Goal: Information Seeking & Learning: Learn about a topic

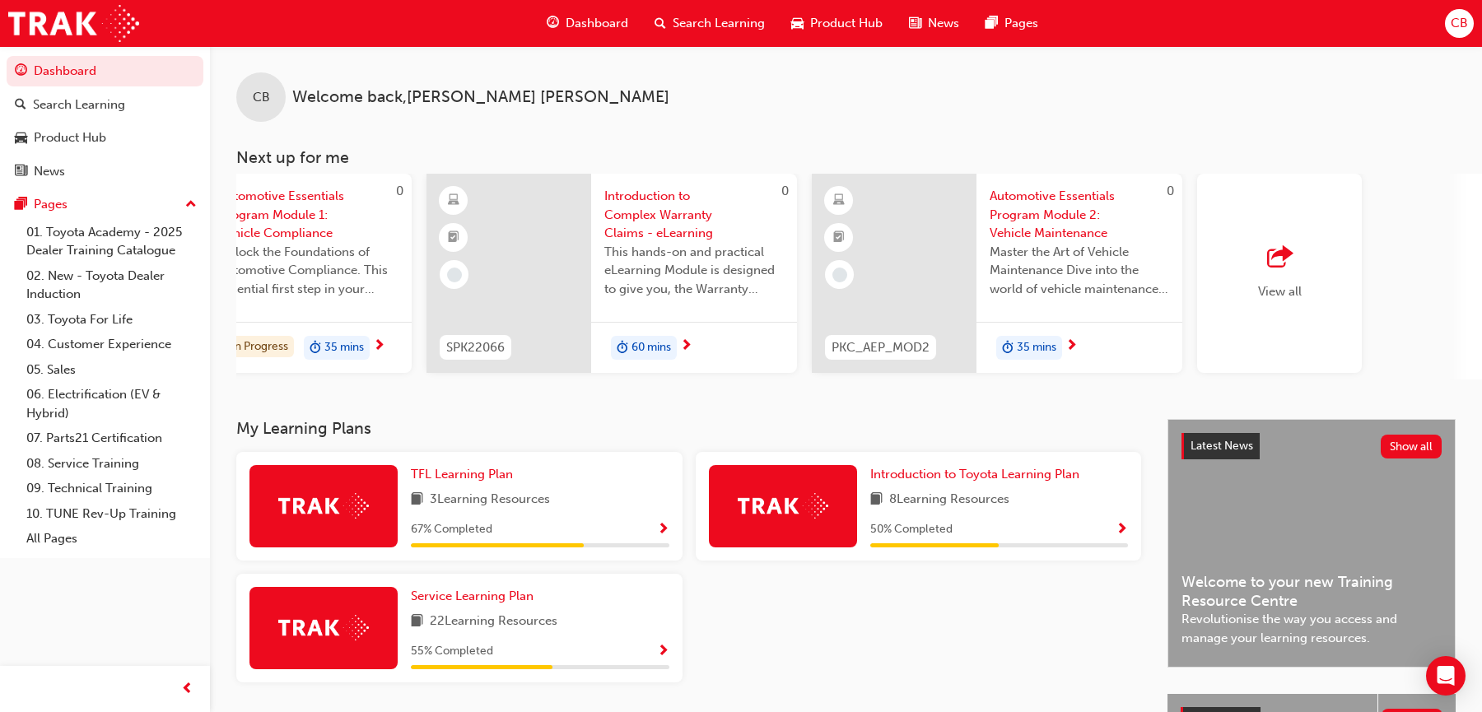
scroll to position [0, 968]
click at [105, 393] on link "06. Electrification (EV & Hybrid)" at bounding box center [112, 404] width 184 height 44
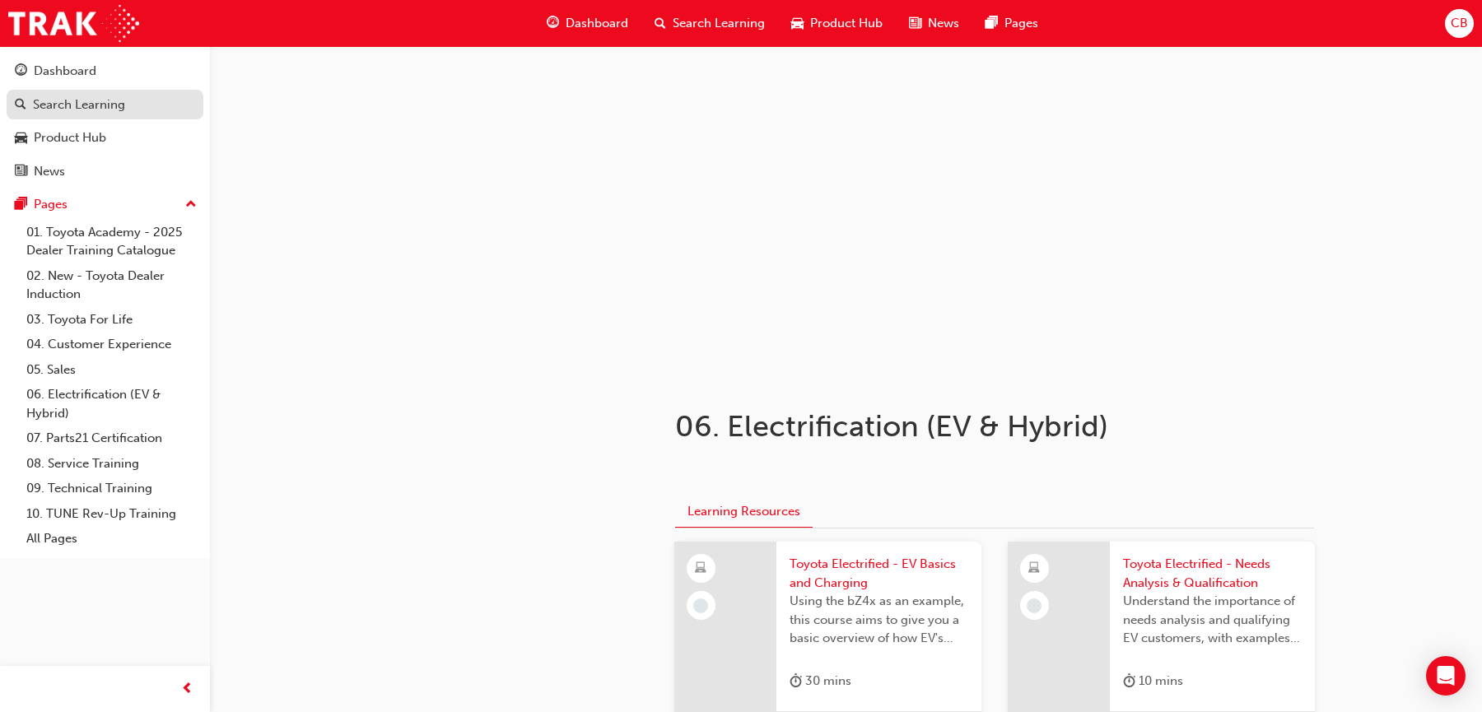
click at [115, 113] on div "Search Learning" at bounding box center [79, 104] width 92 height 19
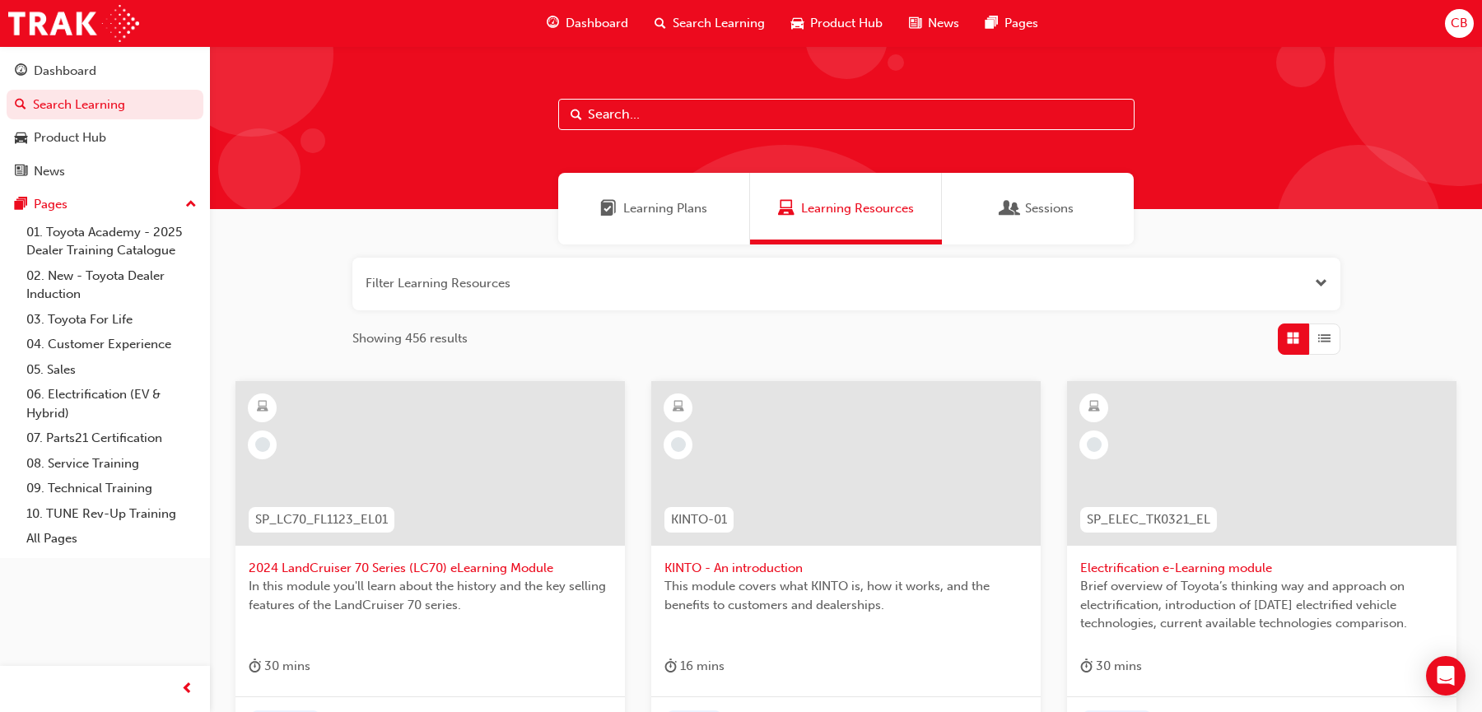
click at [635, 107] on input "text" at bounding box center [846, 114] width 576 height 31
type input "electrification"
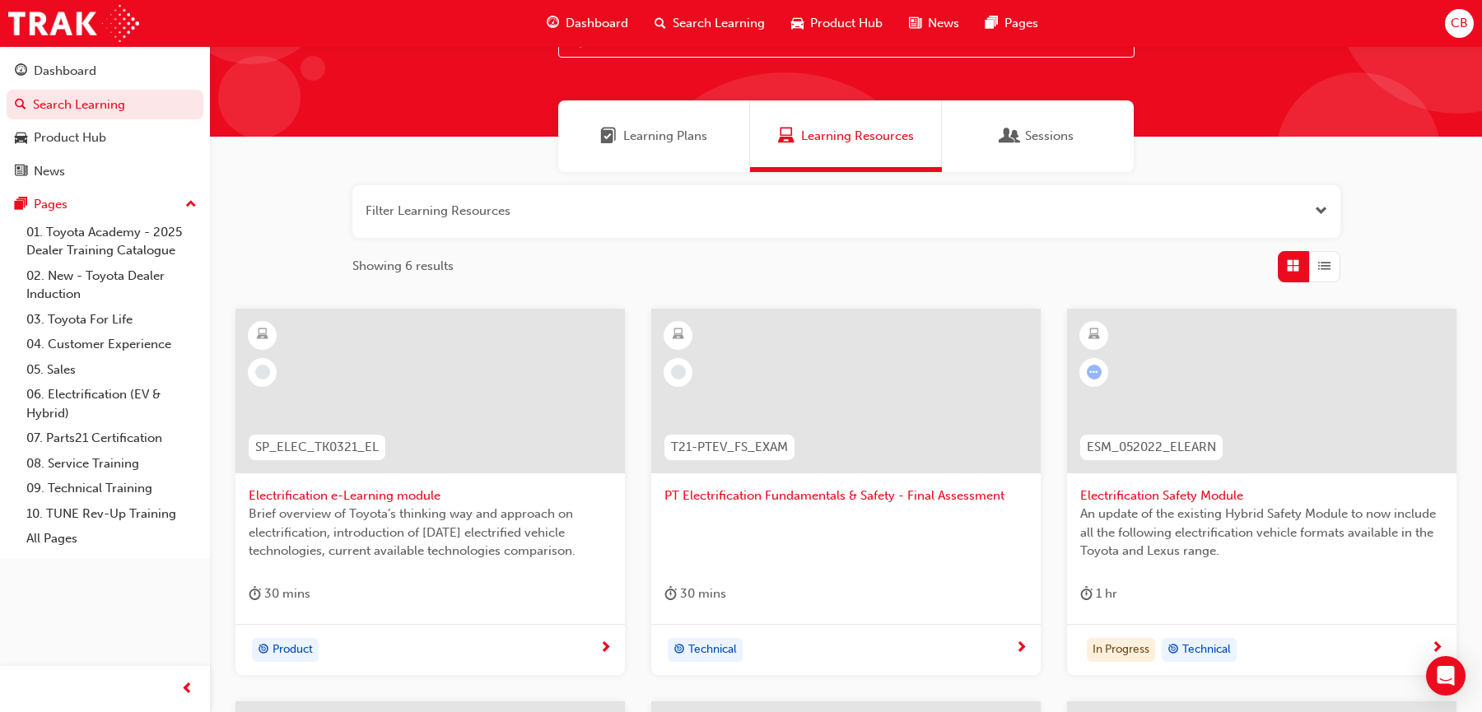
scroll to position [76, 0]
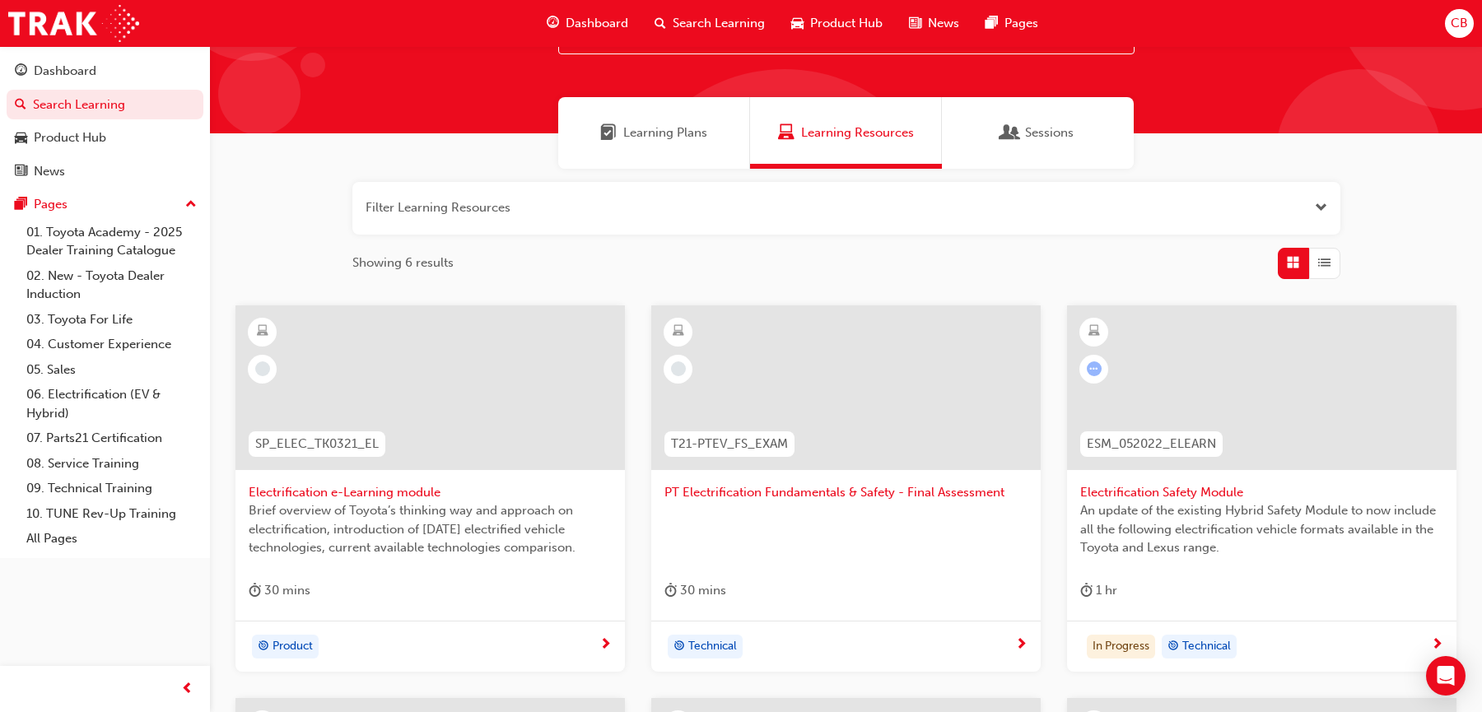
click at [1191, 576] on div "Electrification Safety Module An update of the existing Hybrid Safety Module to…" at bounding box center [1261, 462] width 389 height 315
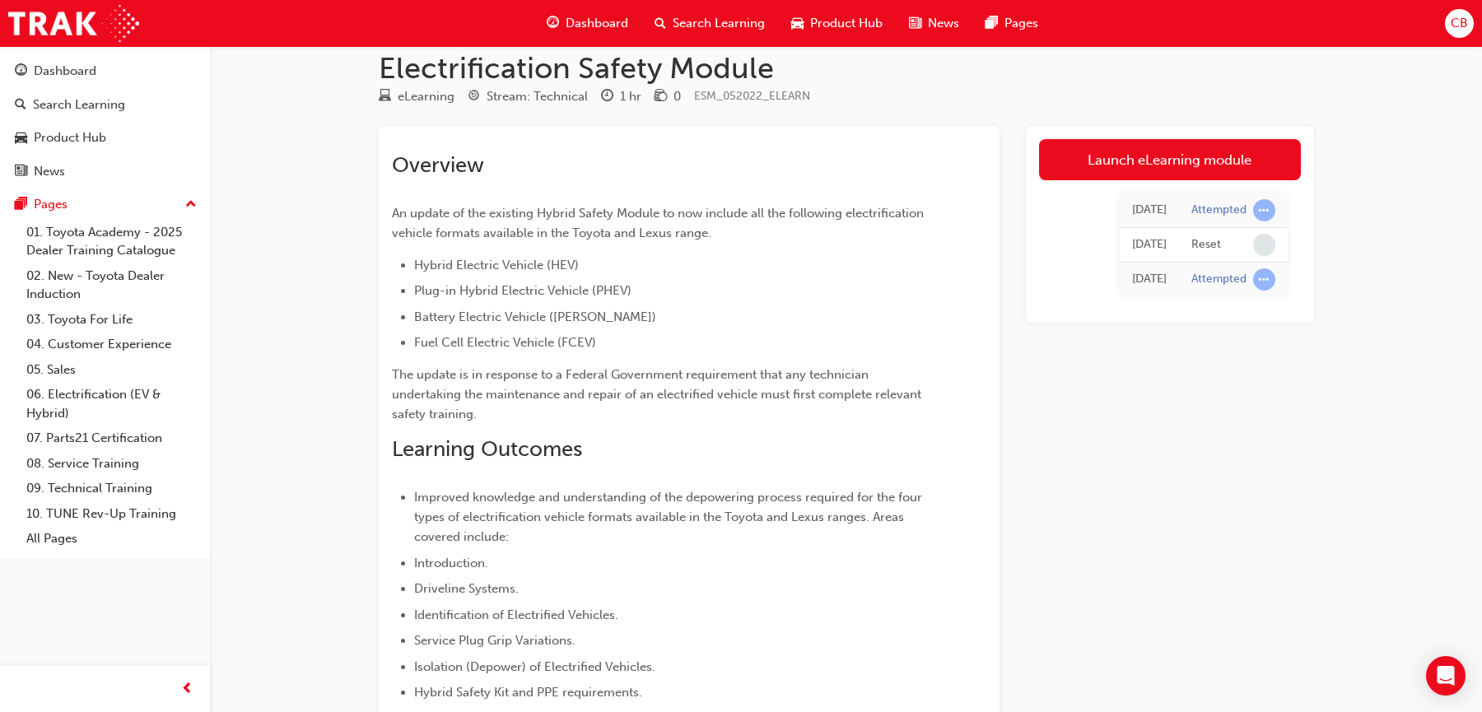
scroll to position [23, 0]
click at [1160, 157] on link "Launch eLearning module" at bounding box center [1170, 158] width 262 height 41
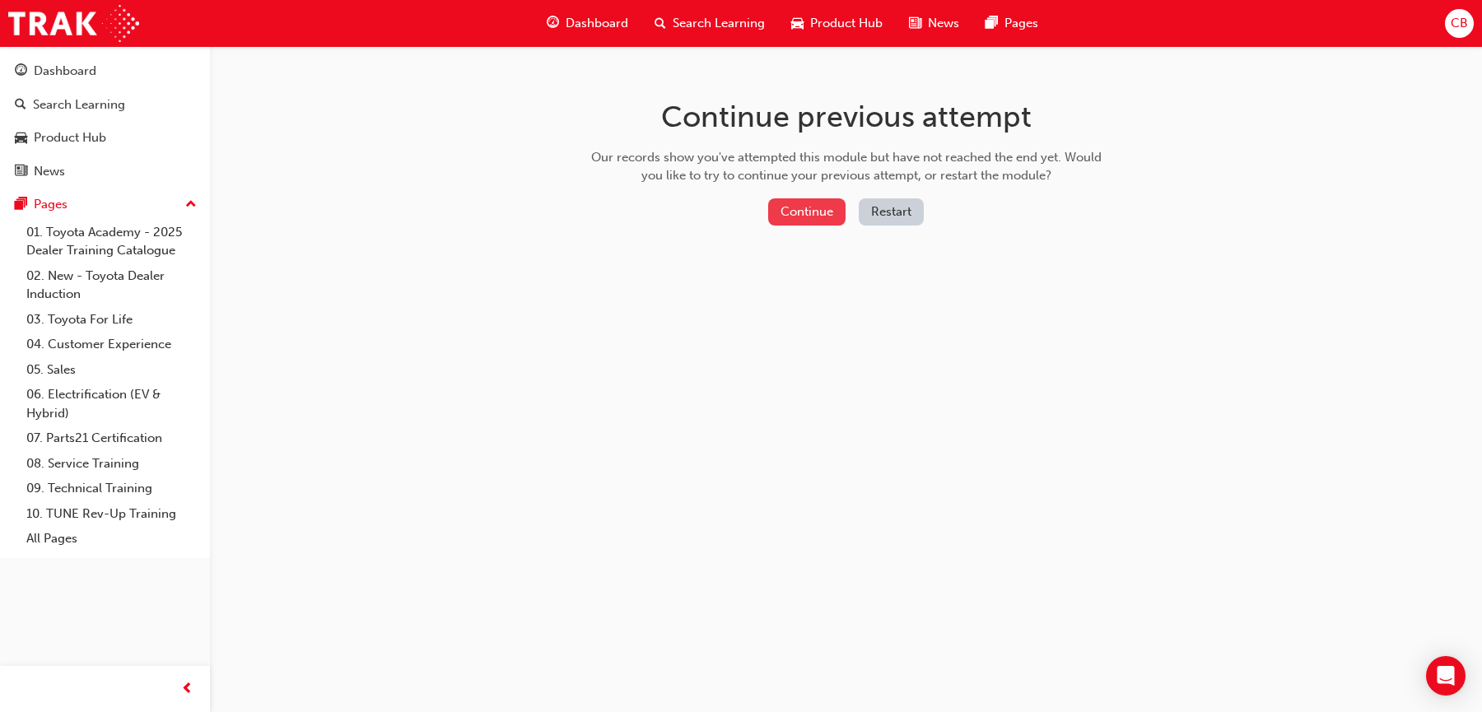
click at [802, 207] on button "Continue" at bounding box center [806, 211] width 77 height 27
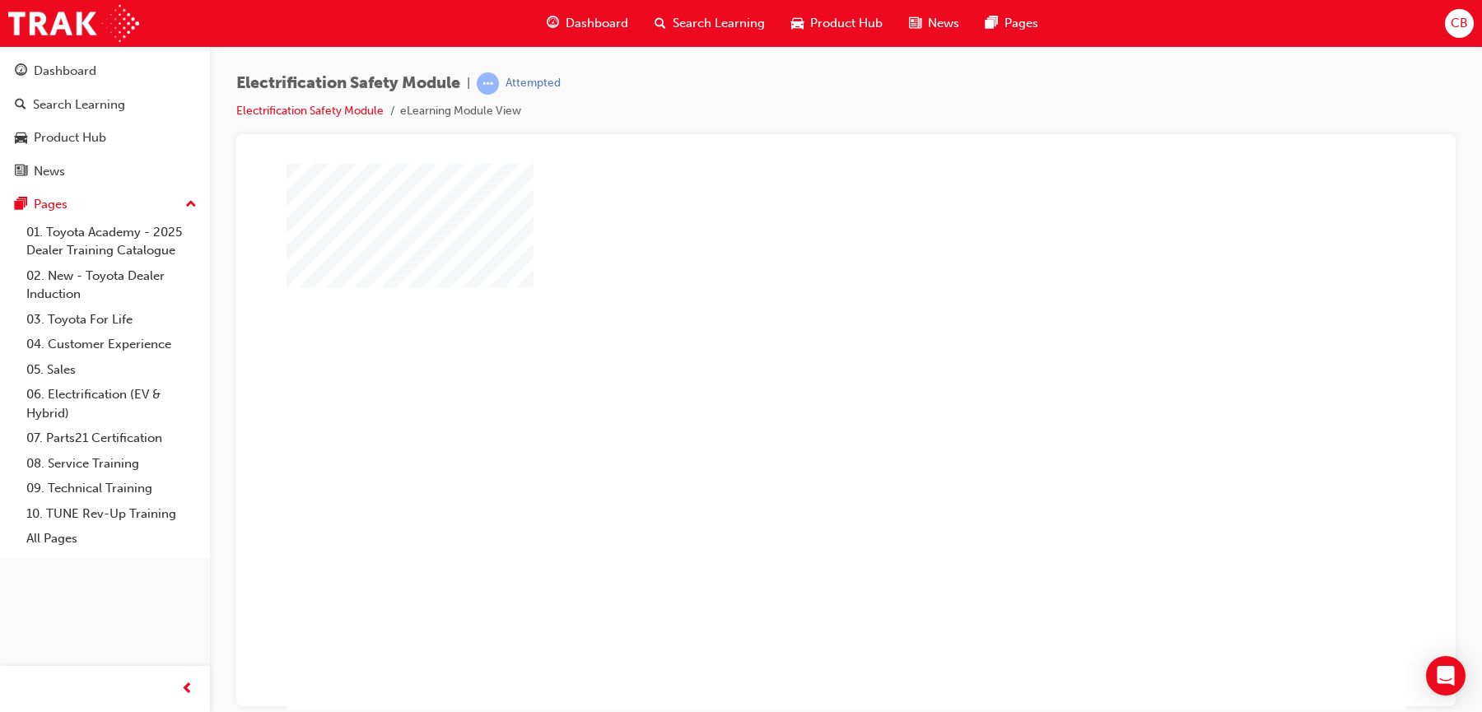
scroll to position [71, 0]
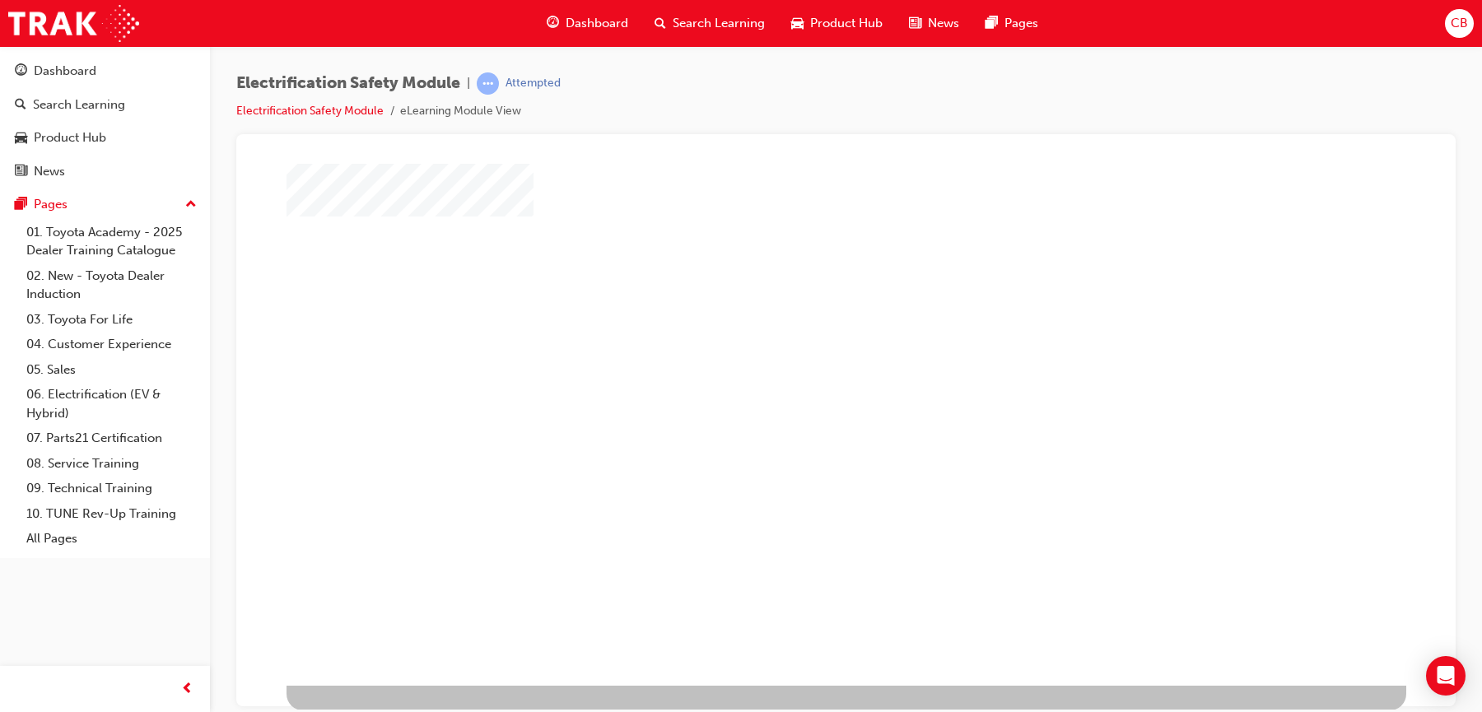
click at [798, 318] on div "play" at bounding box center [798, 318] width 0 height 0
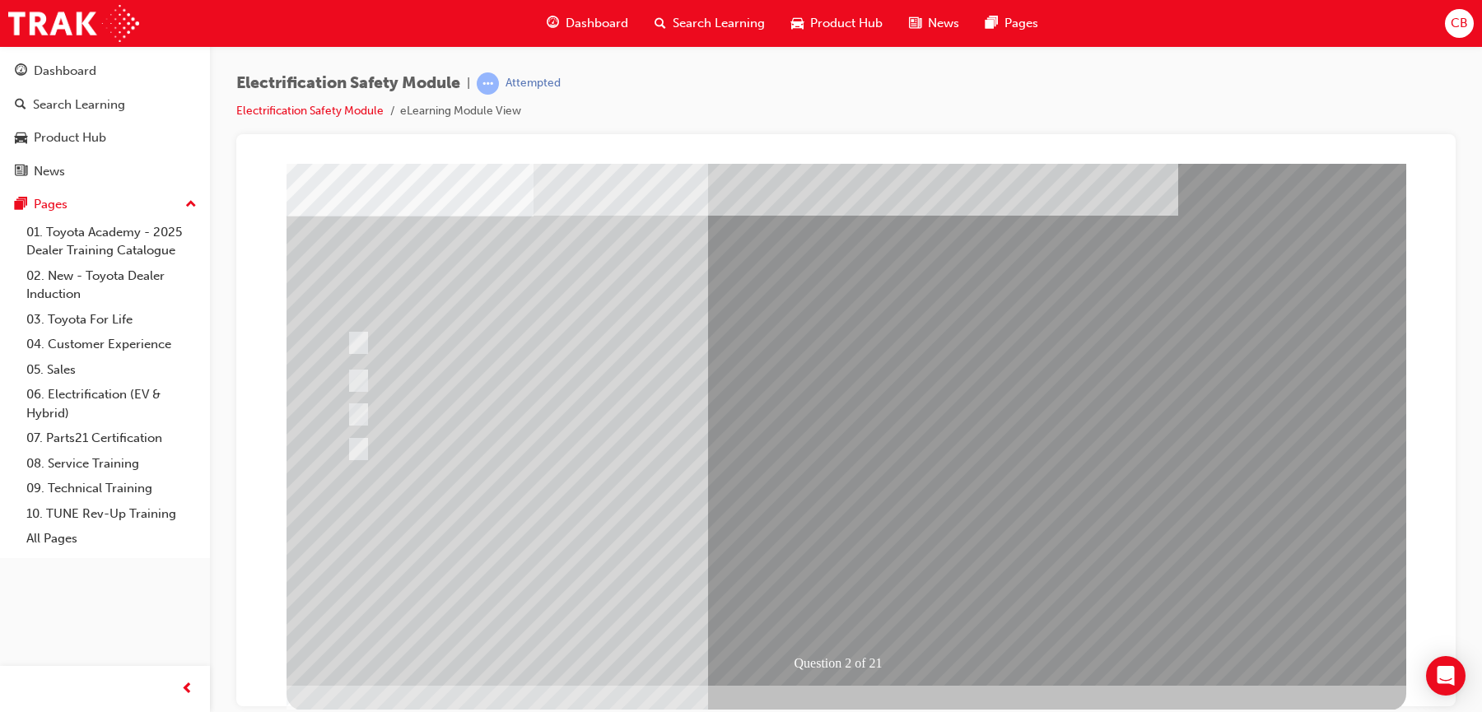
click at [319, 108] on link "Electrification Safety Module" at bounding box center [309, 111] width 147 height 14
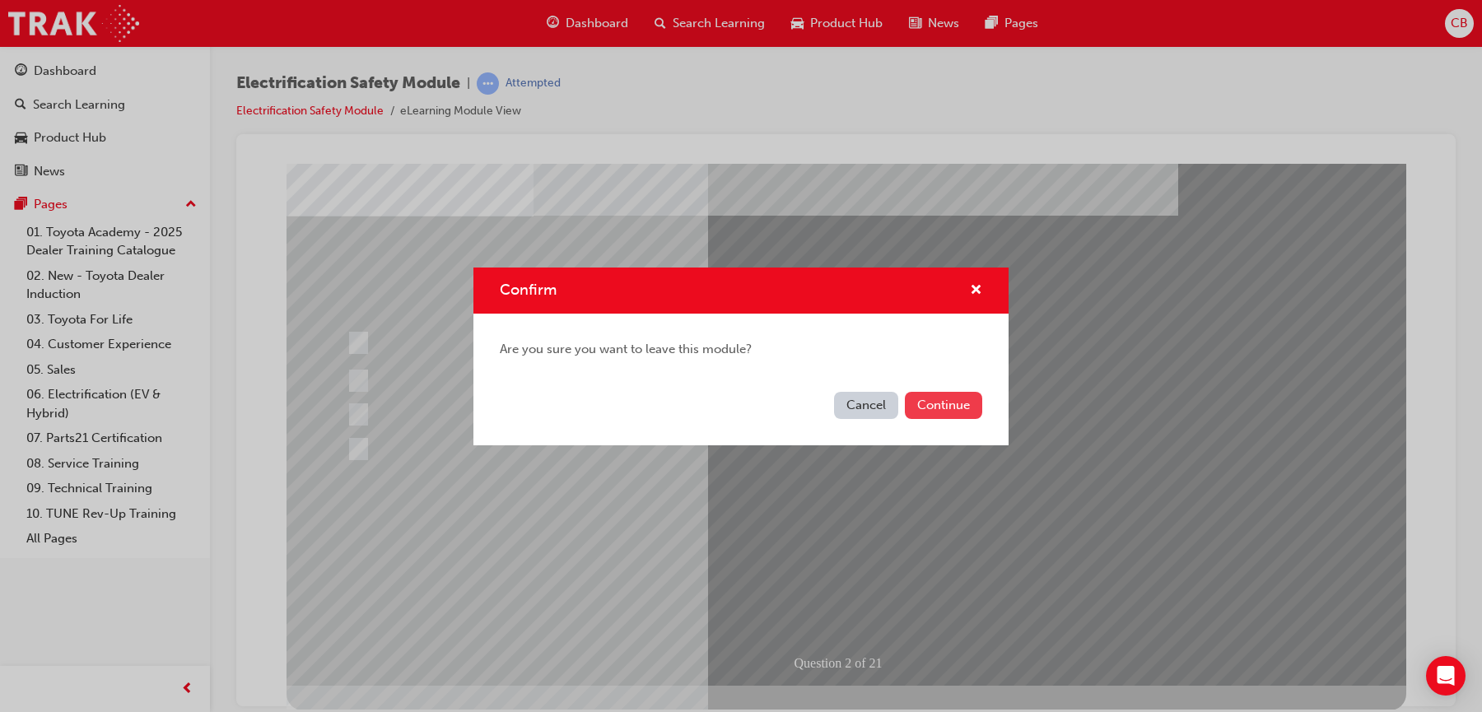
click at [960, 404] on button "Continue" at bounding box center [943, 405] width 77 height 27
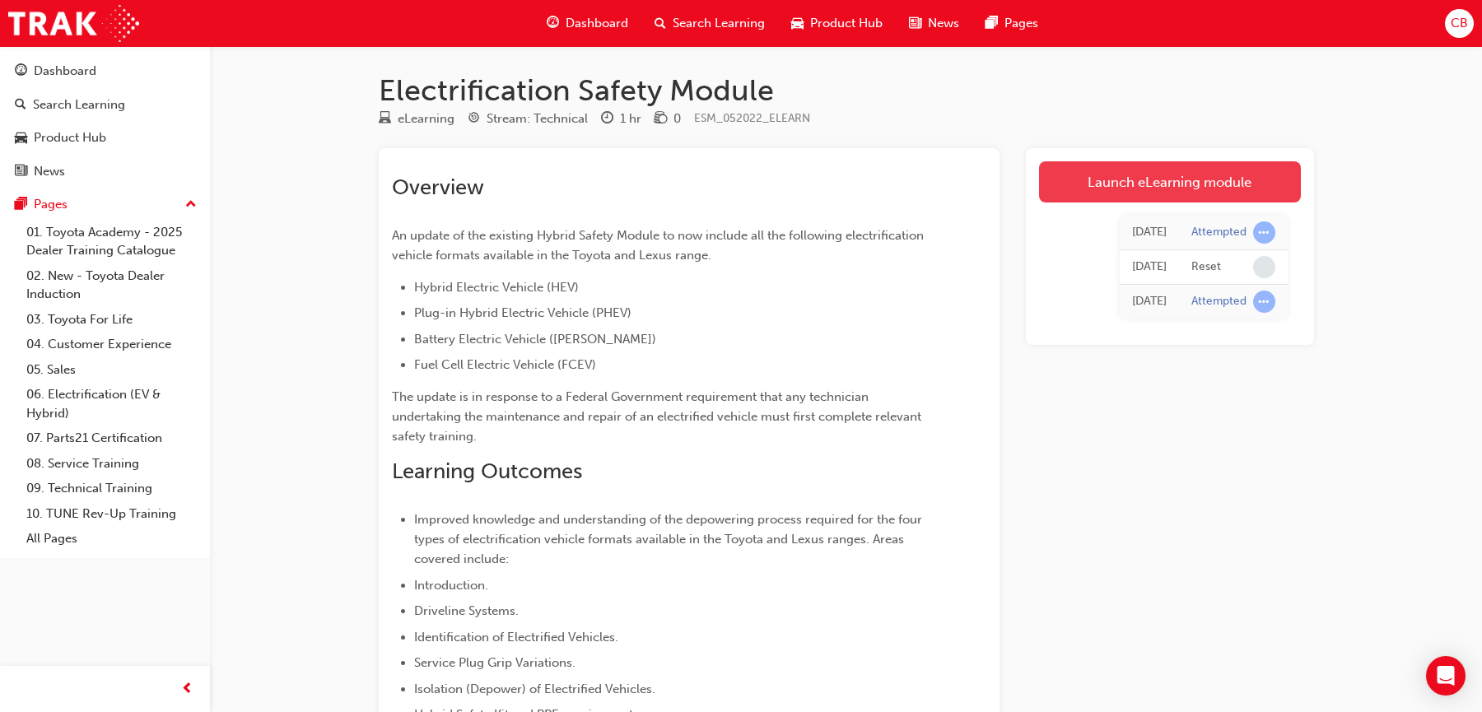
click at [1147, 184] on link "Launch eLearning module" at bounding box center [1170, 181] width 262 height 41
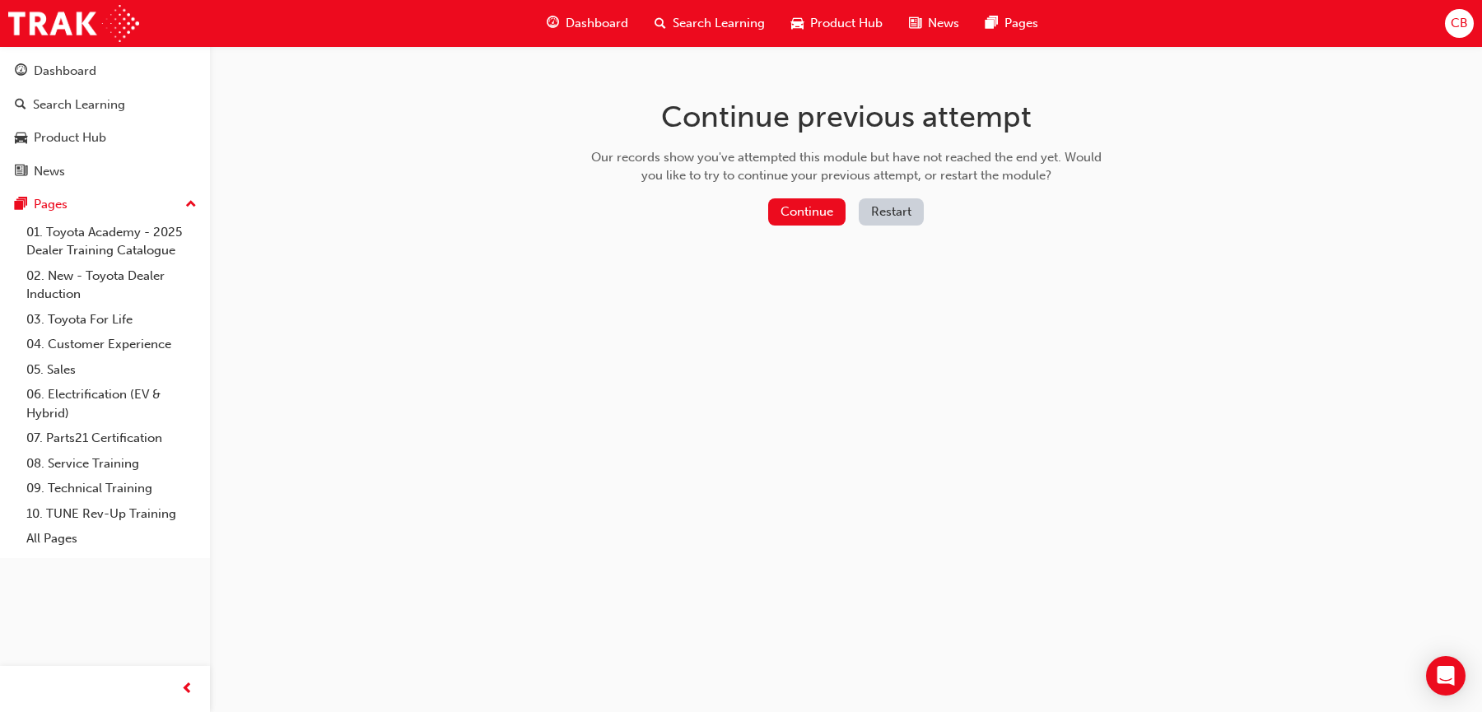
click at [894, 213] on button "Restart" at bounding box center [890, 211] width 65 height 27
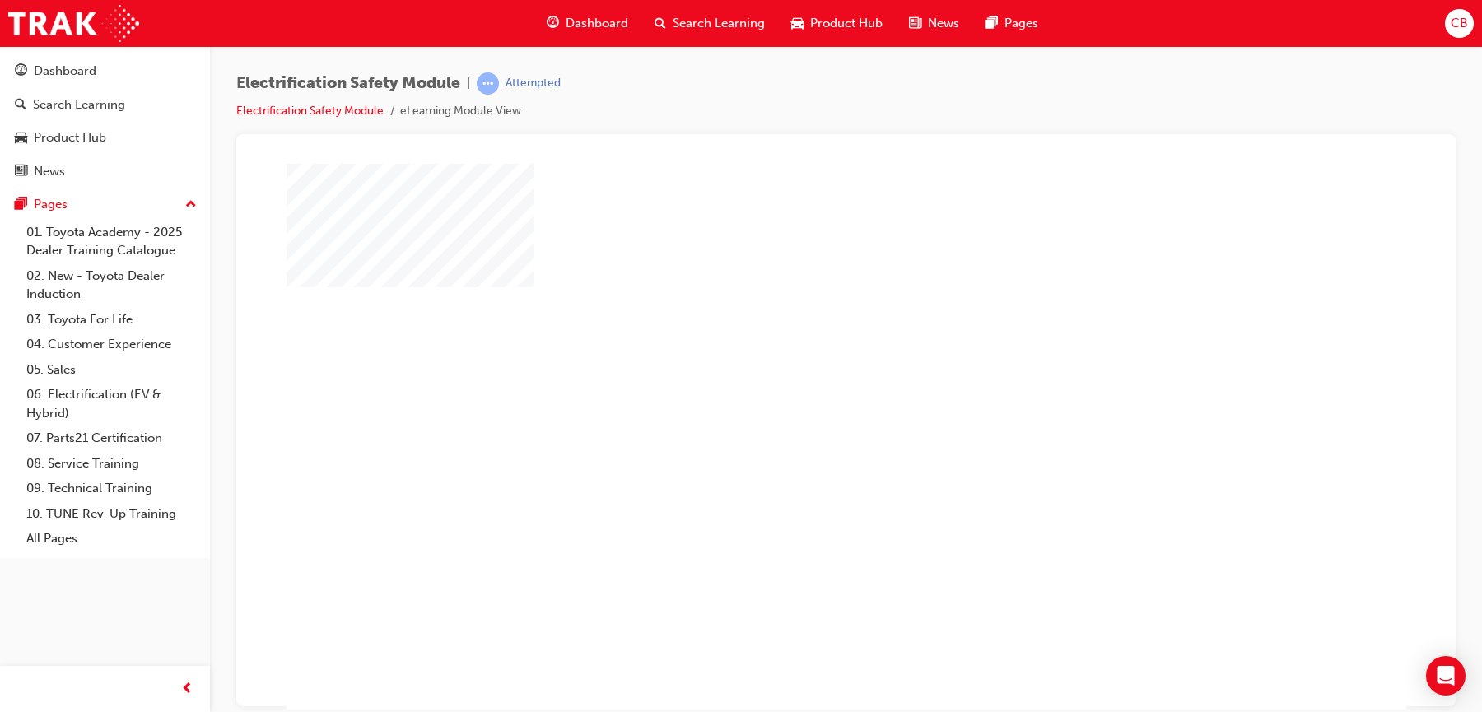
click at [798, 388] on div "play" at bounding box center [798, 388] width 0 height 0
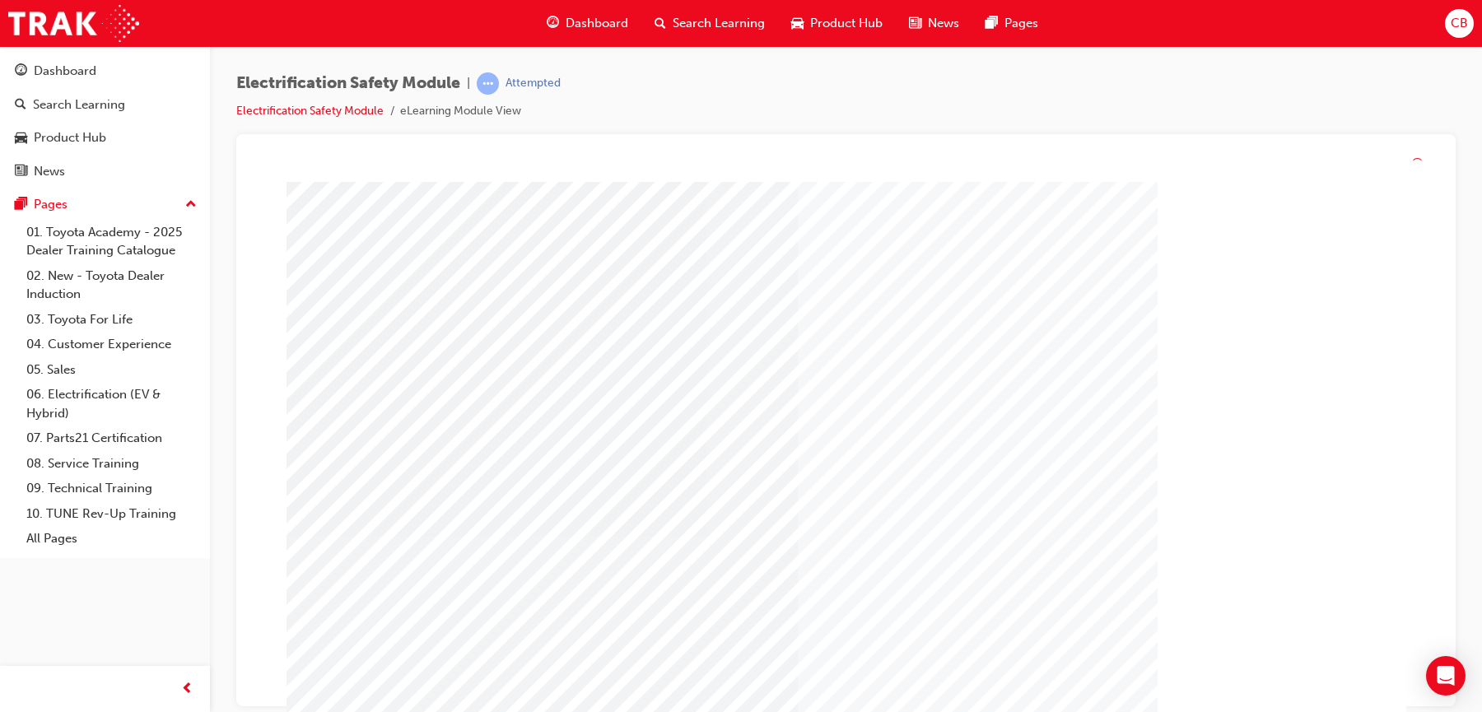
scroll to position [71, 0]
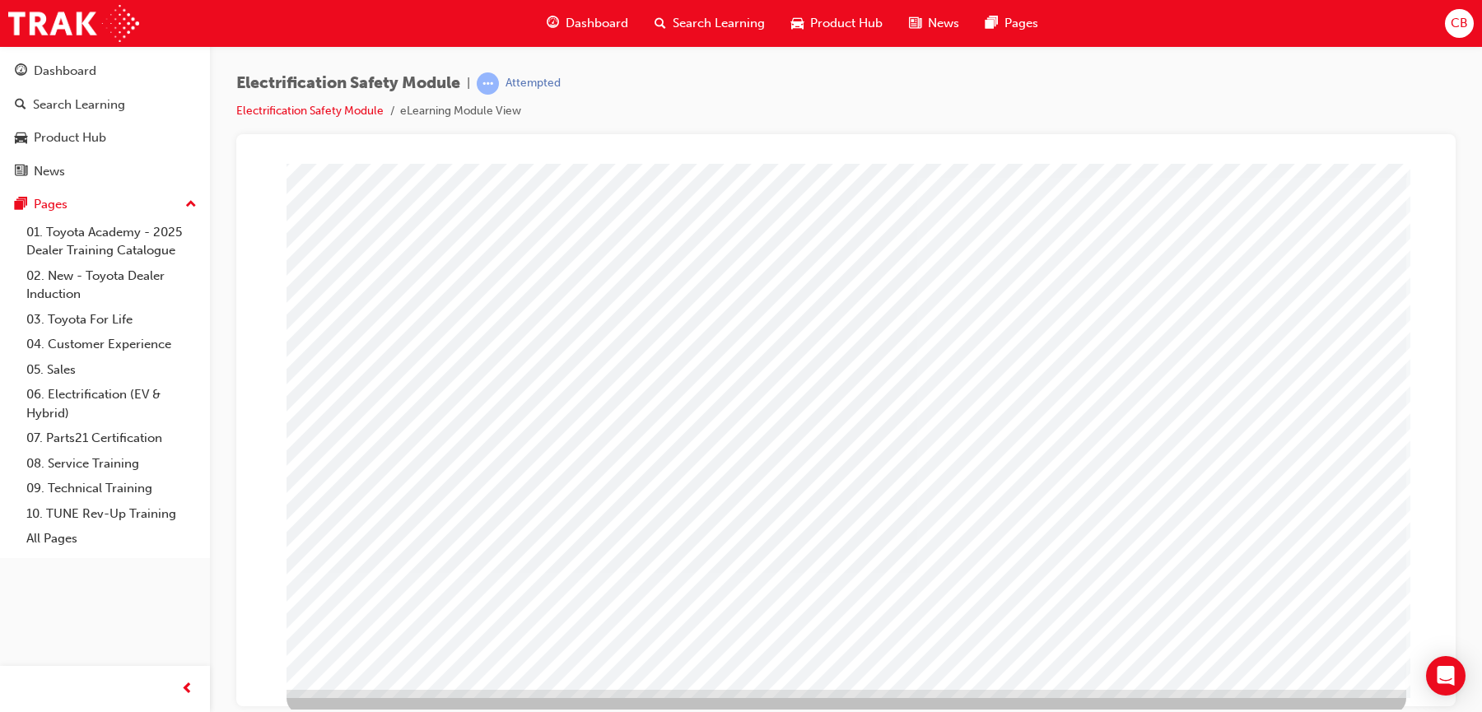
scroll to position [70, 0]
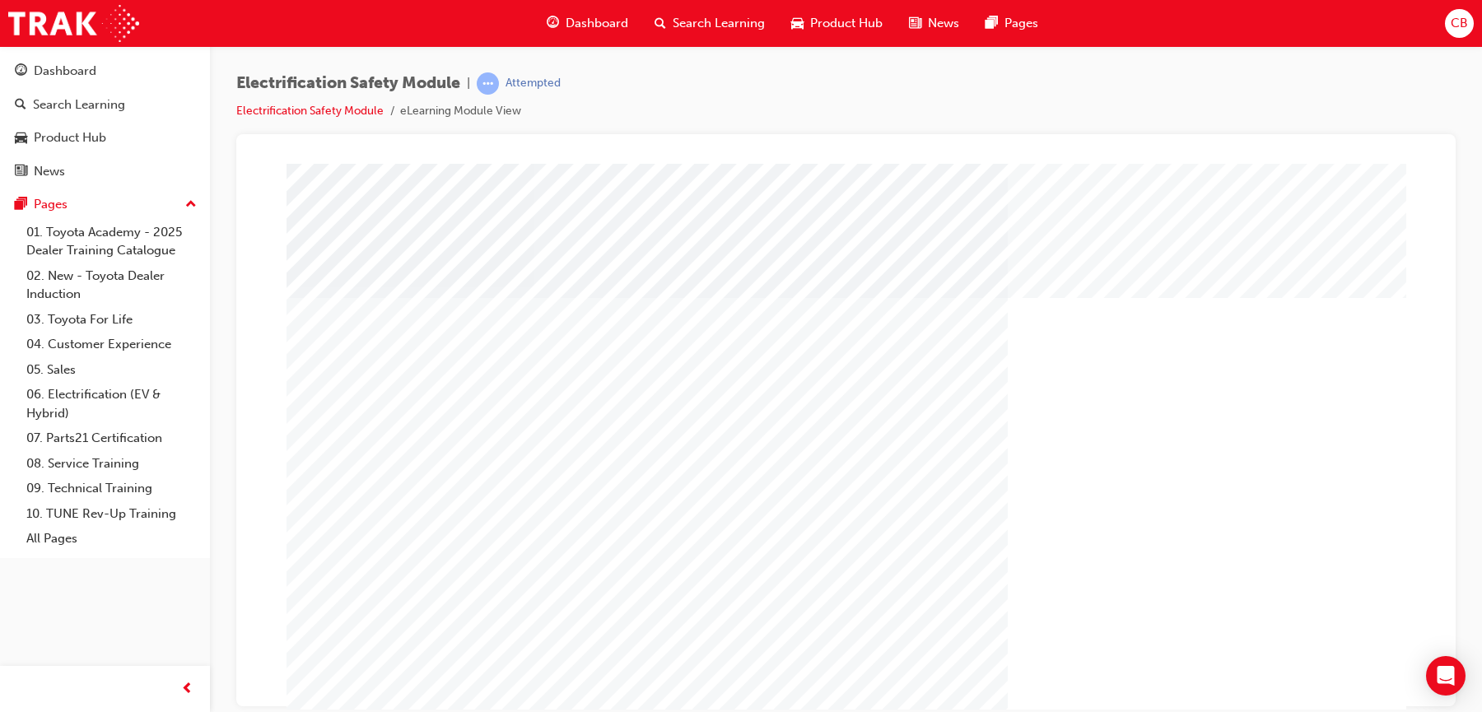
scroll to position [71, 0]
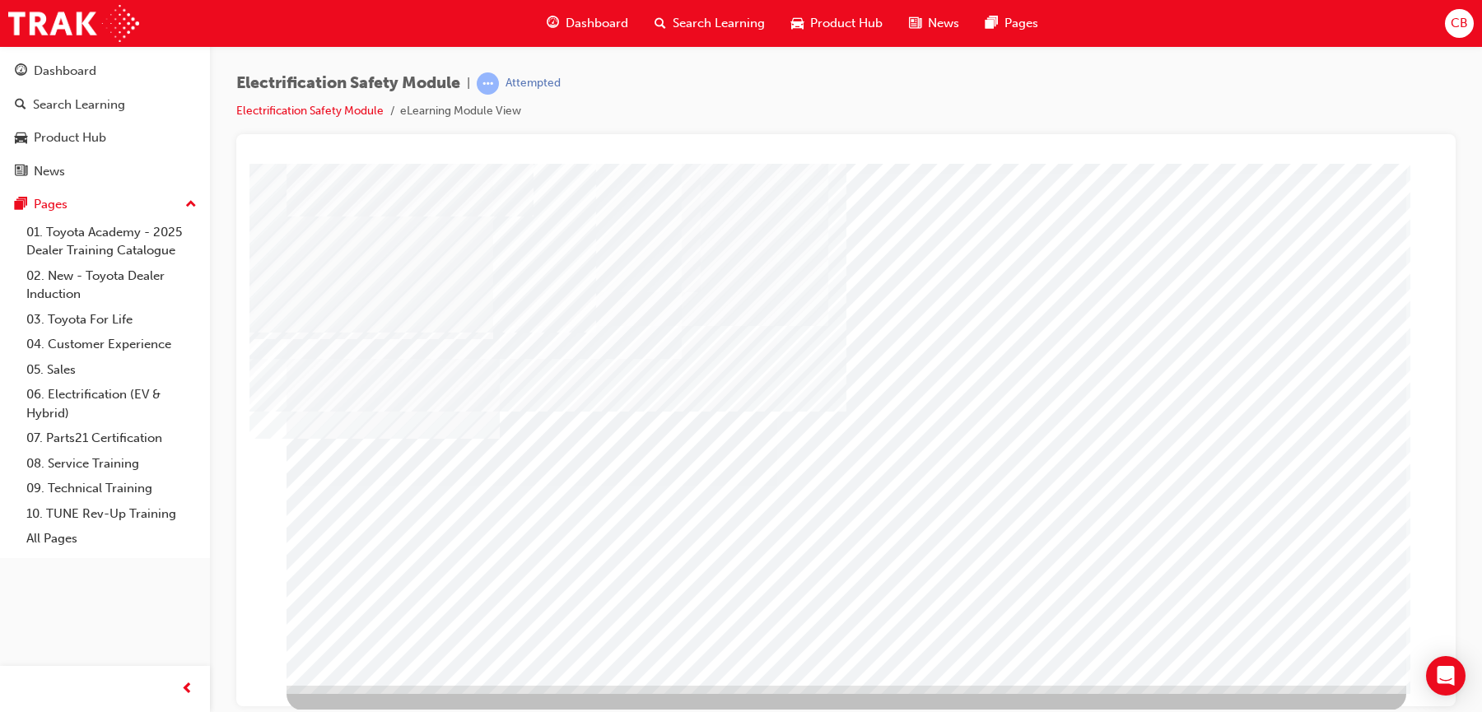
scroll to position [0, 0]
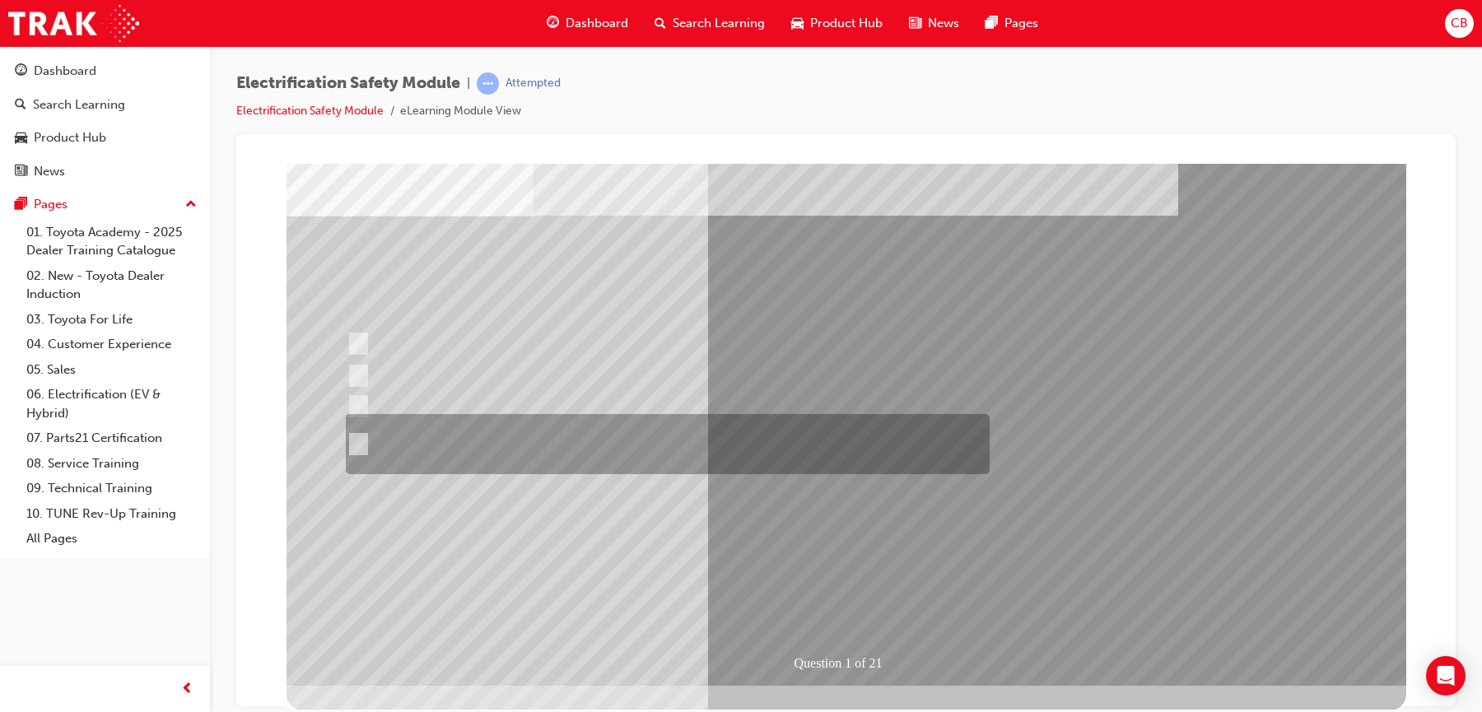
click at [365, 444] on div at bounding box center [664, 444] width 644 height 60
radio input "true"
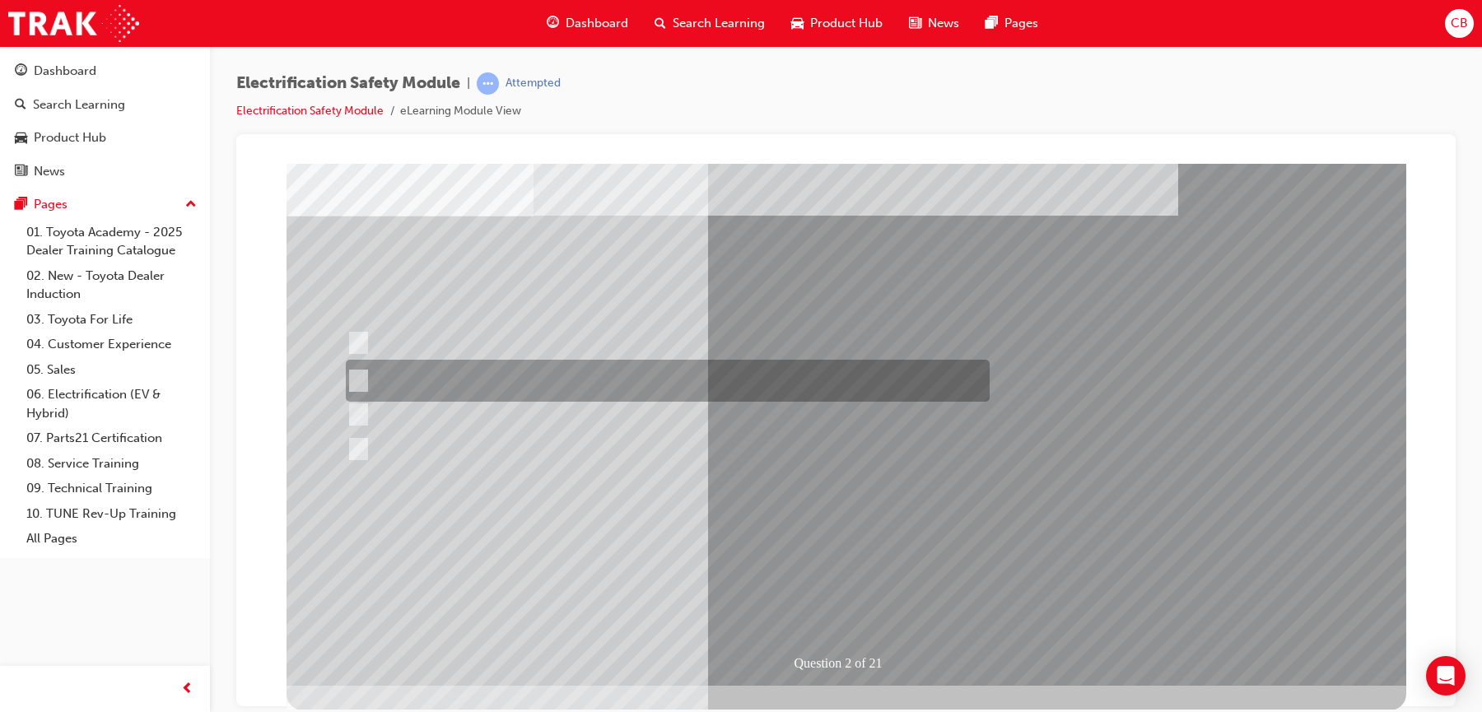
click at [363, 373] on input "The Battery Electric uses AC & DC charging capability and has no petrol engine." at bounding box center [355, 381] width 18 height 18
radio input "true"
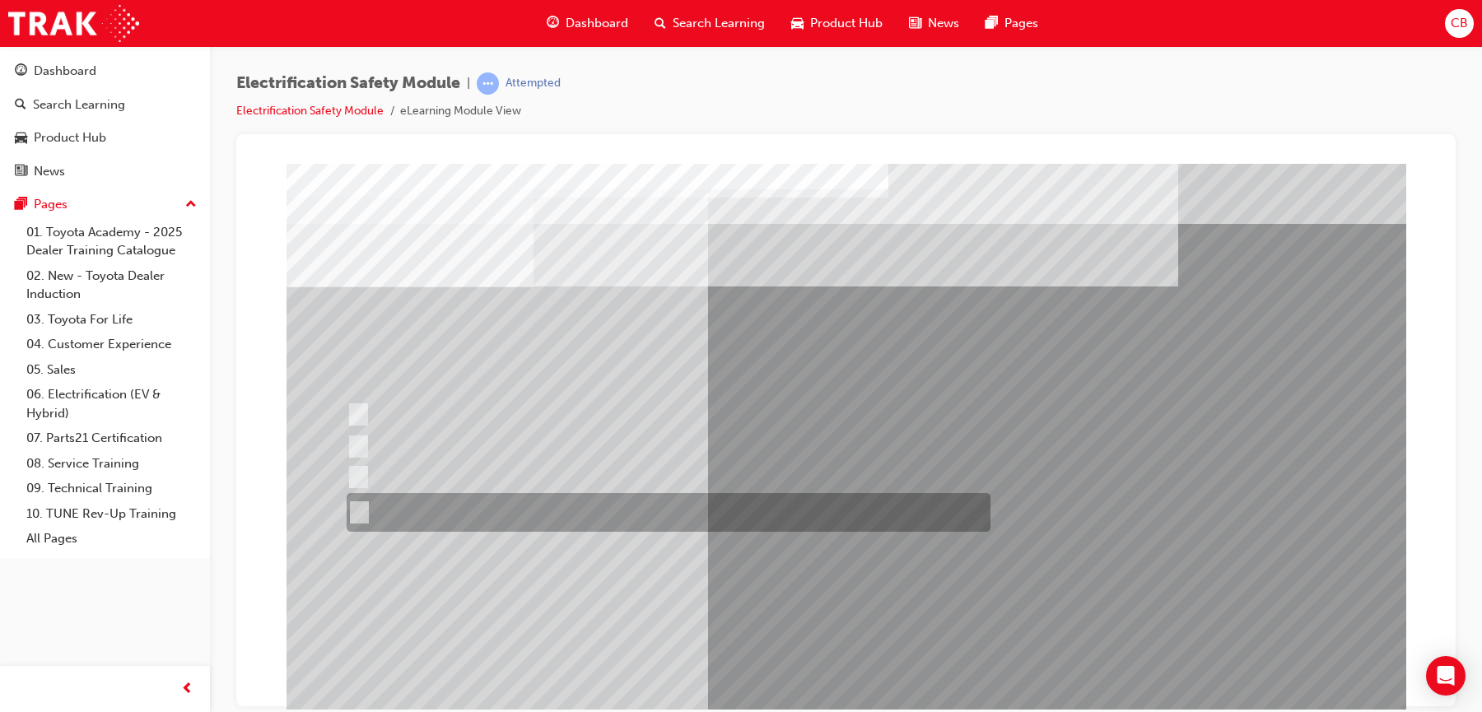
click at [361, 514] on input "The FCEV produces electric power via a Fuel Cell Stack supporting the Hybrid ba…" at bounding box center [356, 513] width 18 height 18
radio input "true"
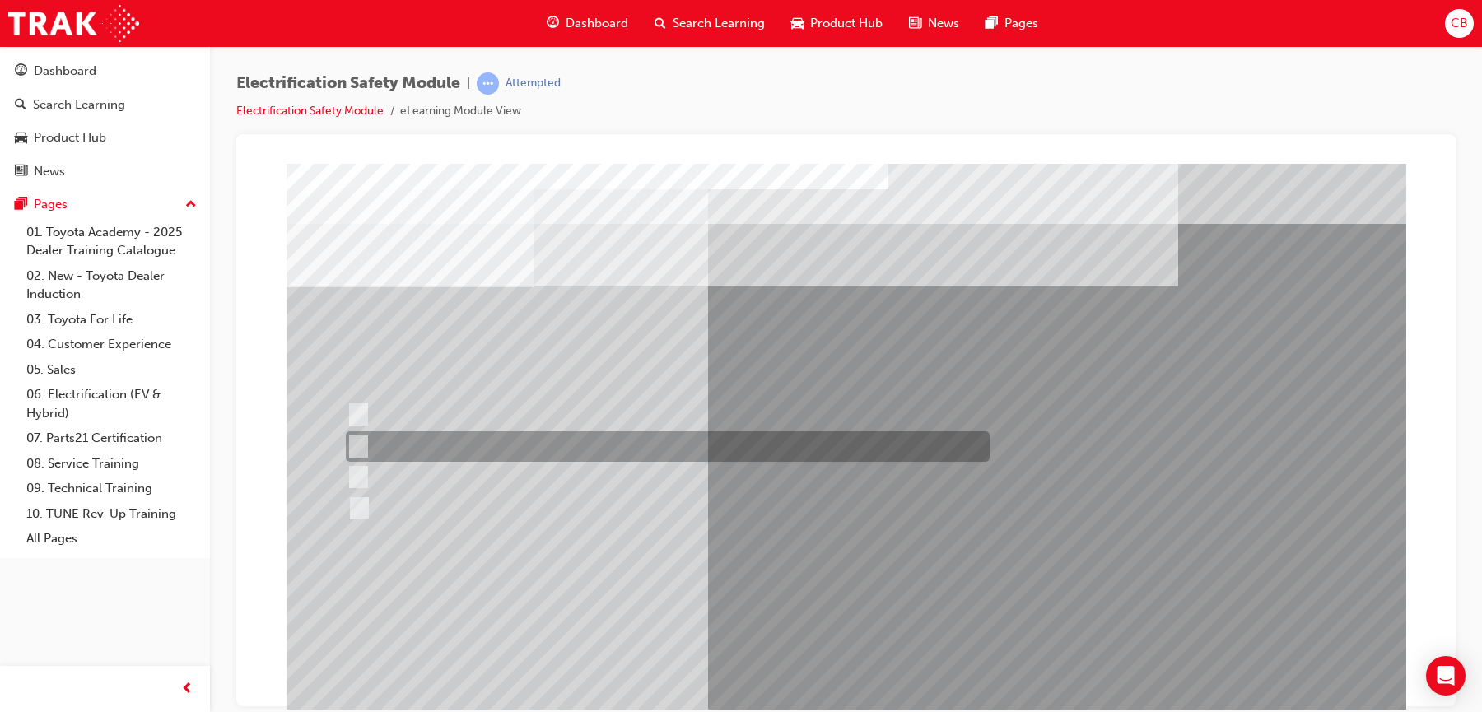
click at [450, 440] on div at bounding box center [664, 446] width 644 height 30
checkbox input "true"
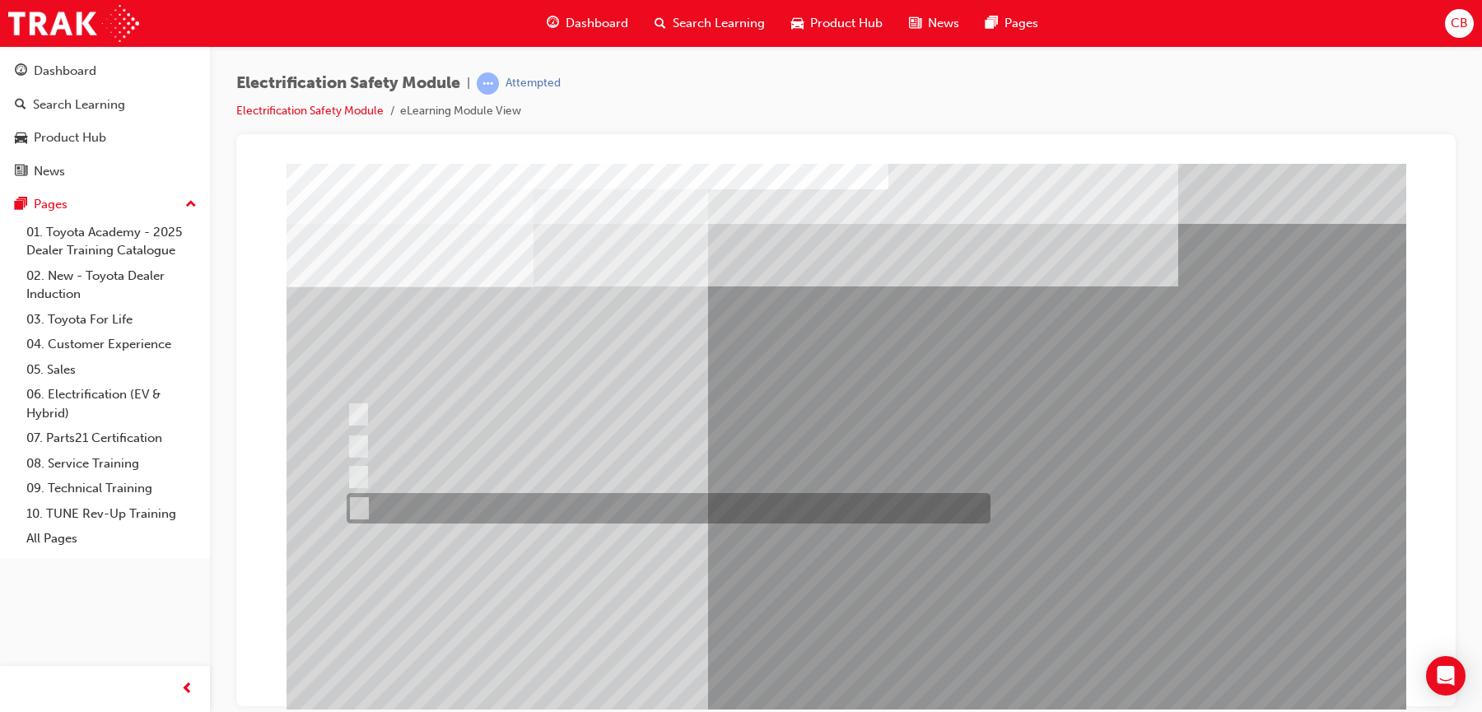
click at [434, 510] on div at bounding box center [664, 508] width 644 height 30
checkbox input "true"
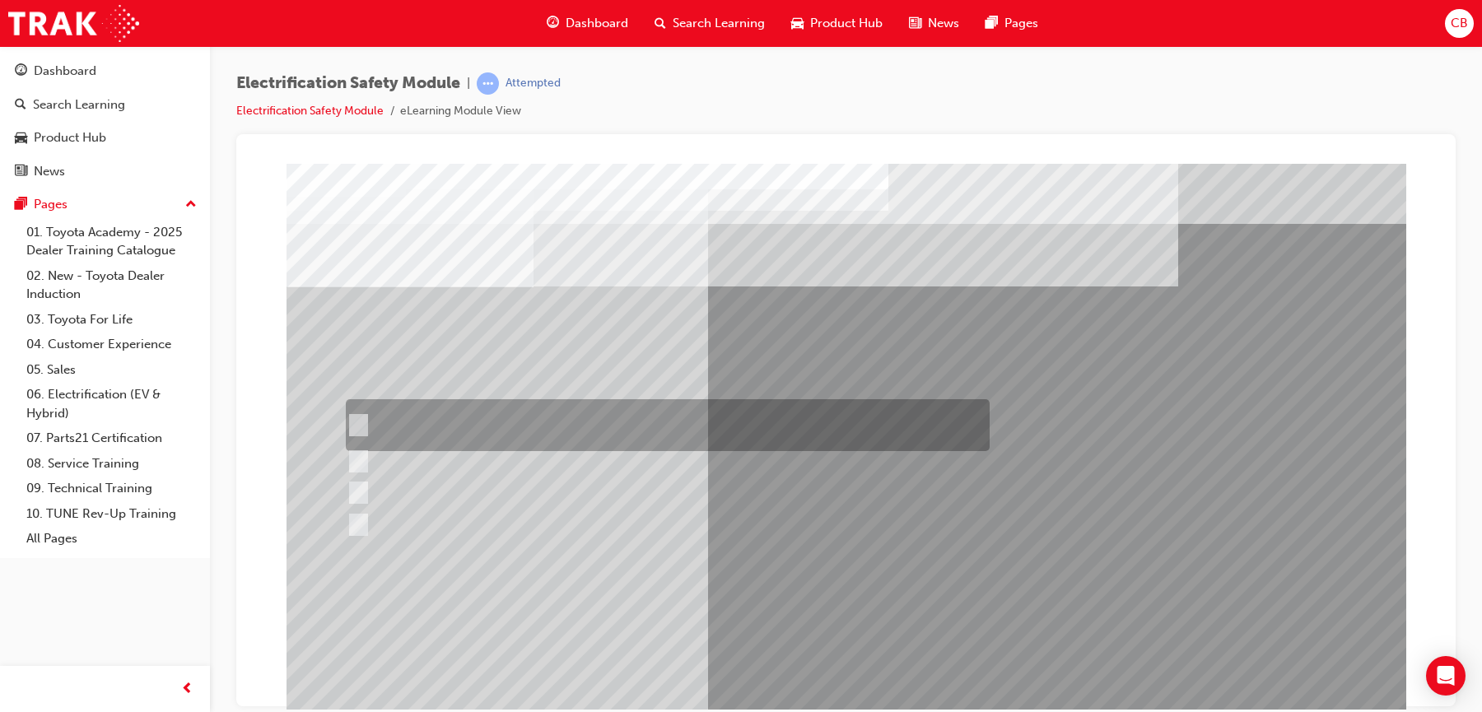
click at [362, 419] on input "The READY light will illuminate when the vehicle is turned on and ready to driv…" at bounding box center [354, 425] width 18 height 18
checkbox input "true"
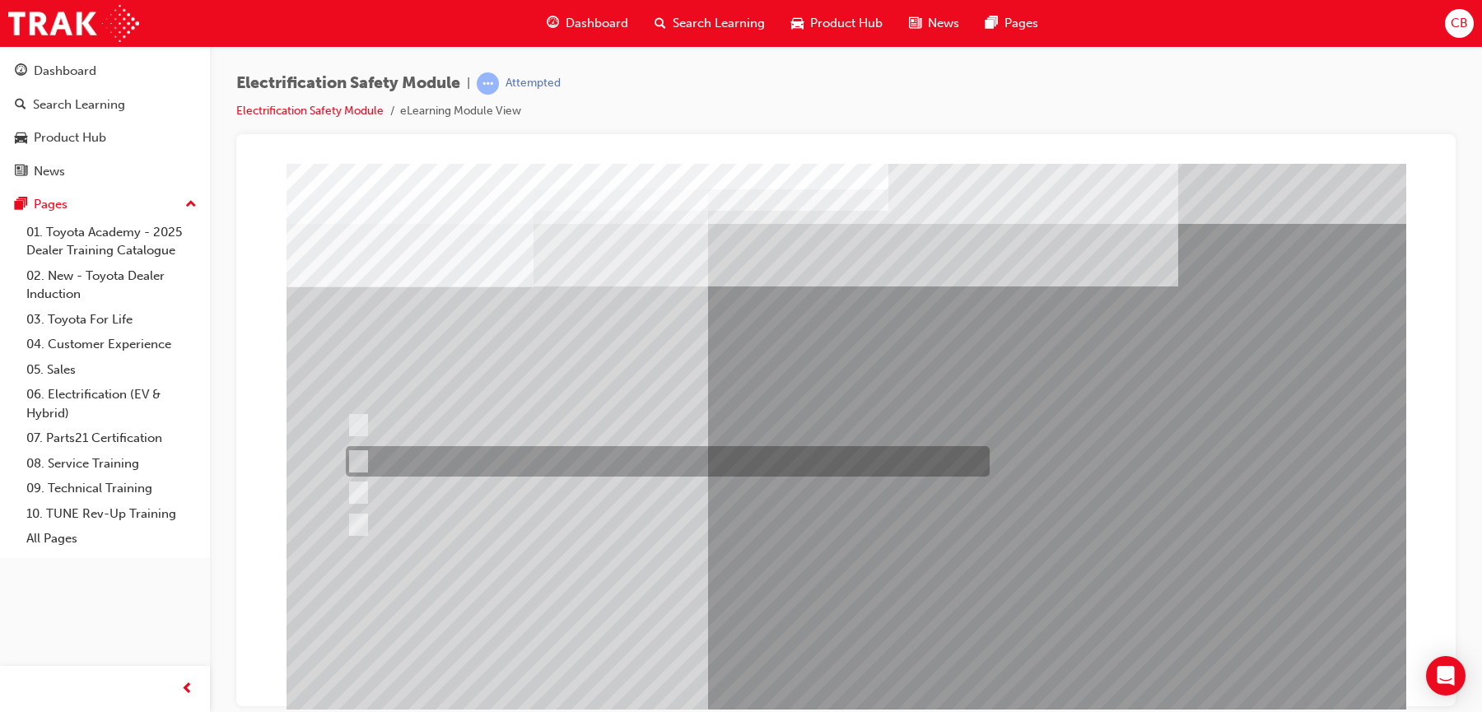
click at [362, 460] on input "The Main Display will show the power flow for the driveline." at bounding box center [354, 462] width 18 height 18
checkbox input "true"
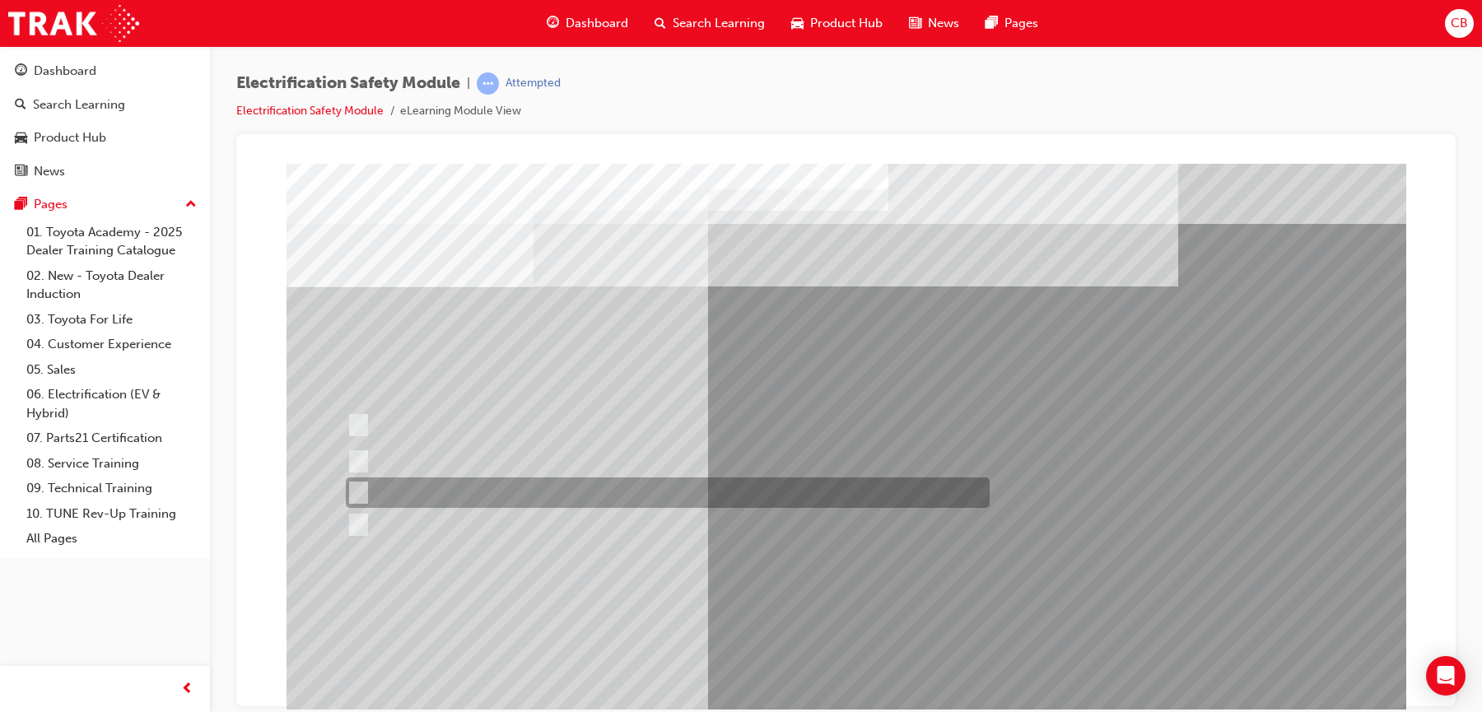
click at [364, 496] on div at bounding box center [664, 492] width 644 height 30
checkbox input "true"
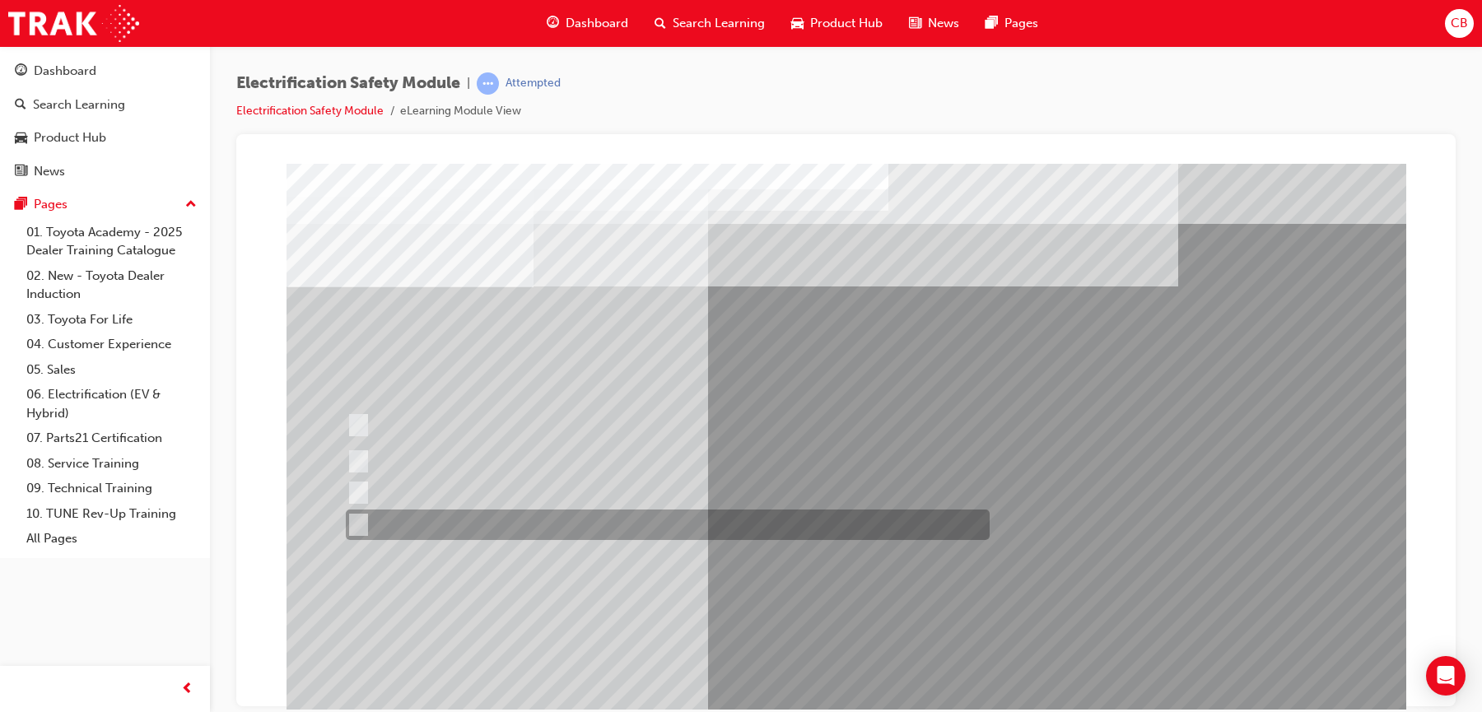
click at [361, 525] on input "Battery Level indicator (State of Charge)." at bounding box center [354, 525] width 18 height 18
checkbox input "true"
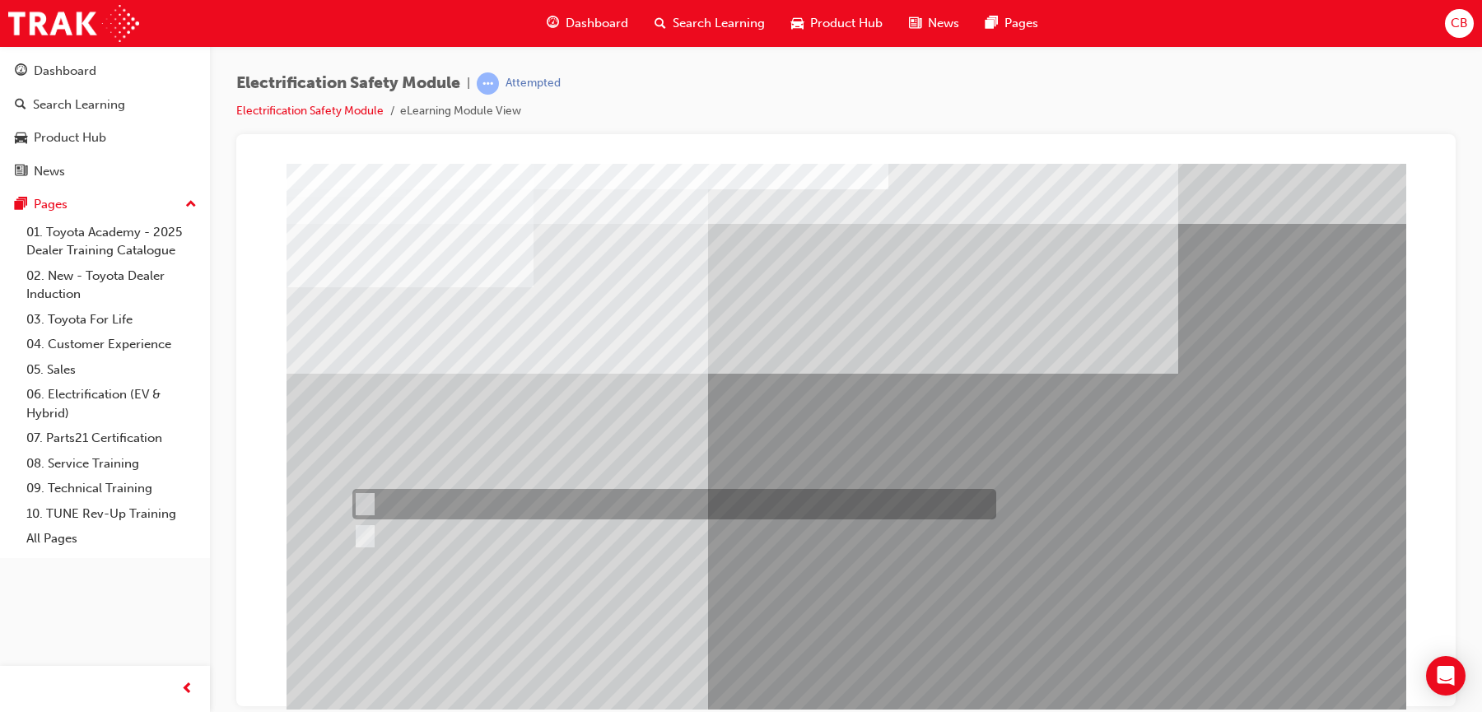
click at [412, 495] on div at bounding box center [670, 504] width 644 height 30
radio input "true"
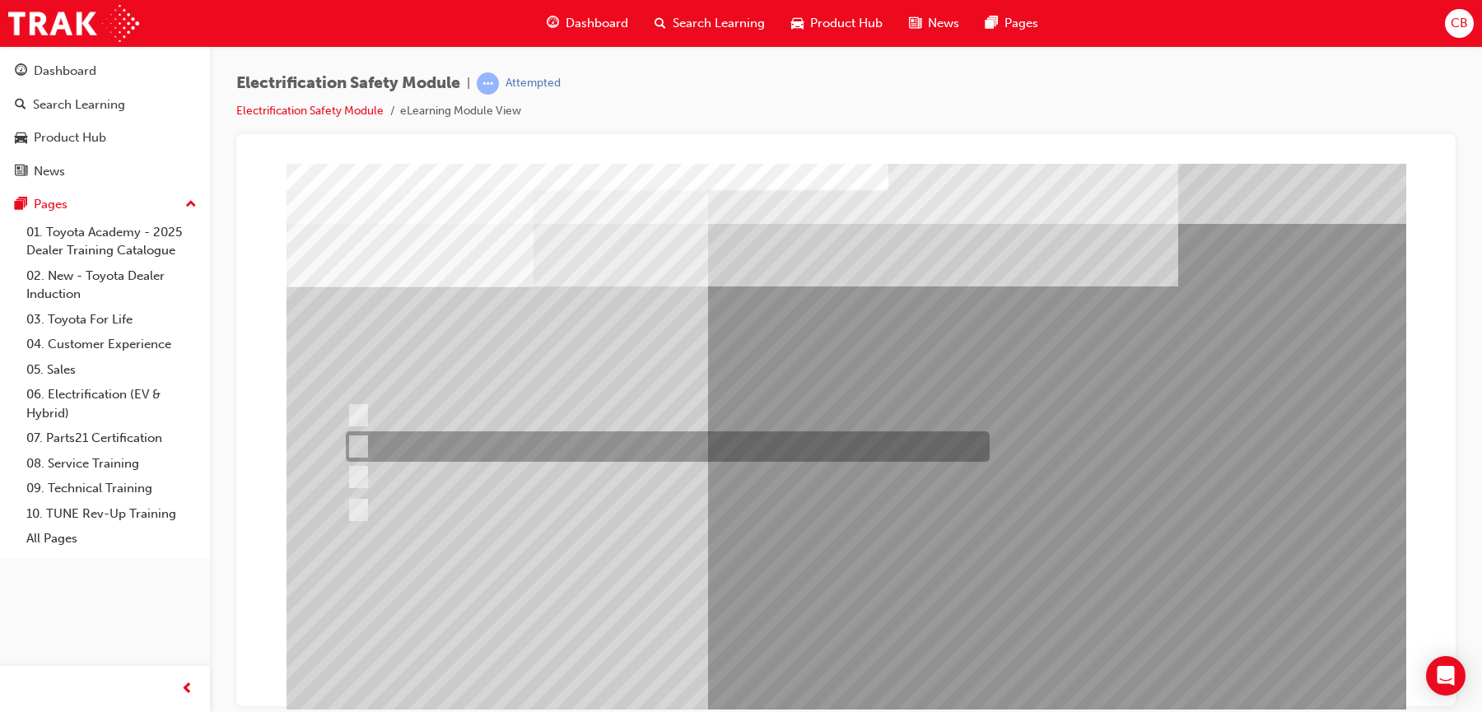
click at [494, 442] on div at bounding box center [664, 446] width 644 height 30
radio input "true"
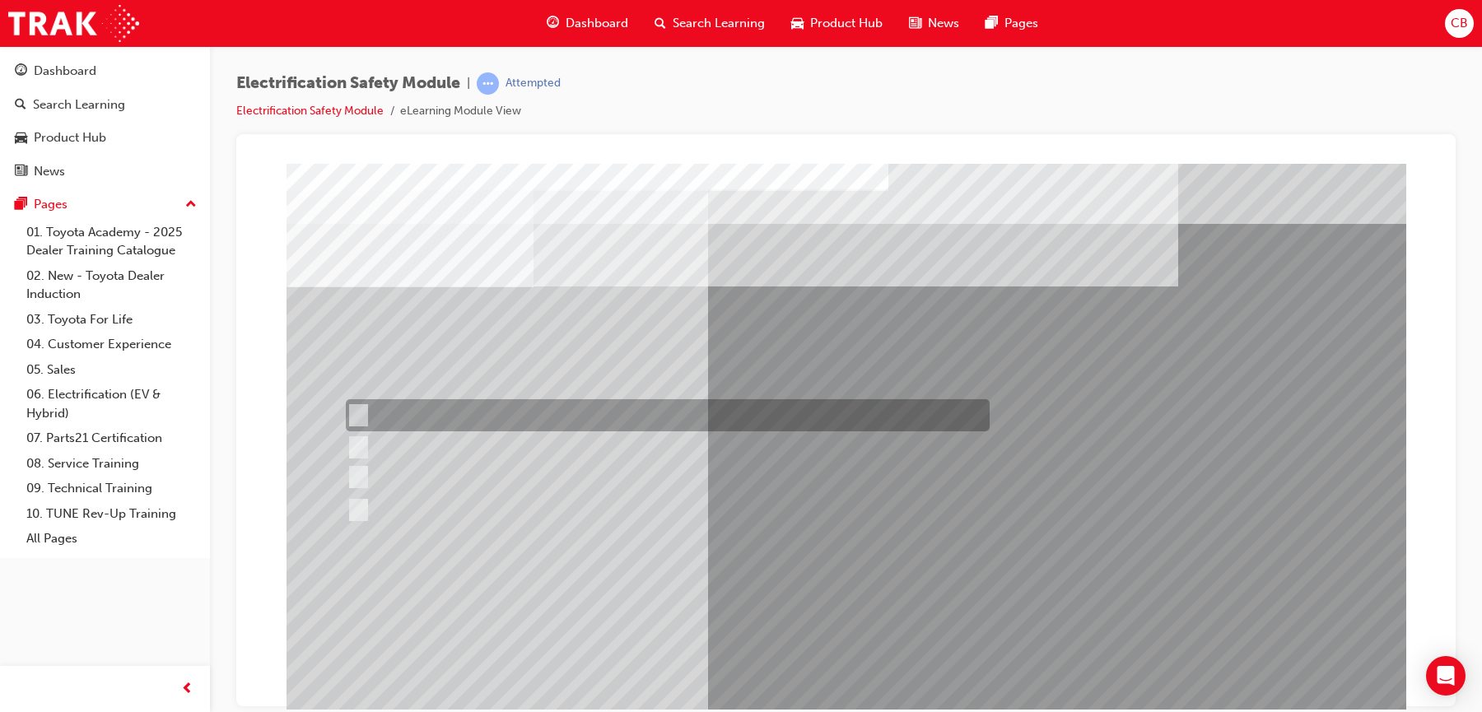
click at [590, 415] on div at bounding box center [664, 415] width 644 height 32
radio input "true"
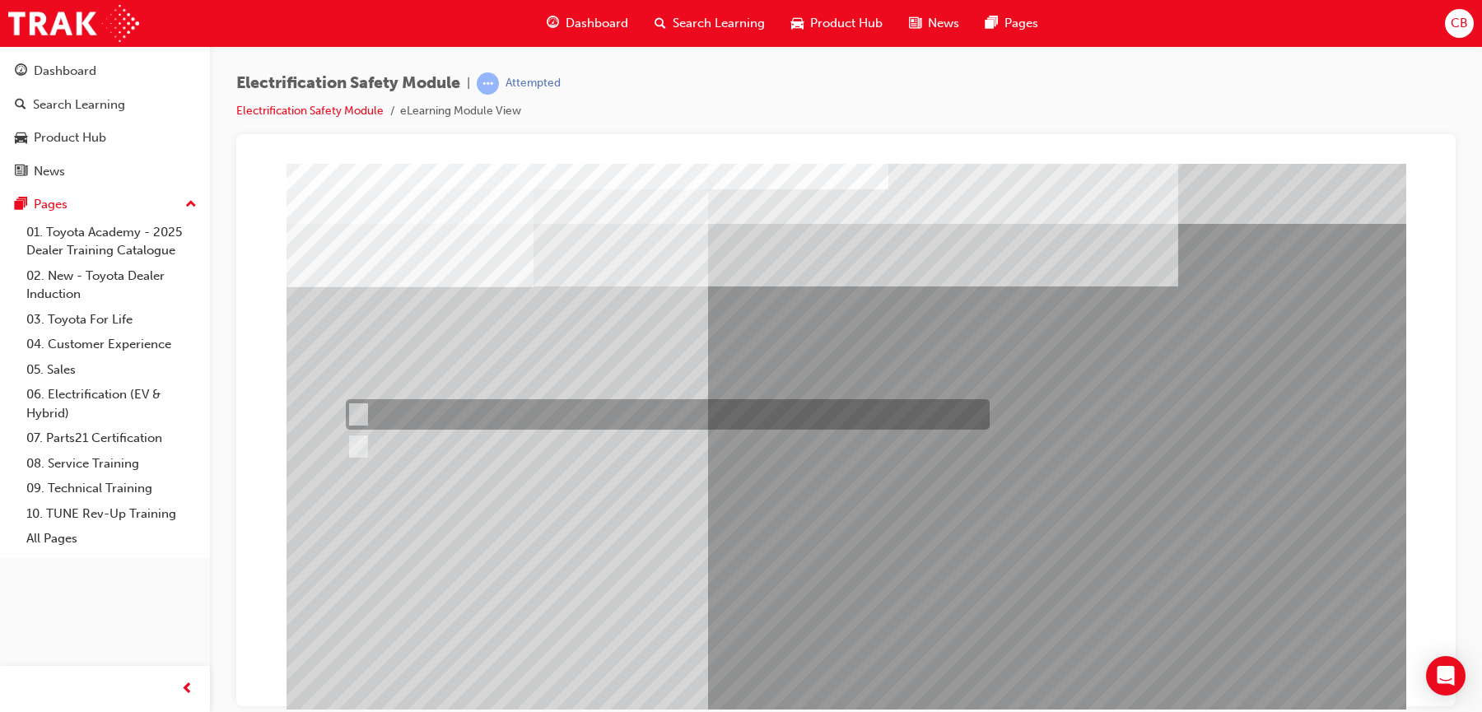
click at [405, 401] on div at bounding box center [664, 414] width 644 height 30
radio input "true"
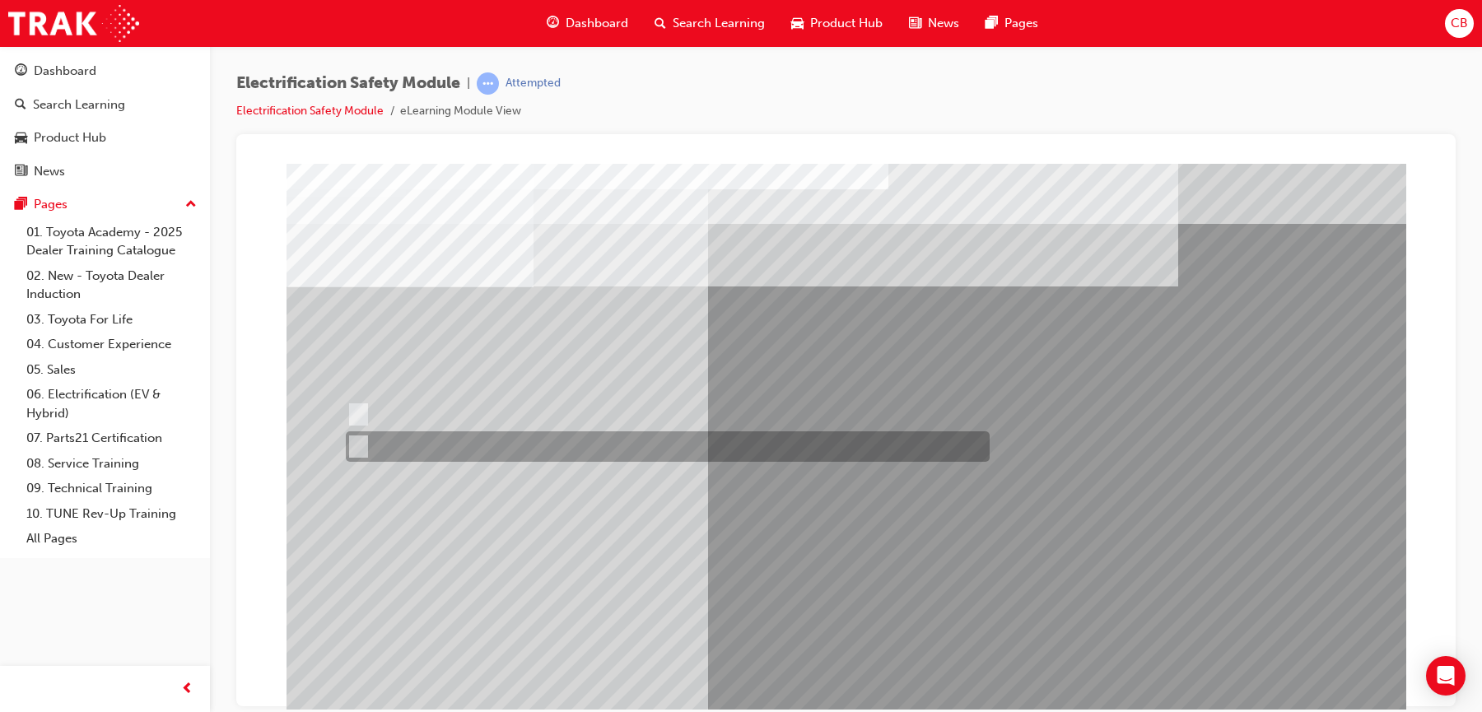
click at [400, 438] on div at bounding box center [664, 446] width 644 height 30
radio input "true"
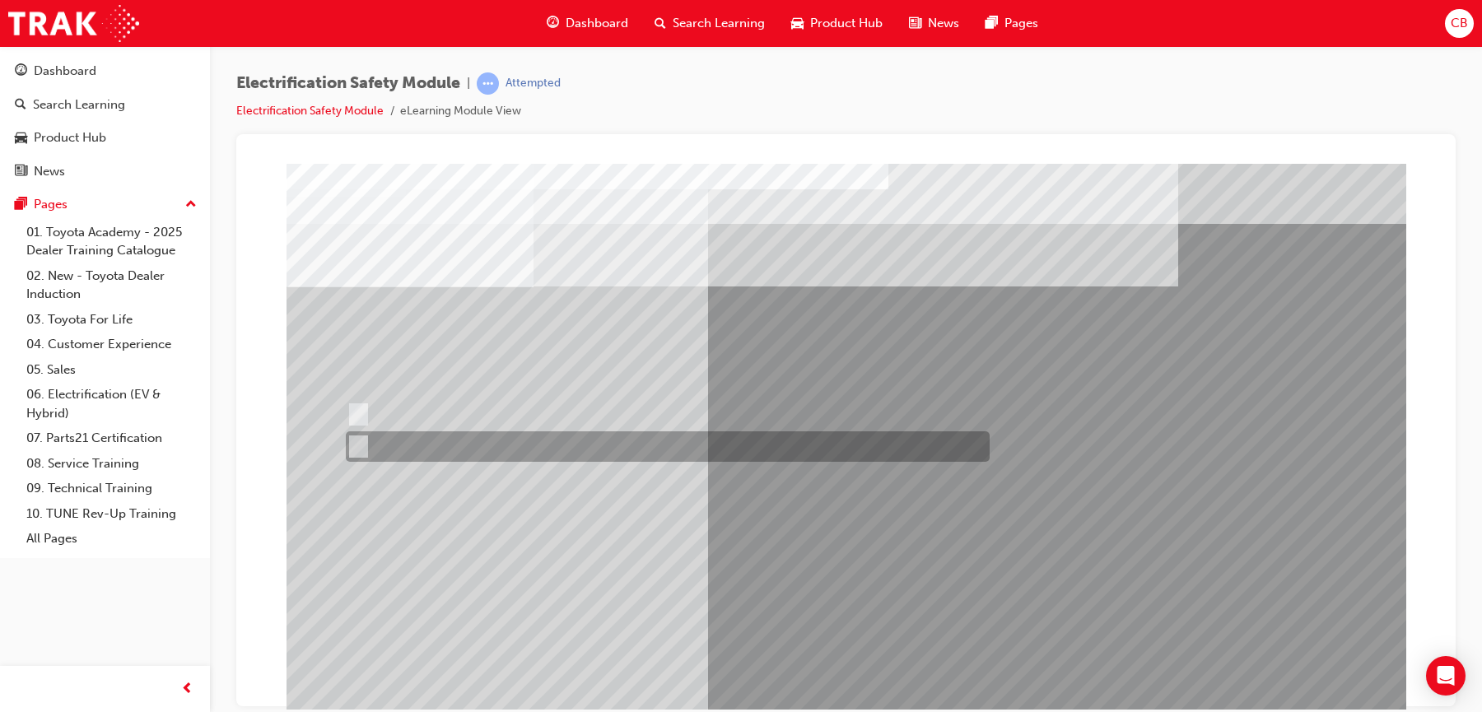
click at [407, 441] on div at bounding box center [664, 446] width 644 height 30
radio input "true"
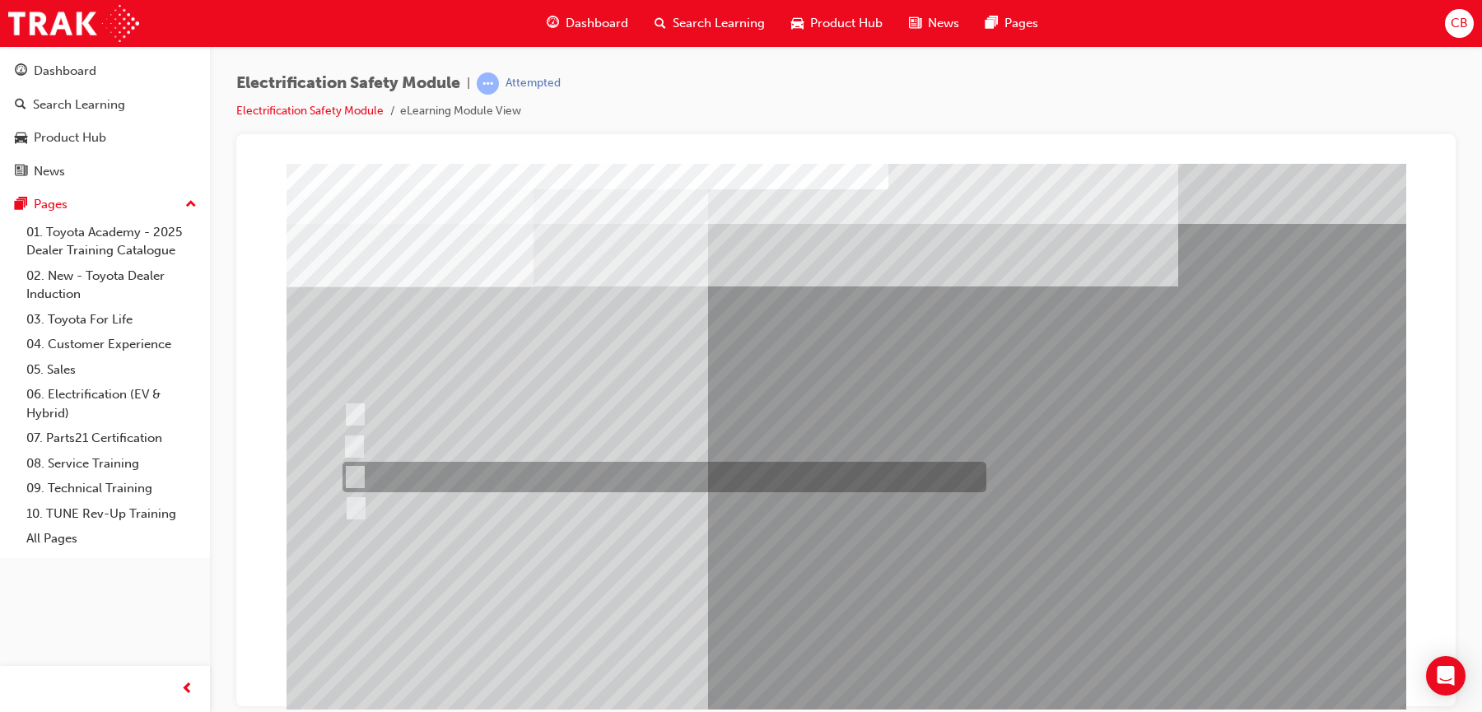
click at [432, 475] on div at bounding box center [660, 477] width 644 height 30
radio input "true"
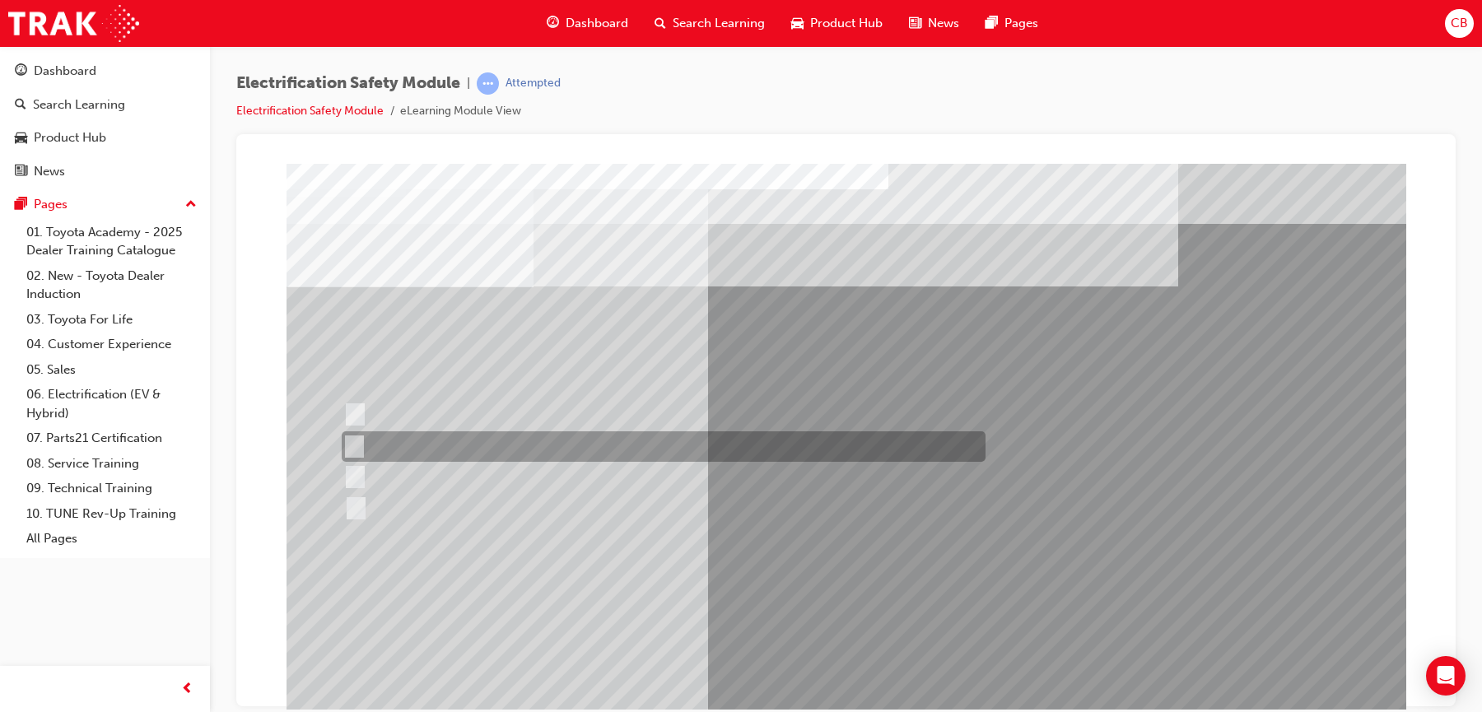
click at [358, 441] on input "Inspect the Insulated Gloves for damage." at bounding box center [351, 447] width 18 height 18
radio input "true"
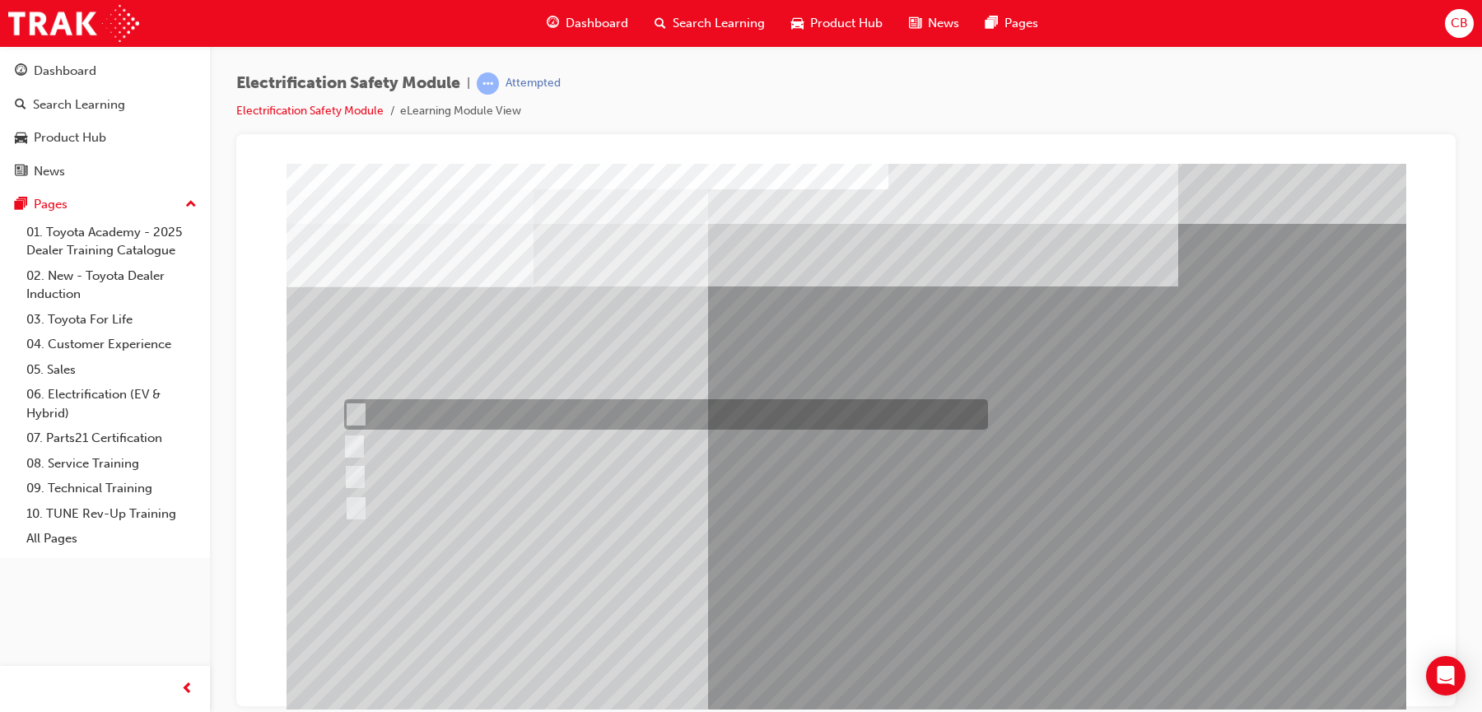
click at [484, 419] on div at bounding box center [662, 414] width 644 height 30
radio input "true"
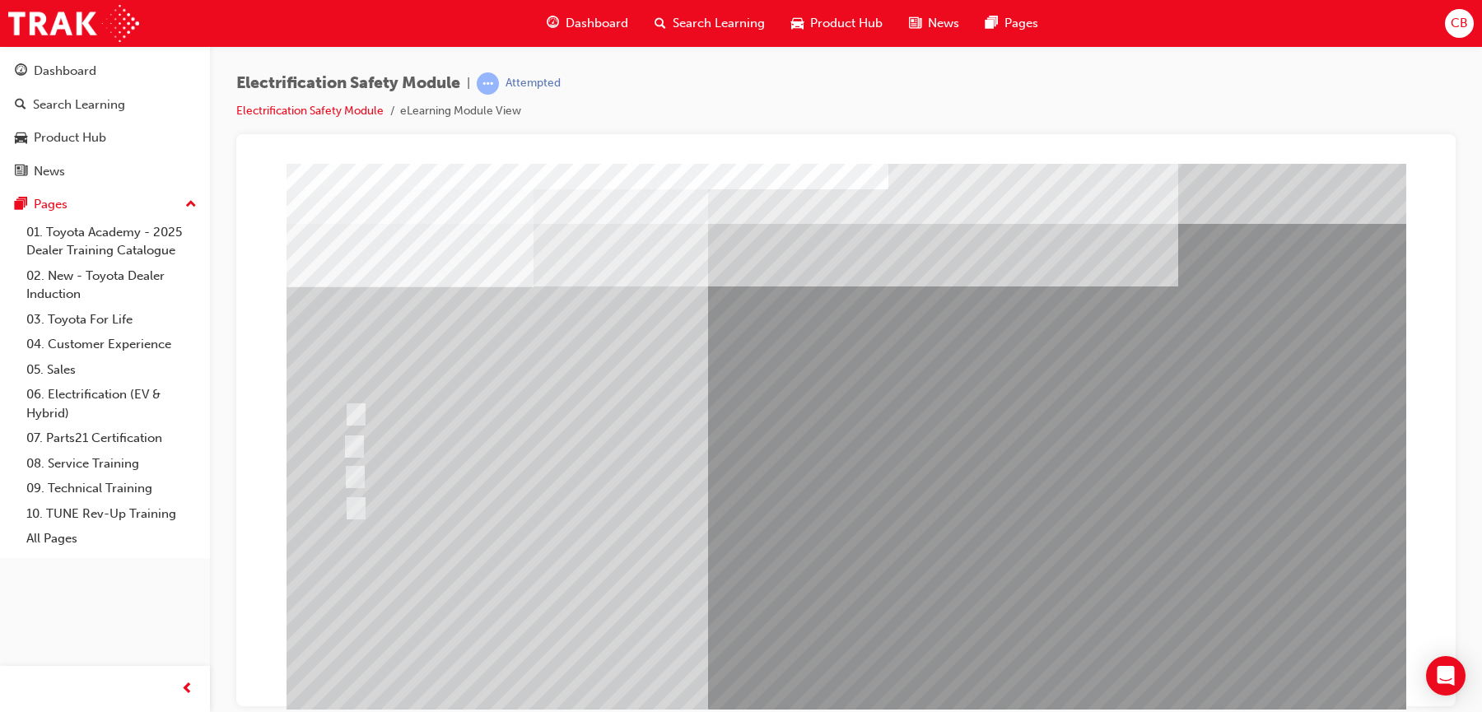
click at [327, 109] on link "Electrification Safety Module" at bounding box center [309, 111] width 147 height 14
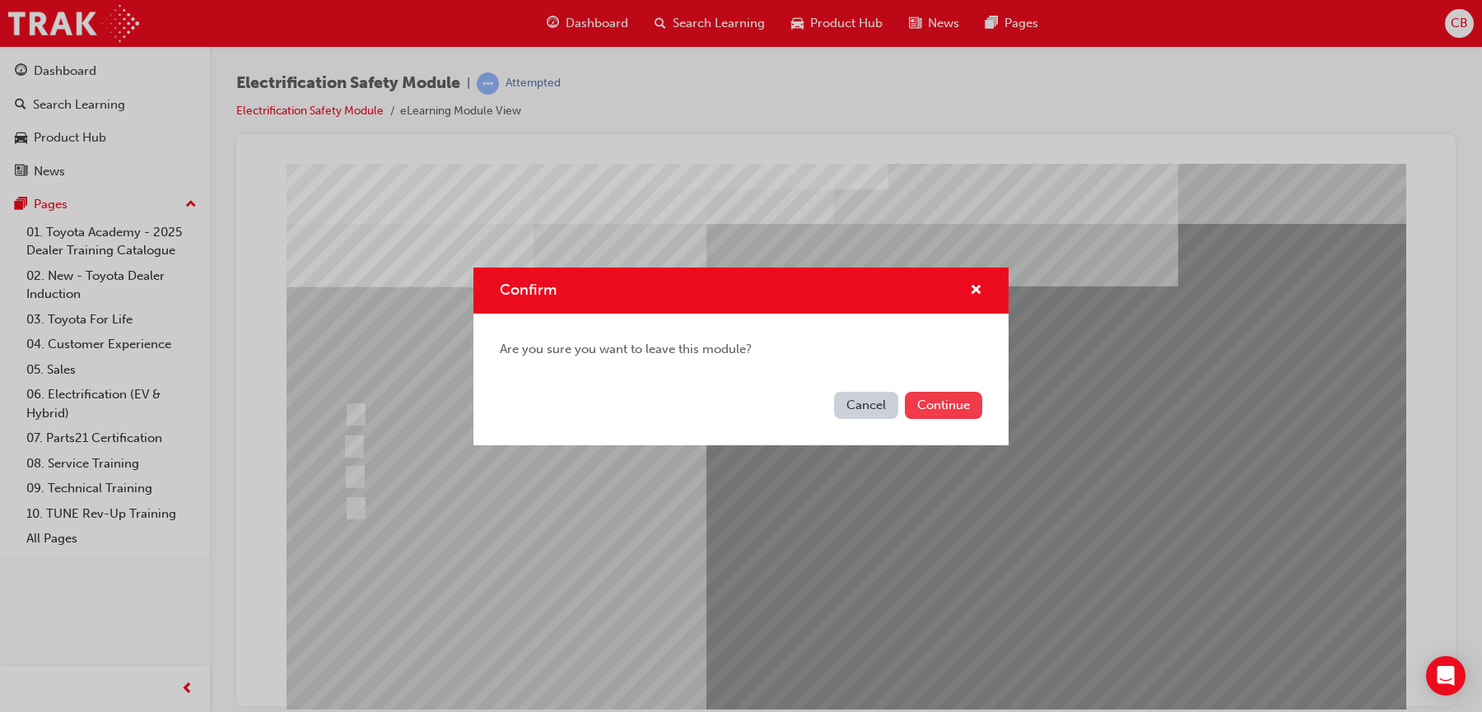
click at [937, 398] on button "Continue" at bounding box center [943, 405] width 77 height 27
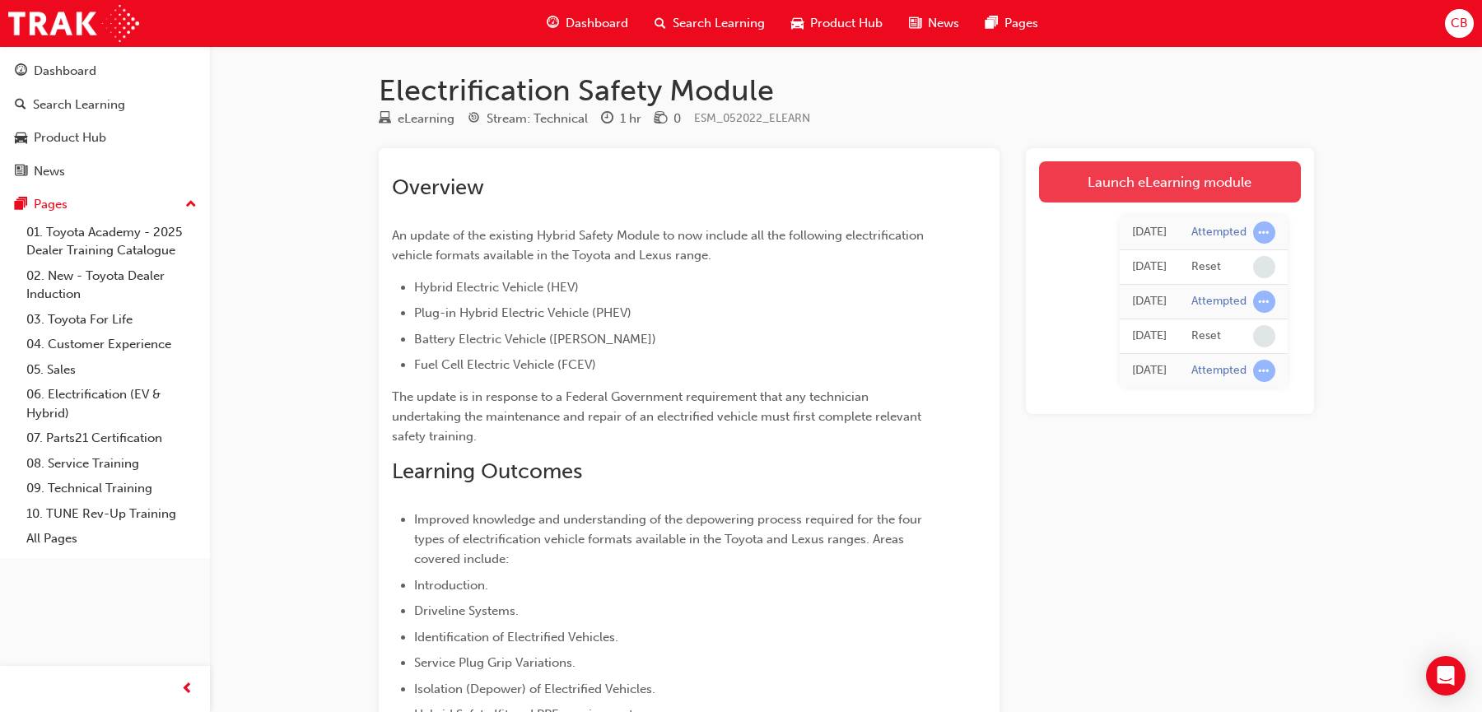
click at [1177, 183] on link "Launch eLearning module" at bounding box center [1170, 181] width 262 height 41
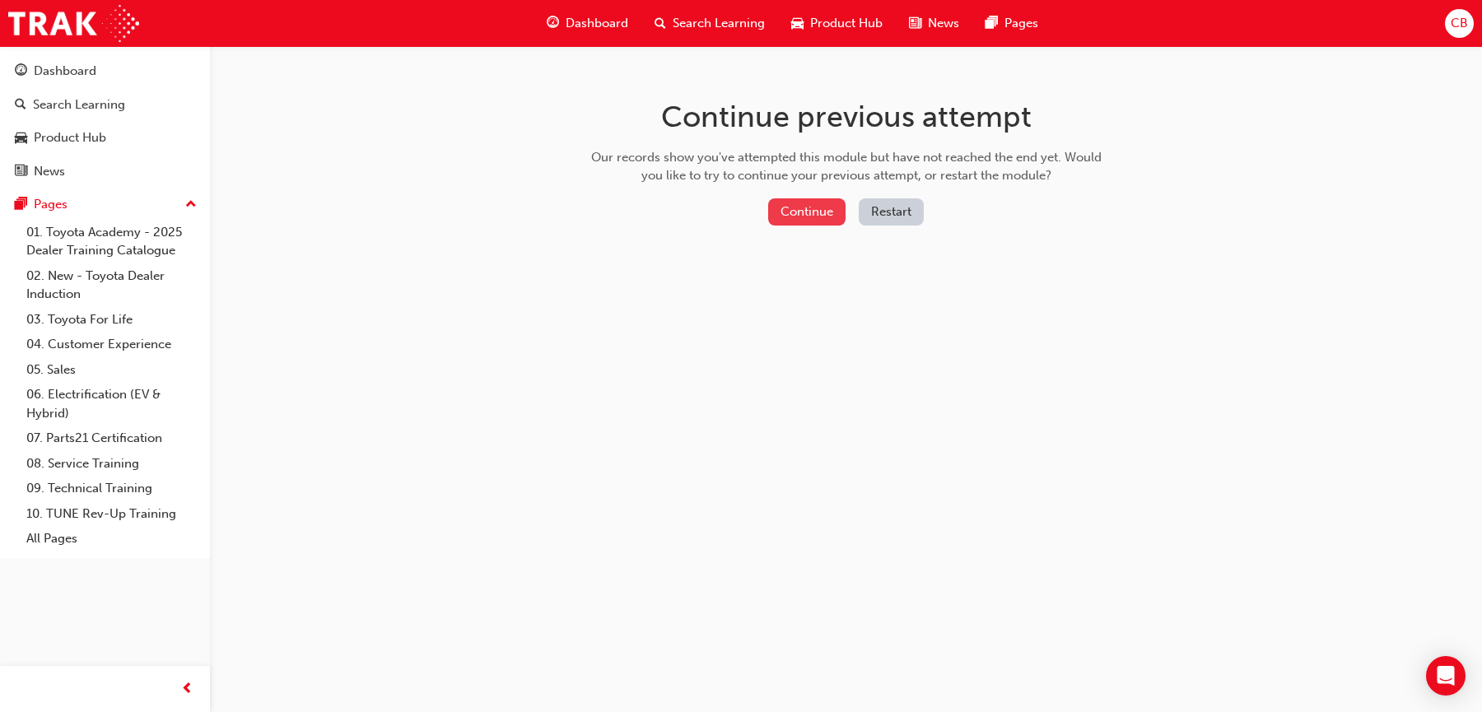
click at [822, 210] on button "Continue" at bounding box center [806, 211] width 77 height 27
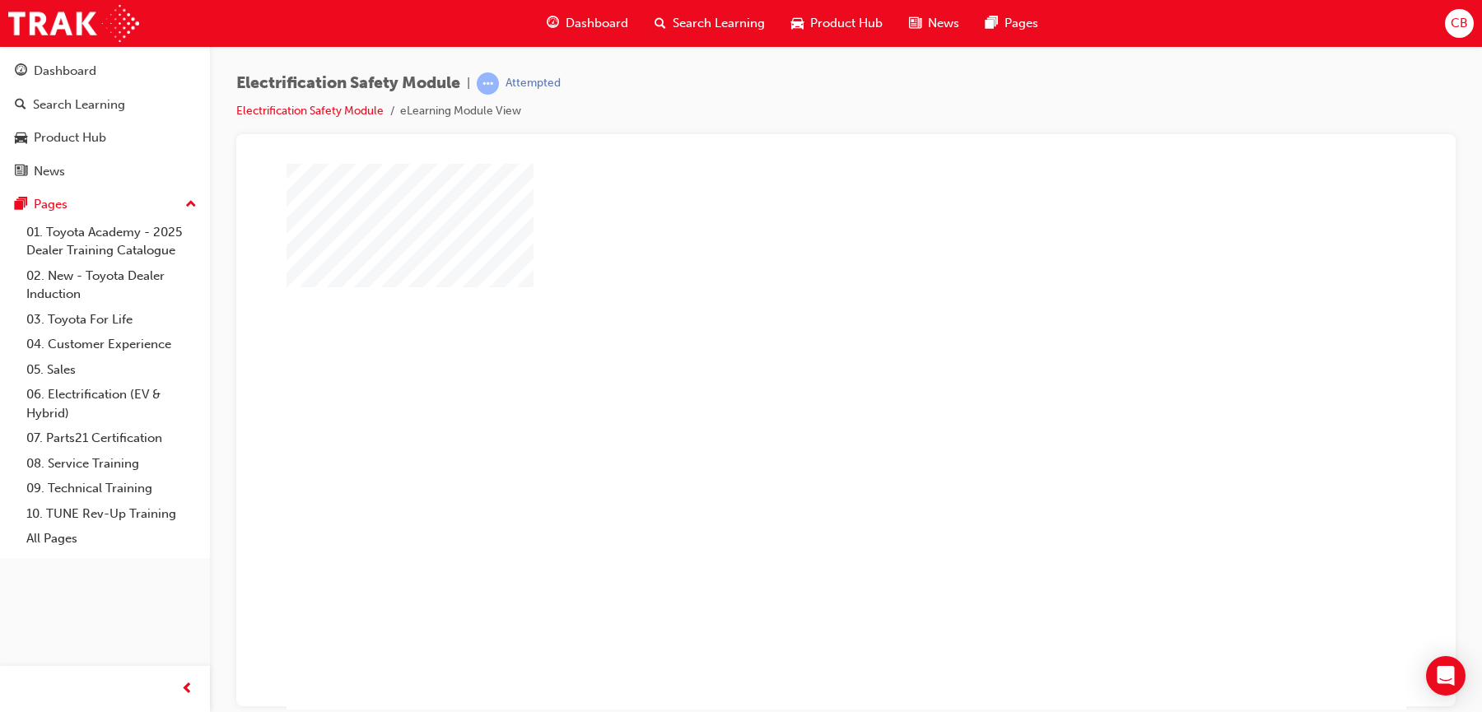
click at [798, 388] on div "play" at bounding box center [798, 388] width 0 height 0
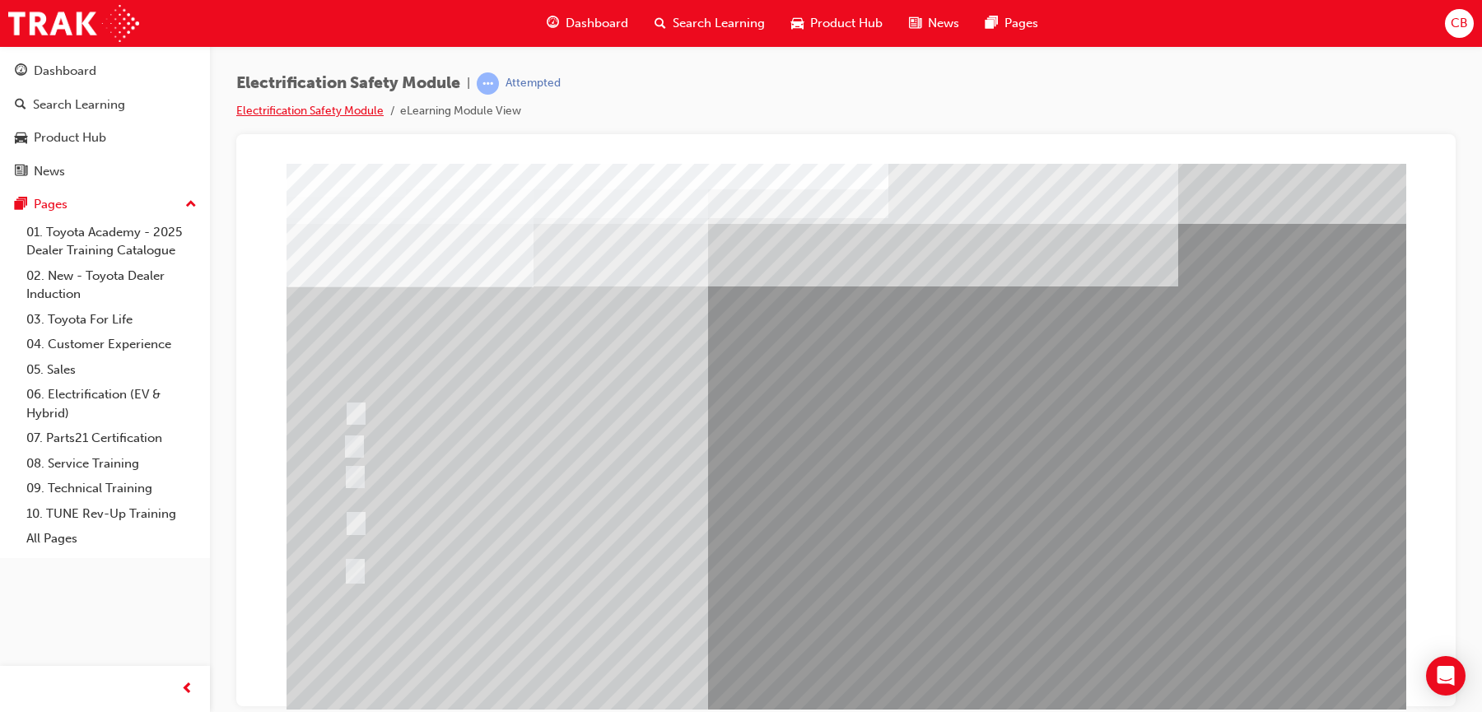
click at [337, 107] on link "Electrification Safety Module" at bounding box center [309, 111] width 147 height 14
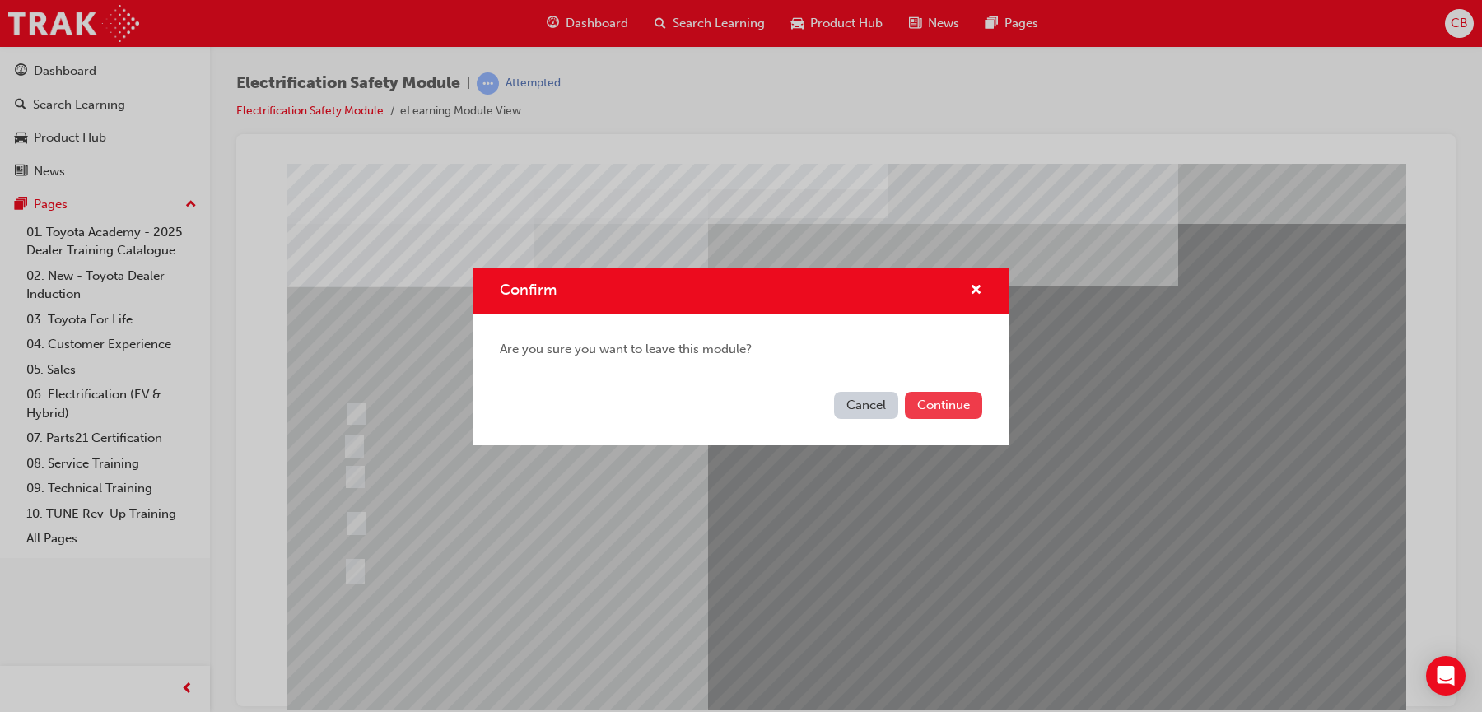
click at [947, 411] on button "Continue" at bounding box center [943, 405] width 77 height 27
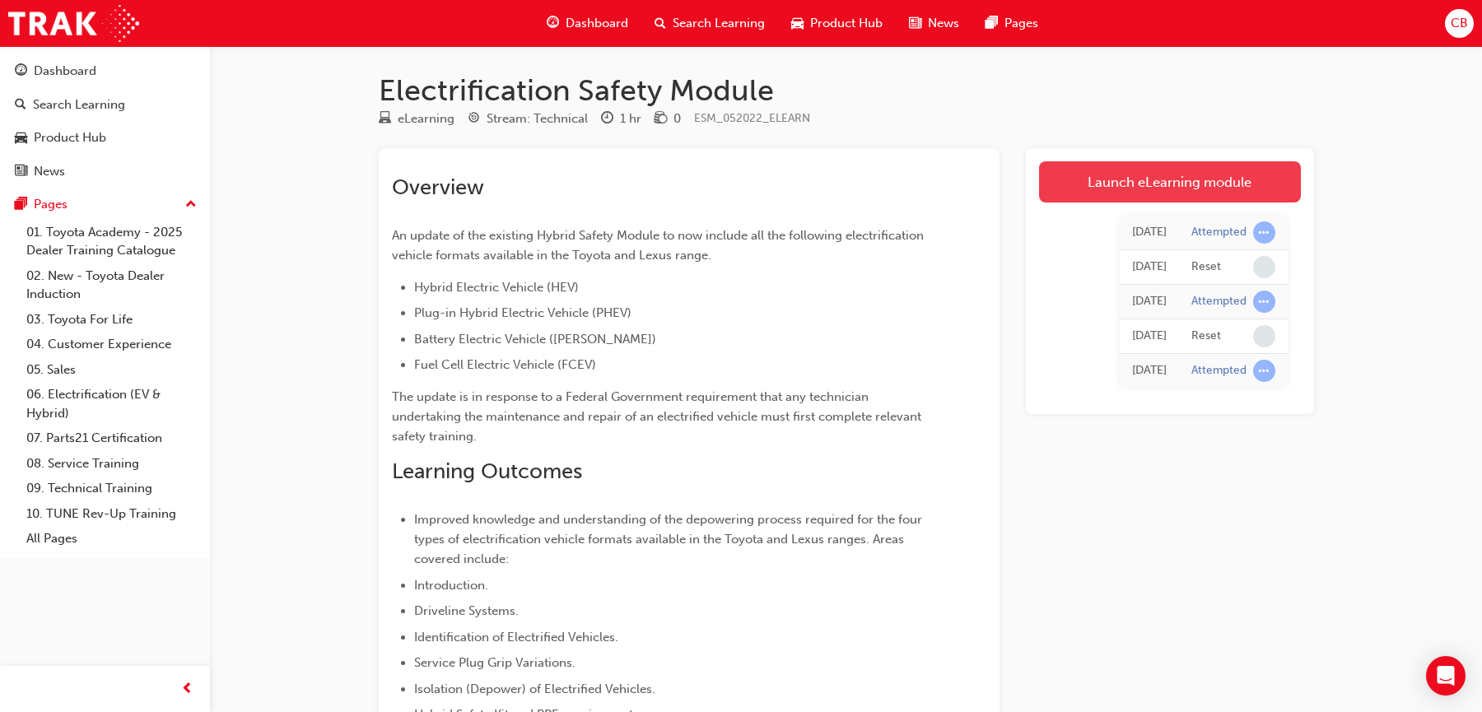
click at [1146, 183] on link "Launch eLearning module" at bounding box center [1170, 181] width 262 height 41
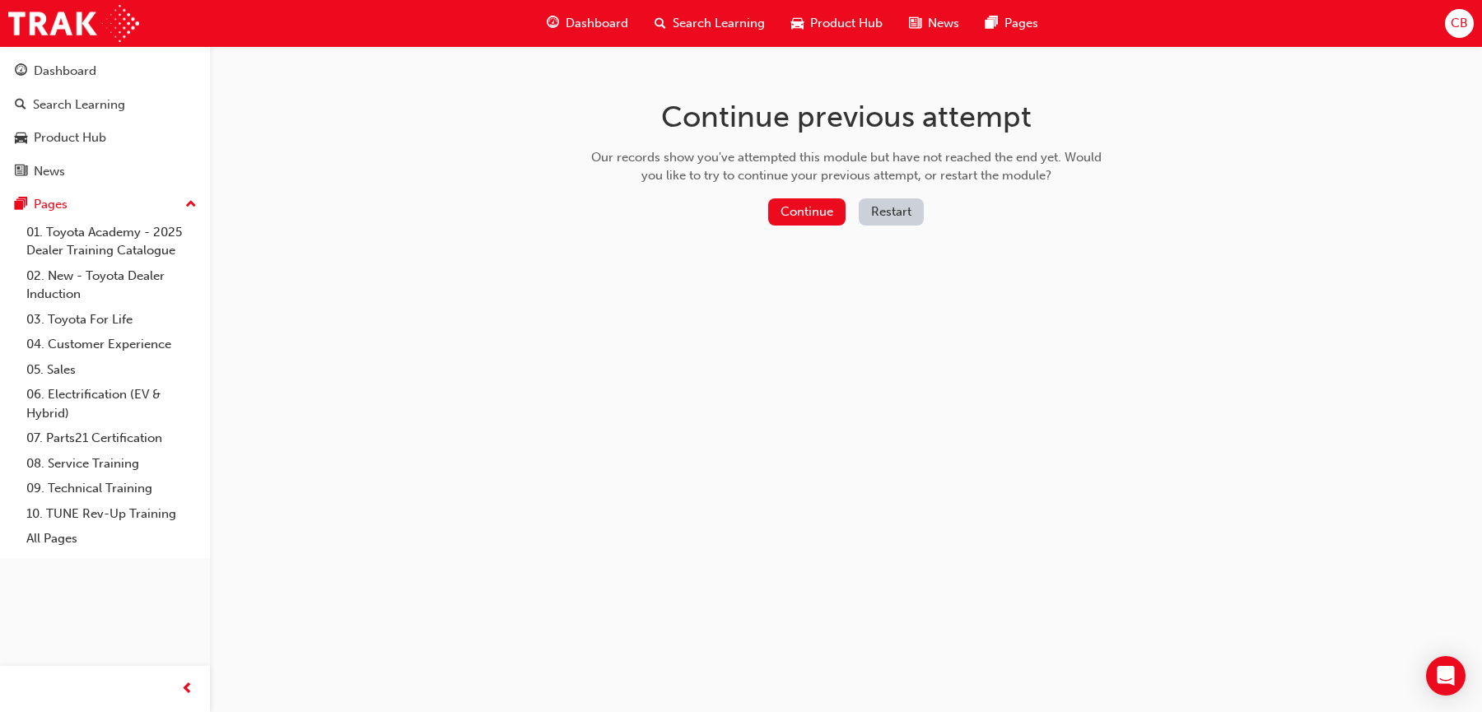
click at [889, 207] on button "Restart" at bounding box center [890, 211] width 65 height 27
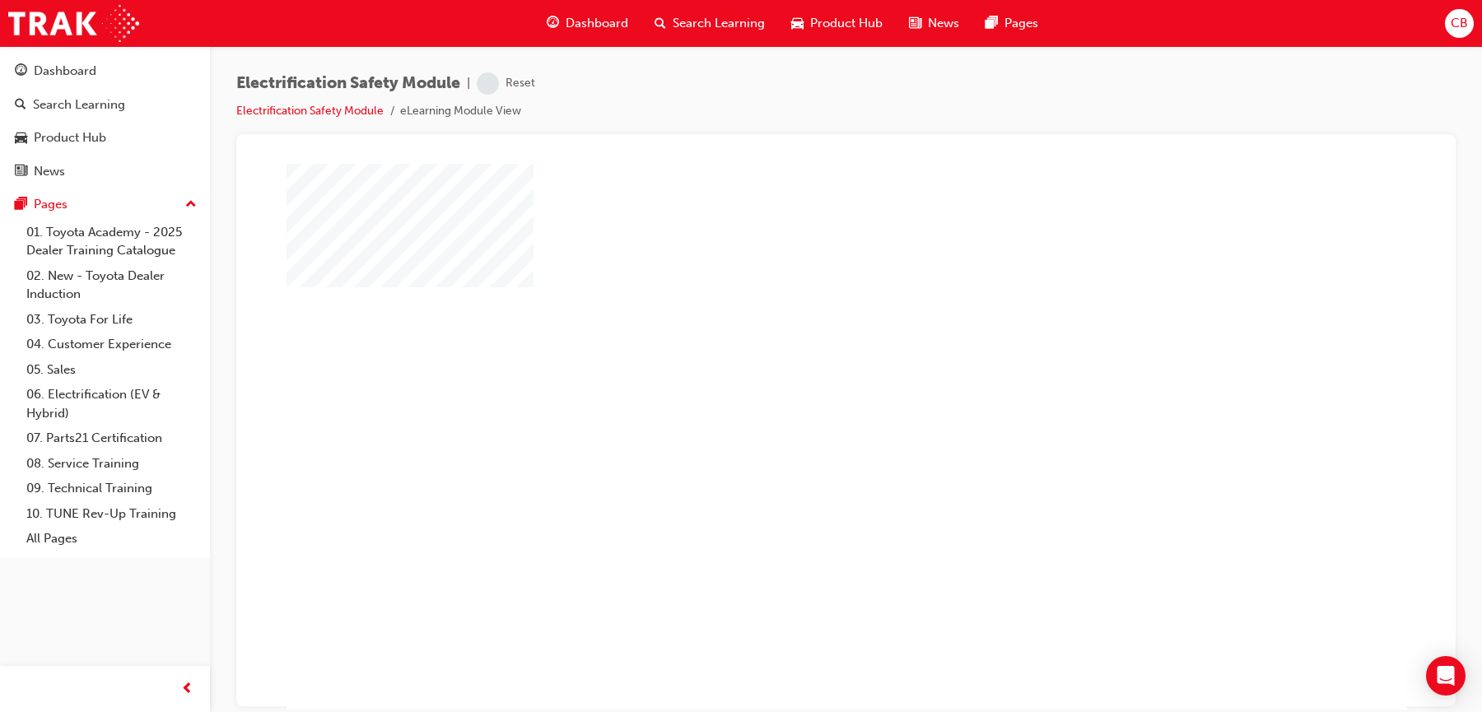
scroll to position [58, 0]
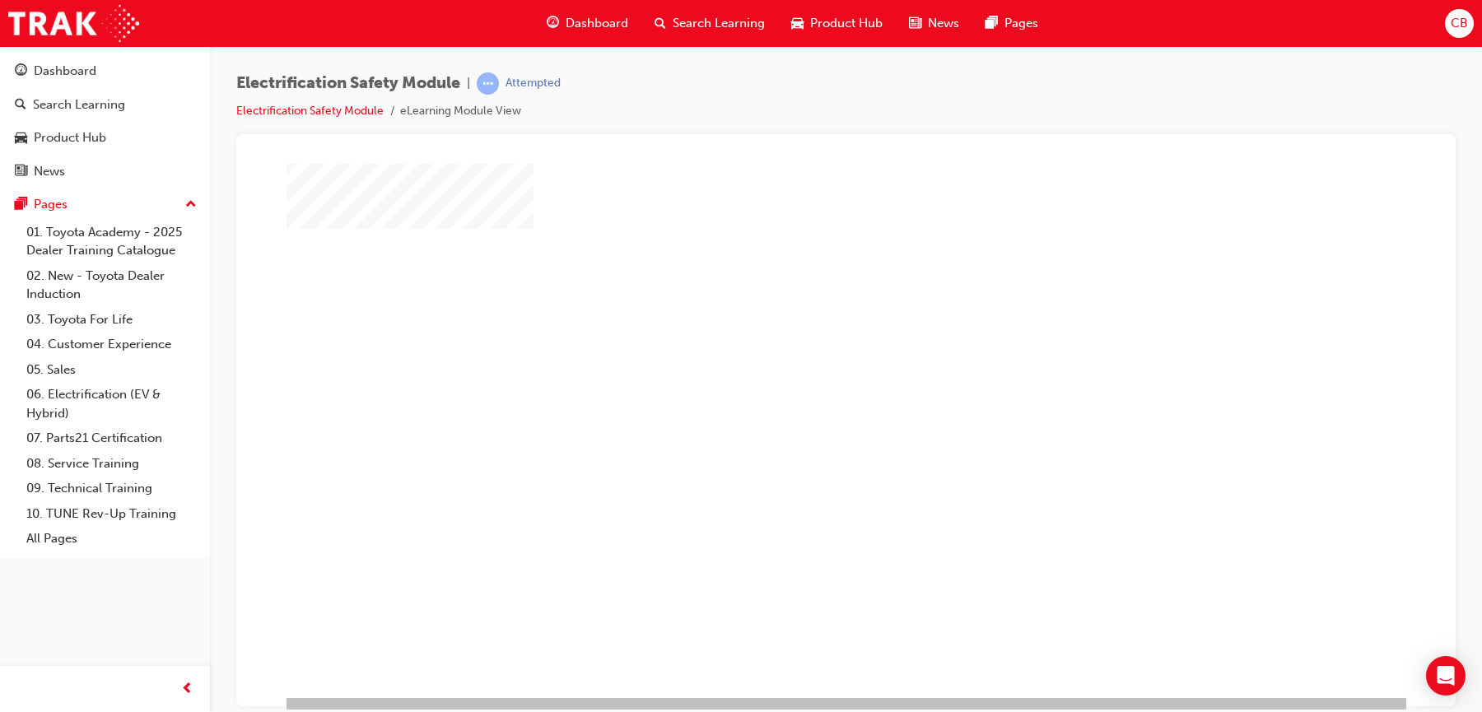
click at [798, 330] on div "play" at bounding box center [798, 330] width 0 height 0
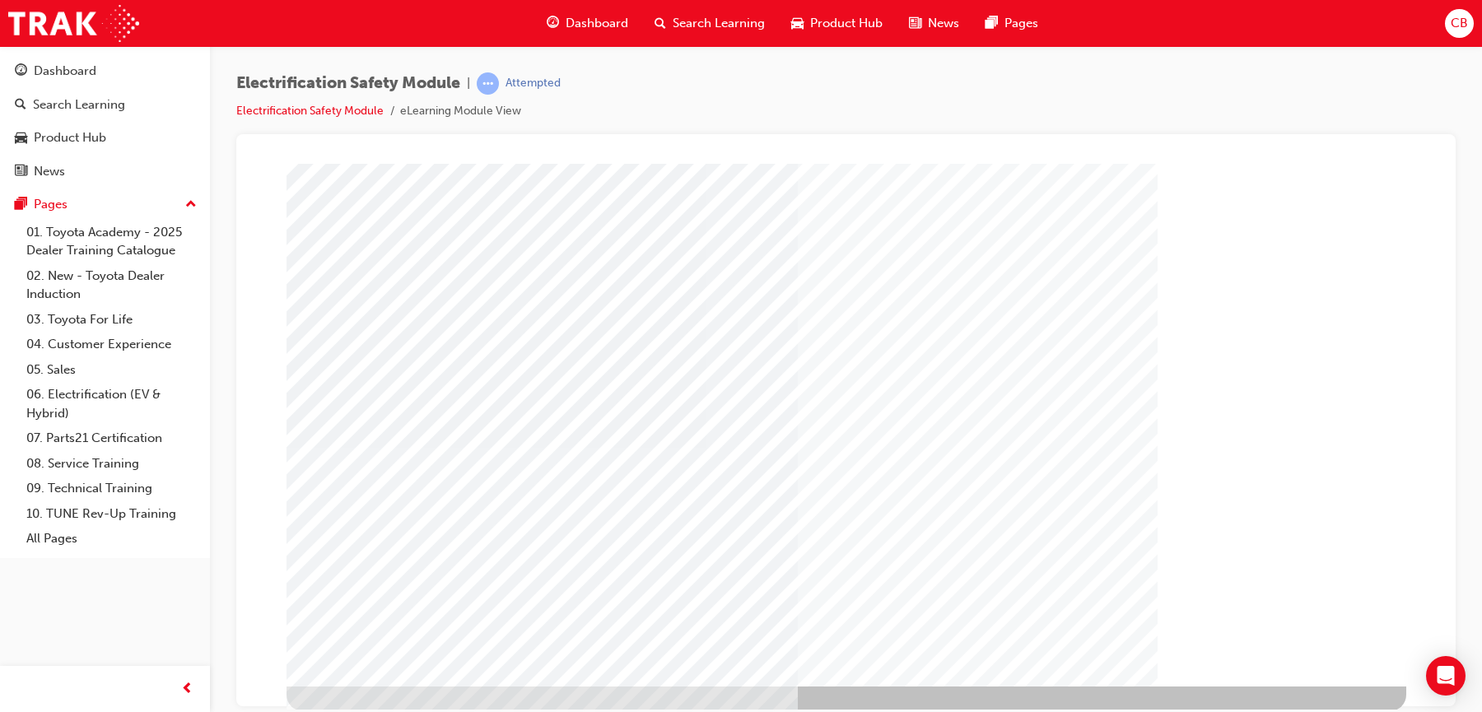
scroll to position [71, 0]
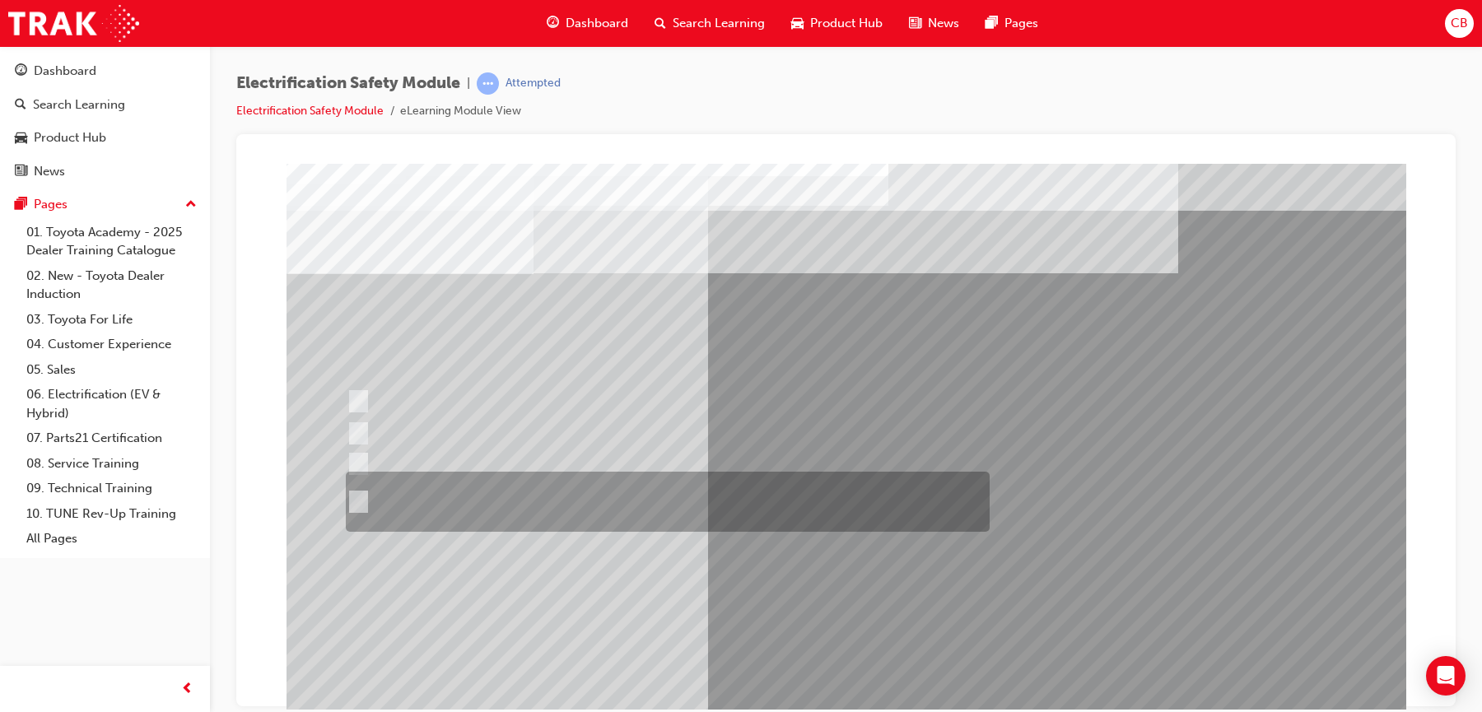
click at [640, 495] on div at bounding box center [664, 502] width 644 height 60
radio input "true"
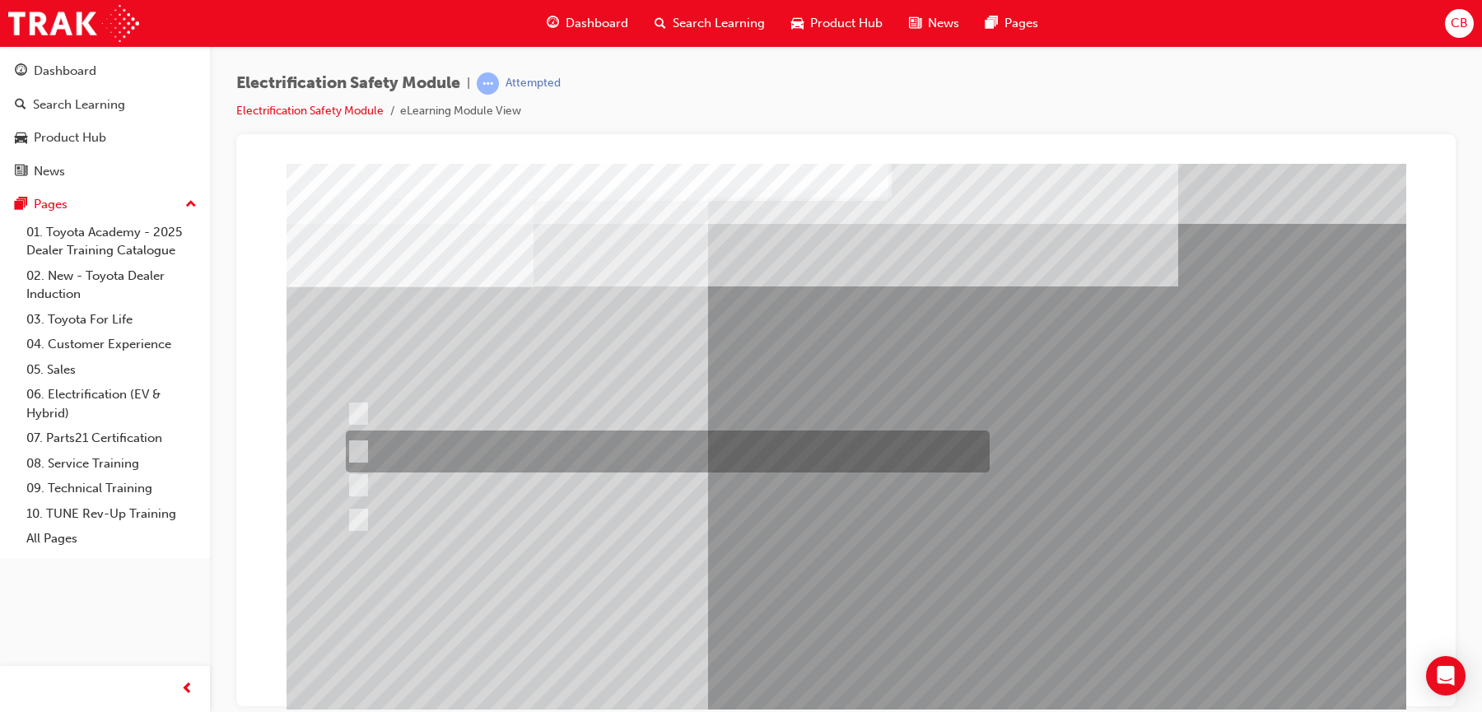
click at [468, 447] on div at bounding box center [664, 451] width 644 height 42
radio input "true"
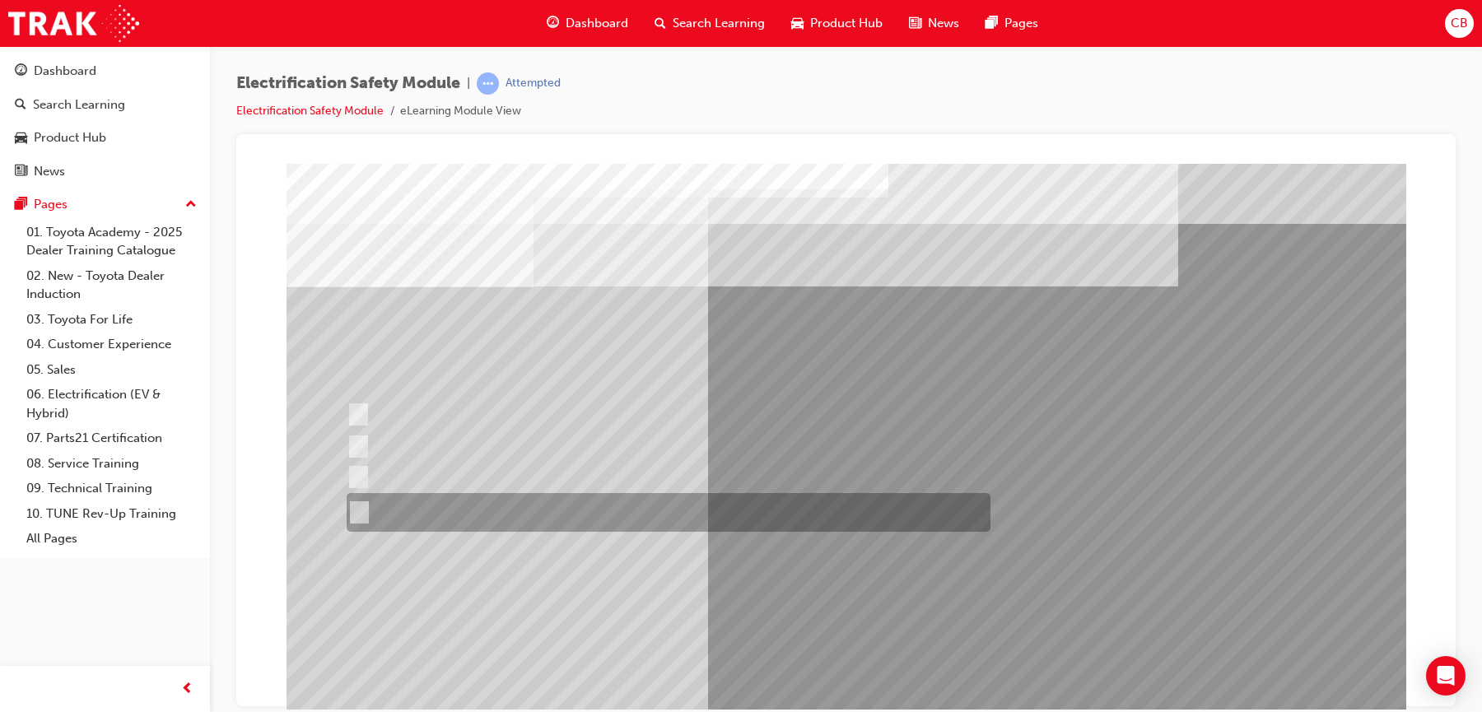
click at [452, 517] on div at bounding box center [664, 512] width 644 height 39
radio input "true"
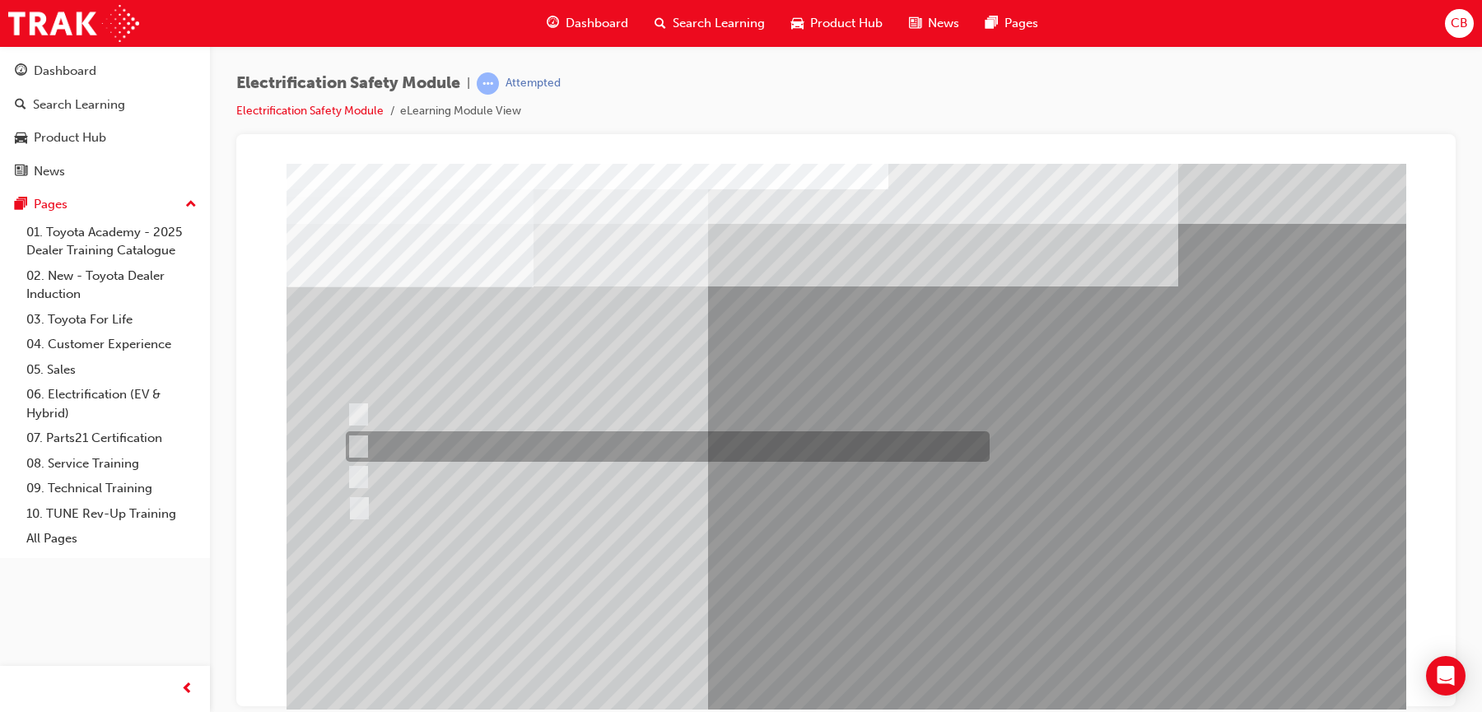
click at [500, 438] on div at bounding box center [664, 446] width 644 height 30
checkbox input "true"
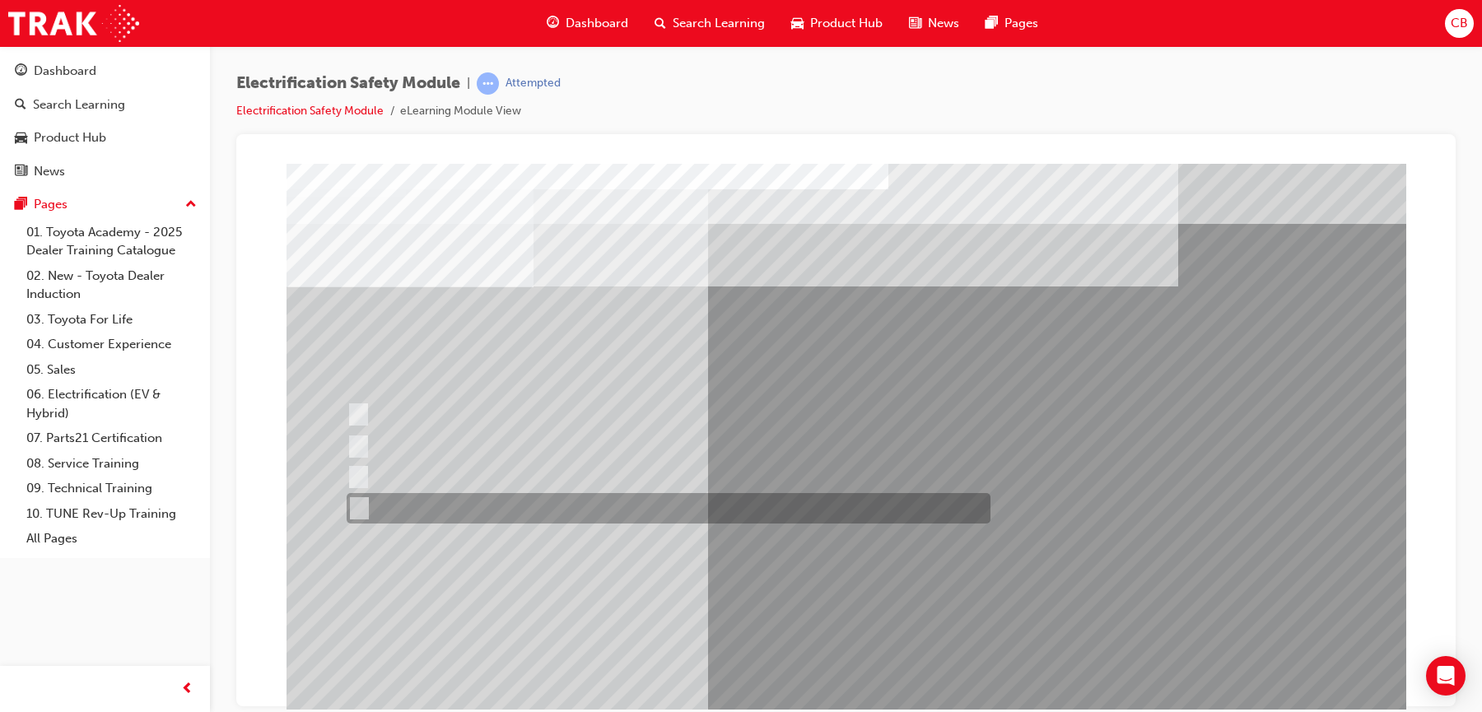
click at [491, 502] on div at bounding box center [664, 508] width 644 height 30
checkbox input "true"
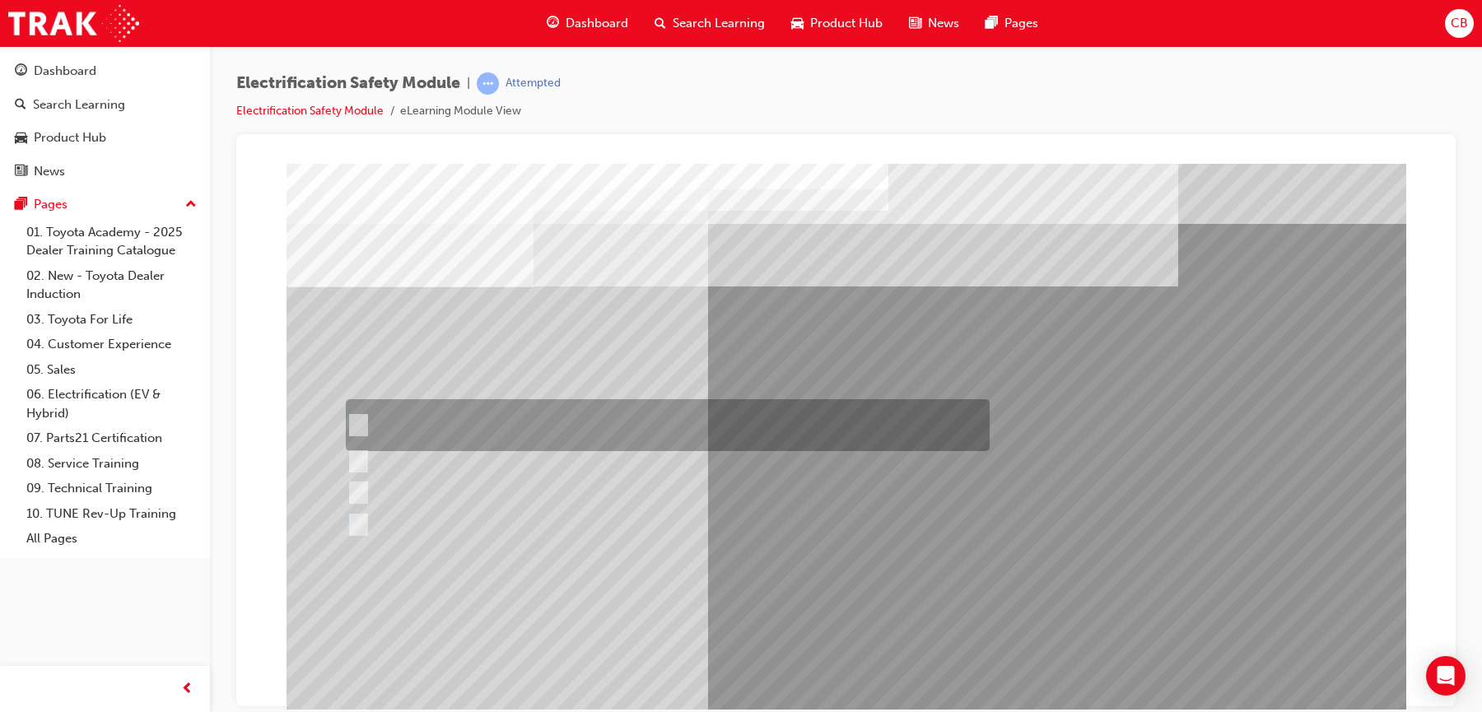
click at [440, 423] on div at bounding box center [664, 425] width 644 height 52
checkbox input "true"
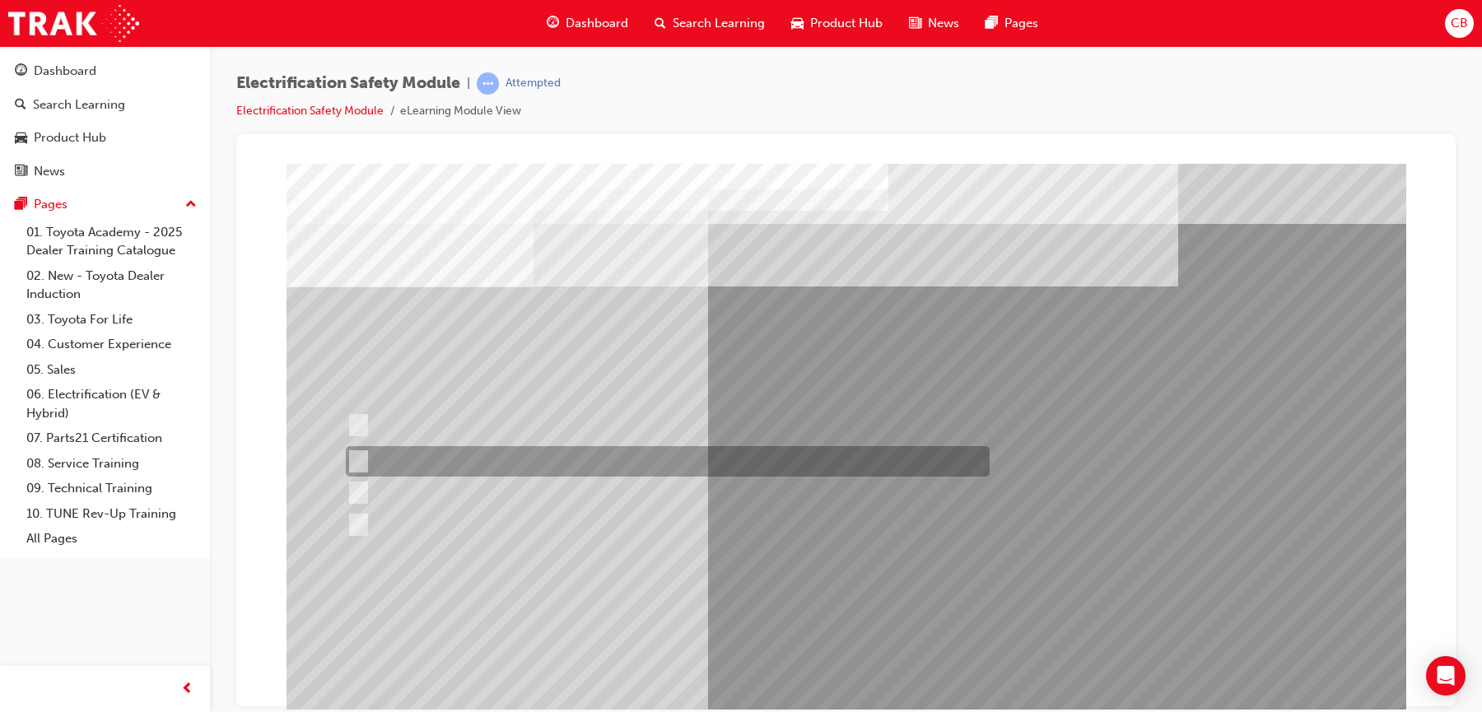
click at [440, 462] on div at bounding box center [664, 461] width 644 height 30
checkbox input "true"
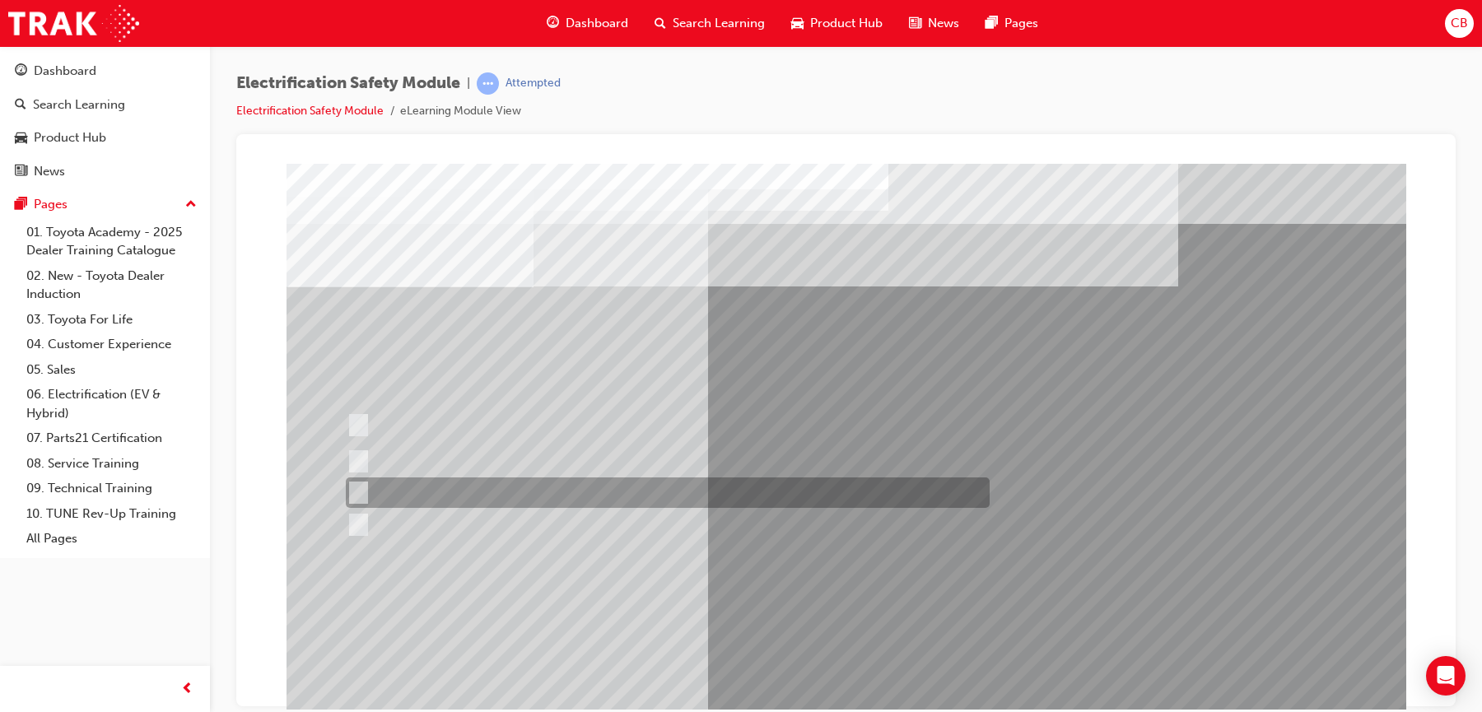
click at [441, 491] on div at bounding box center [664, 492] width 644 height 30
checkbox input "true"
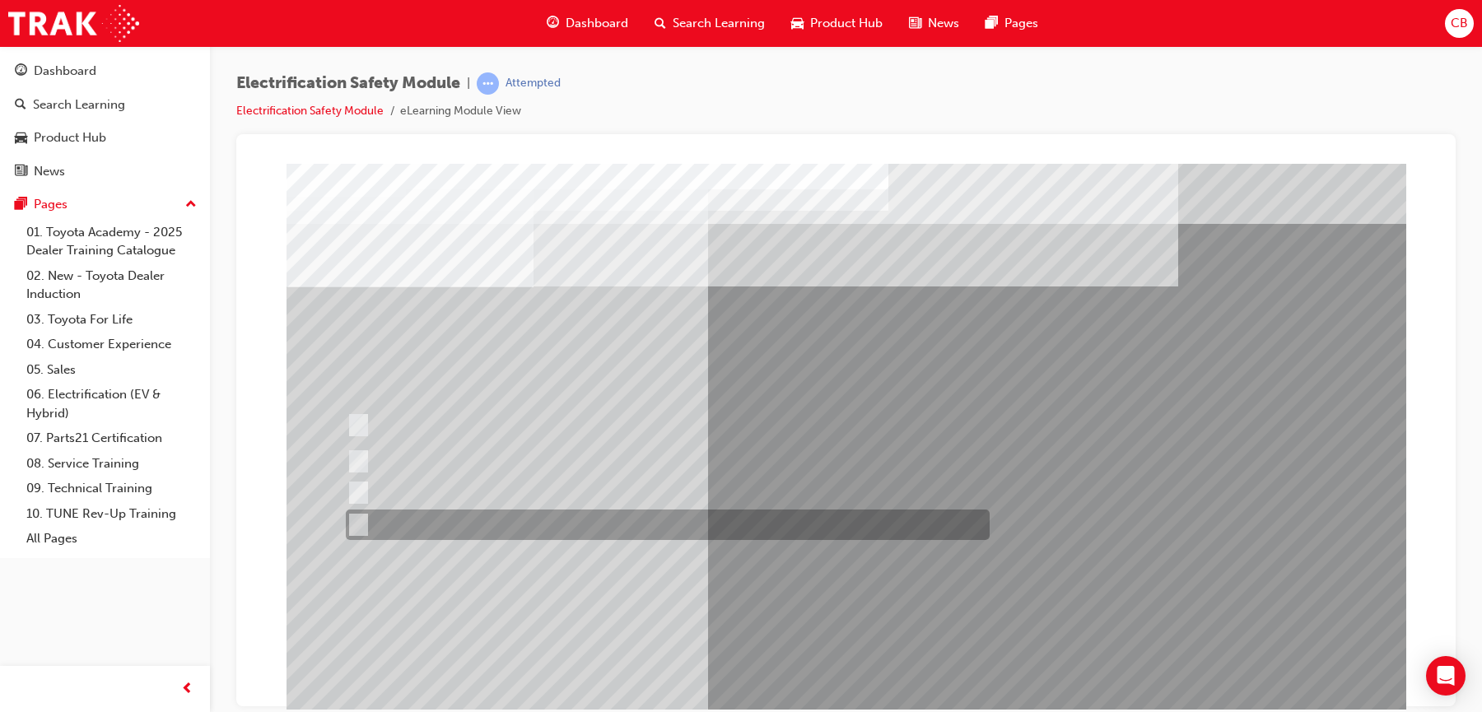
click at [444, 519] on div at bounding box center [664, 524] width 644 height 30
checkbox input "true"
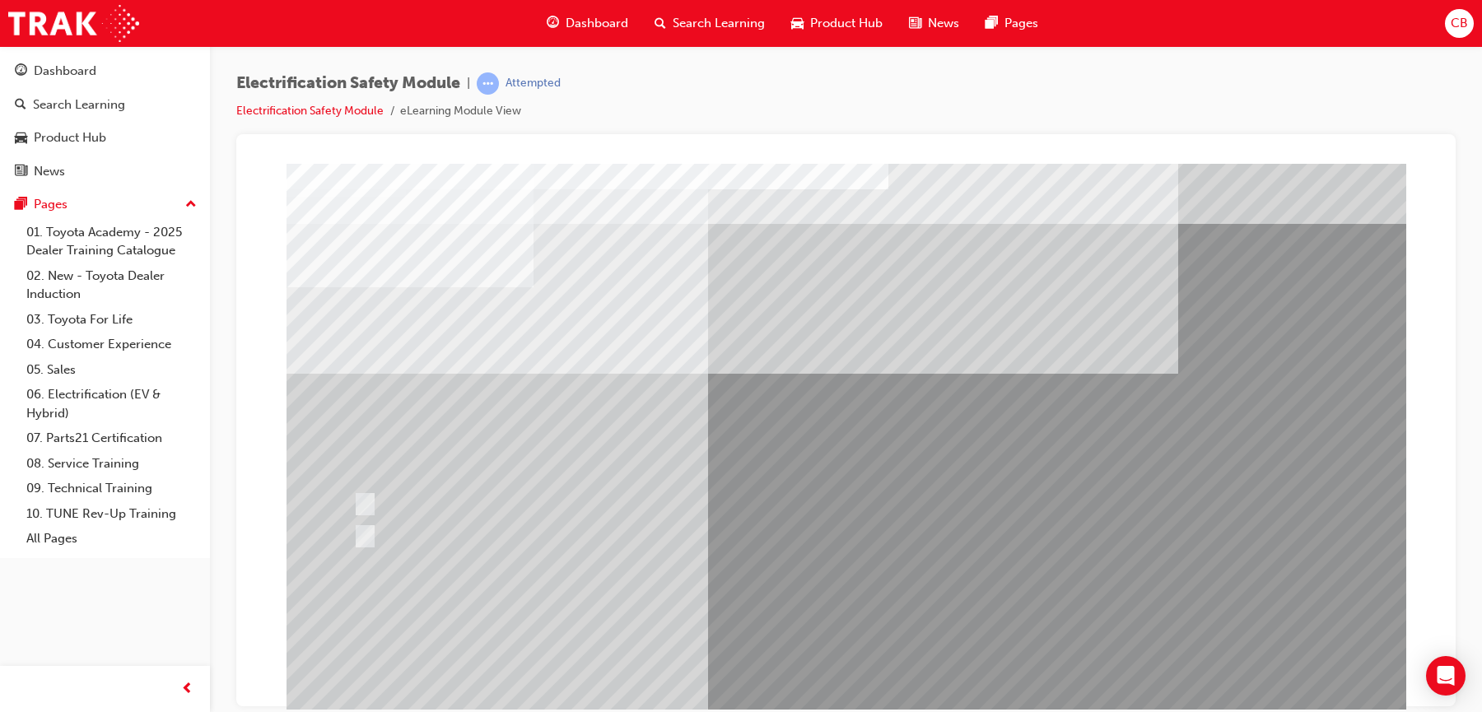
scroll to position [71, 0]
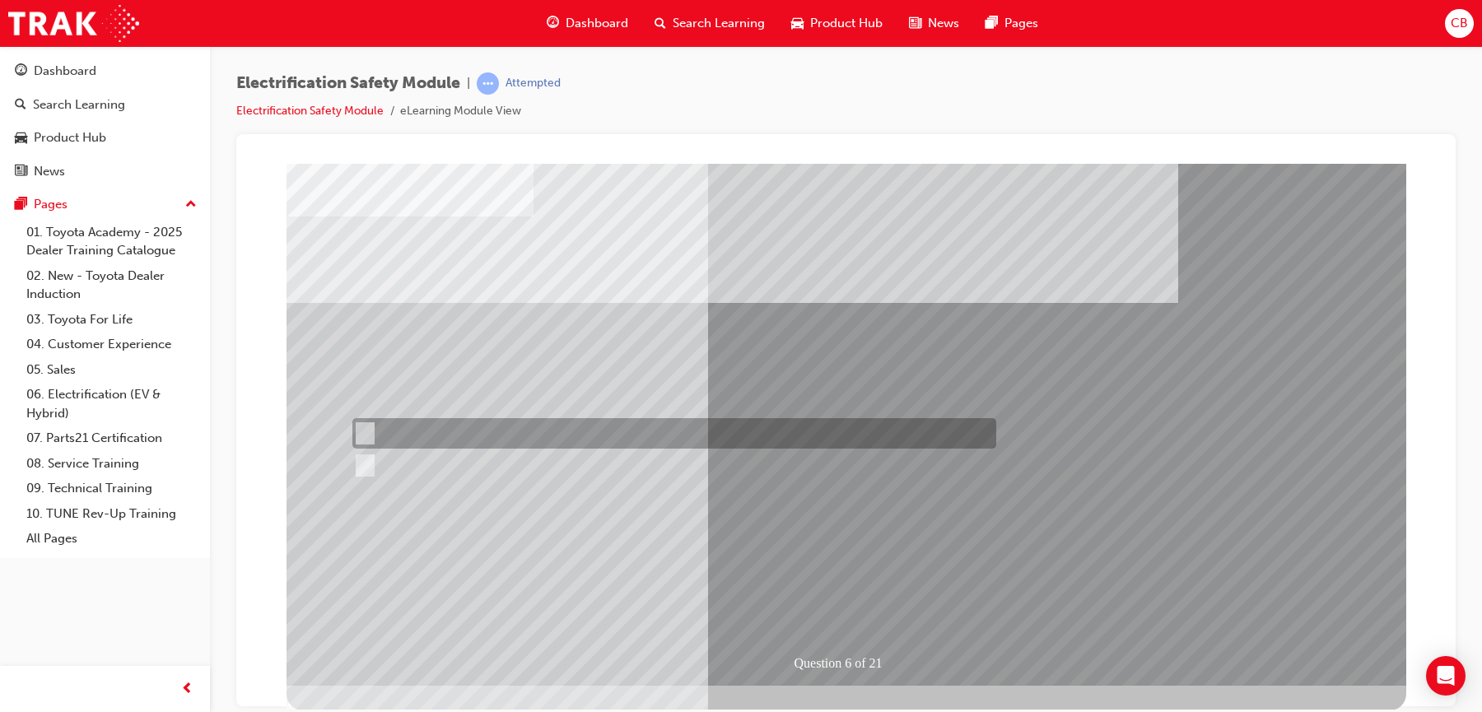
click at [428, 428] on div at bounding box center [670, 433] width 644 height 30
radio input "true"
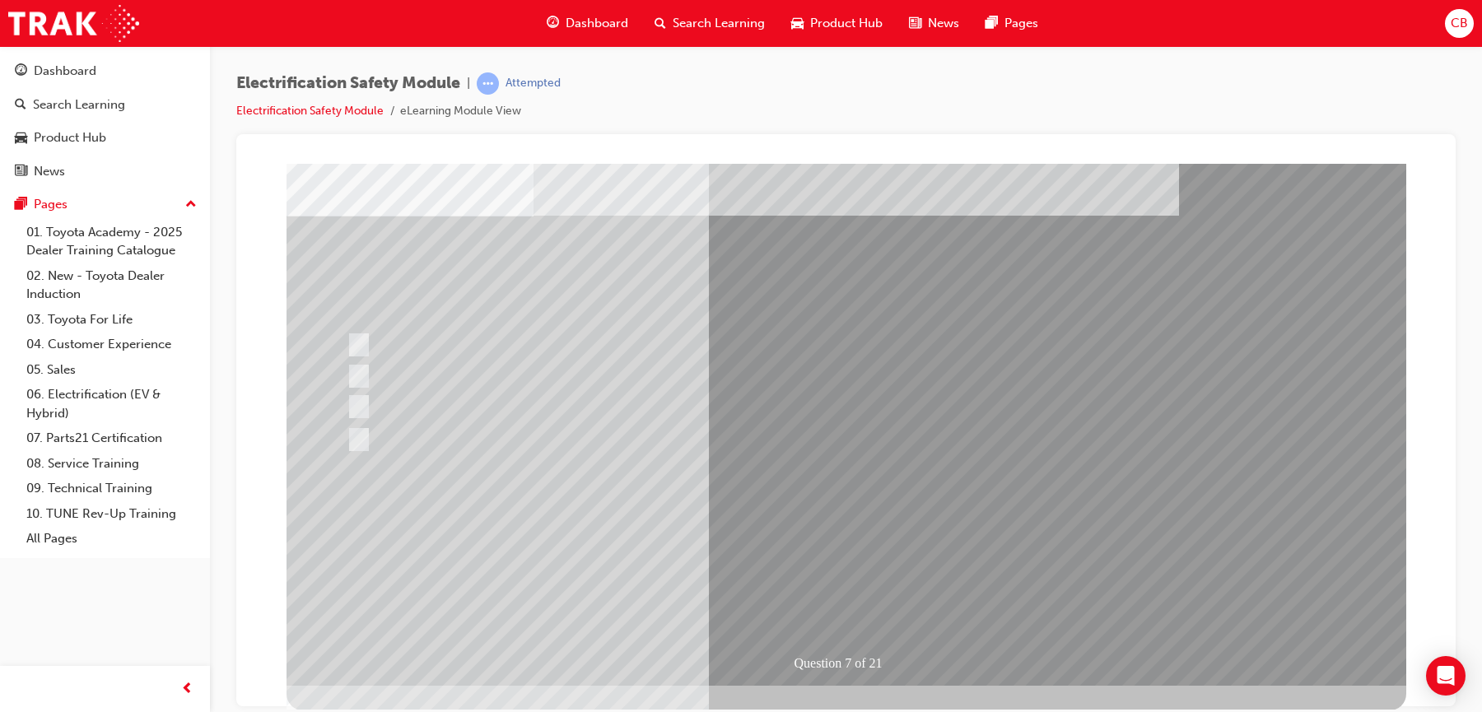
scroll to position [0, 0]
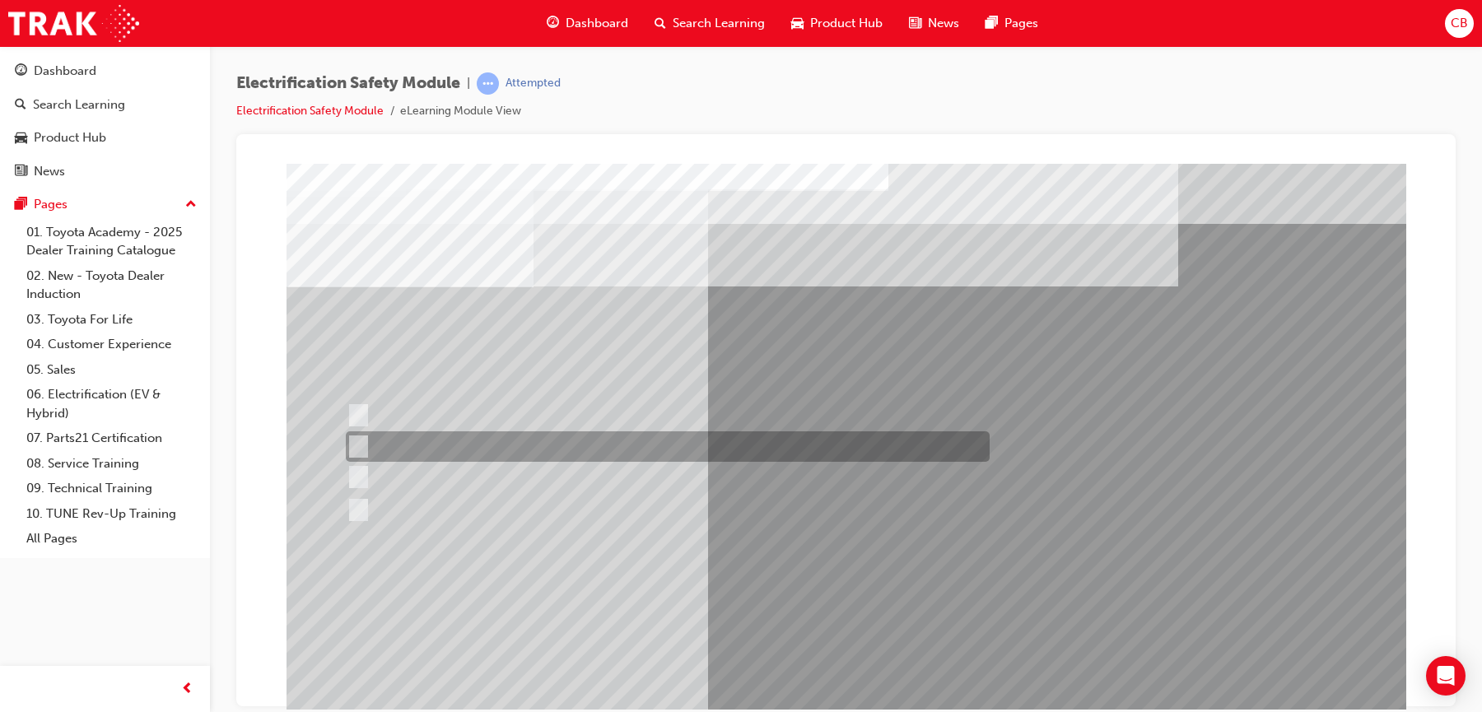
click at [603, 439] on div at bounding box center [664, 446] width 644 height 30
radio input "true"
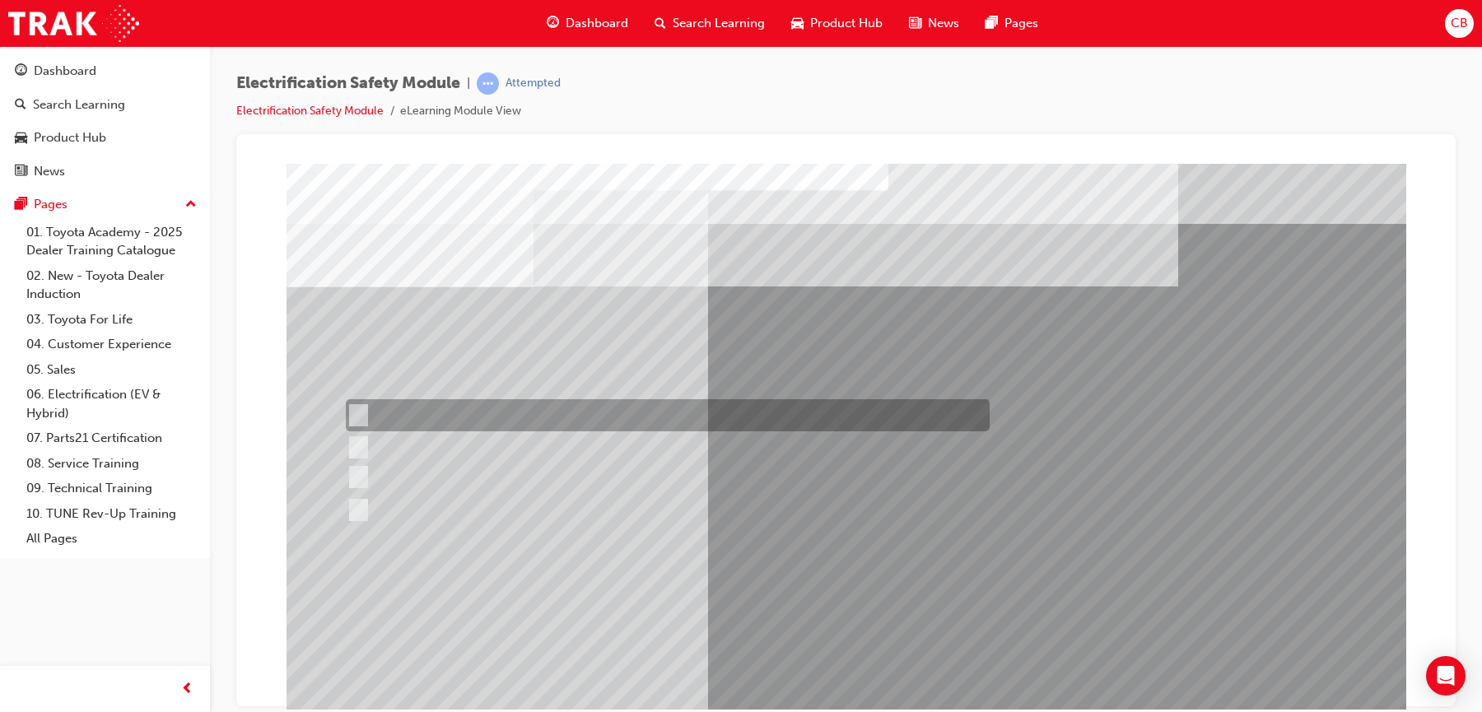
click at [644, 416] on div at bounding box center [664, 415] width 644 height 32
radio input "true"
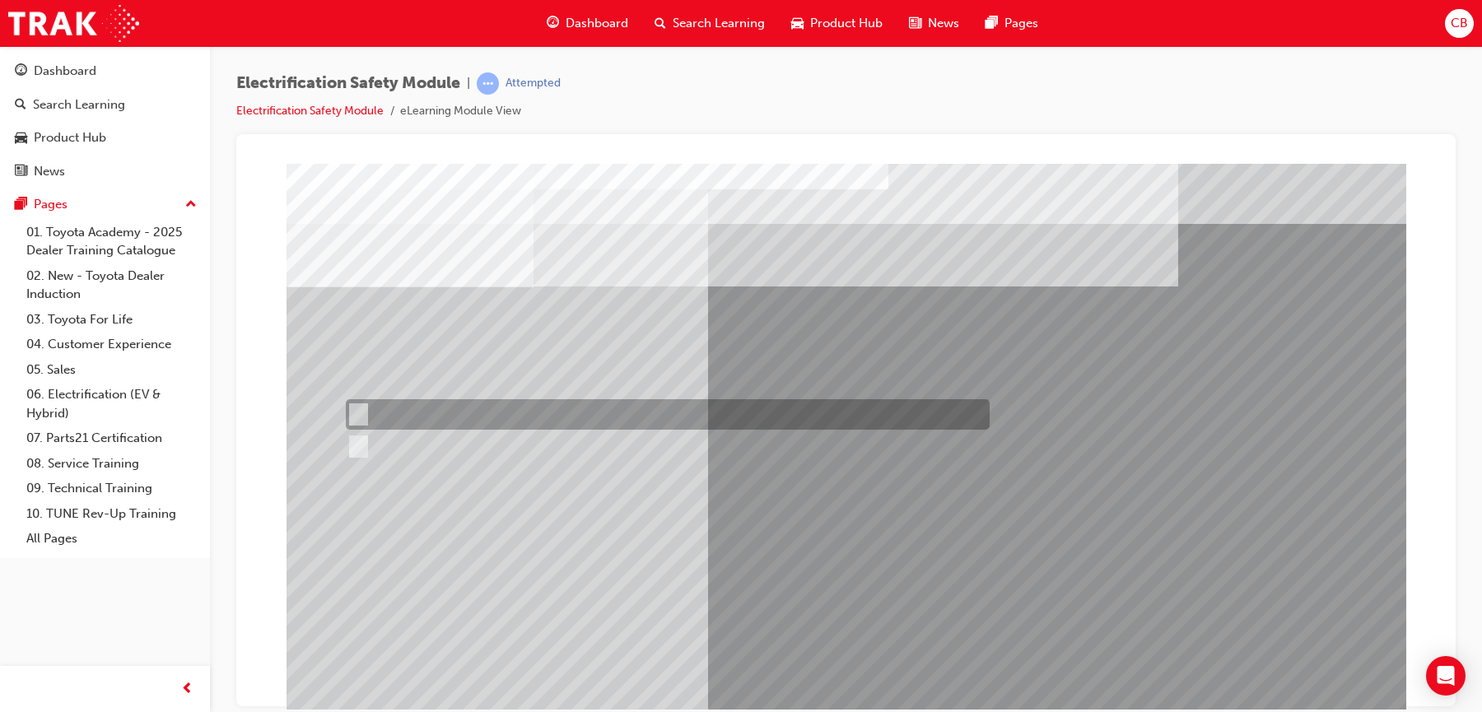
click at [402, 406] on div at bounding box center [664, 414] width 644 height 30
radio input "true"
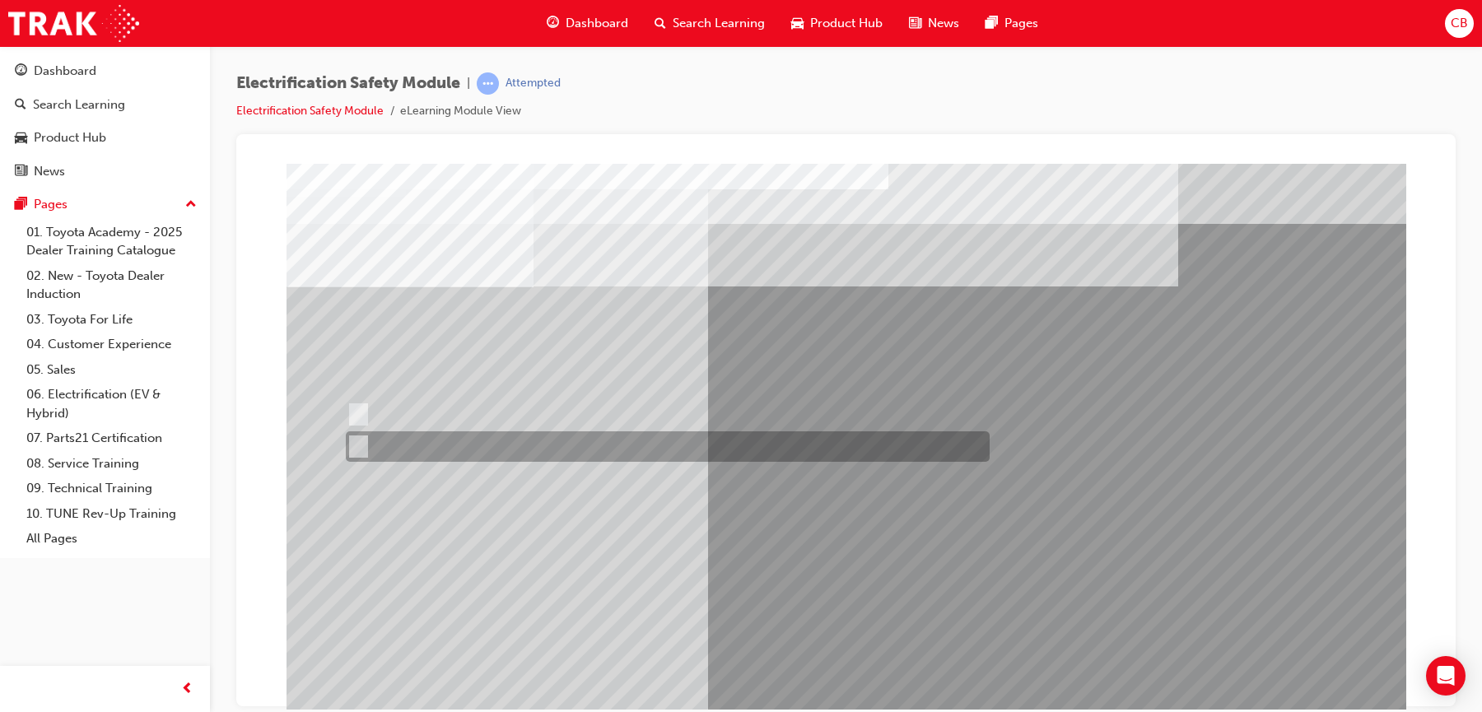
click at [399, 445] on div at bounding box center [664, 446] width 644 height 30
radio input "true"
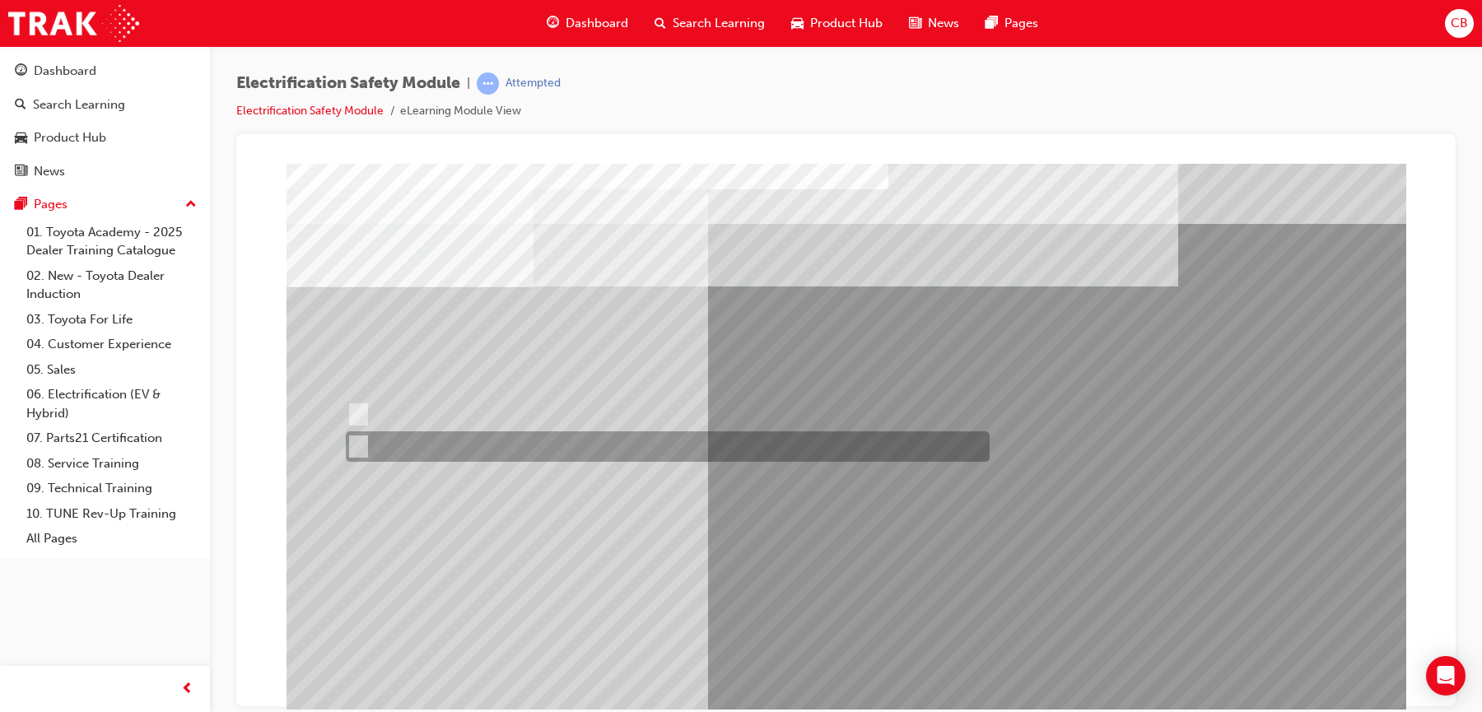
click at [426, 440] on div at bounding box center [664, 446] width 644 height 30
radio input "true"
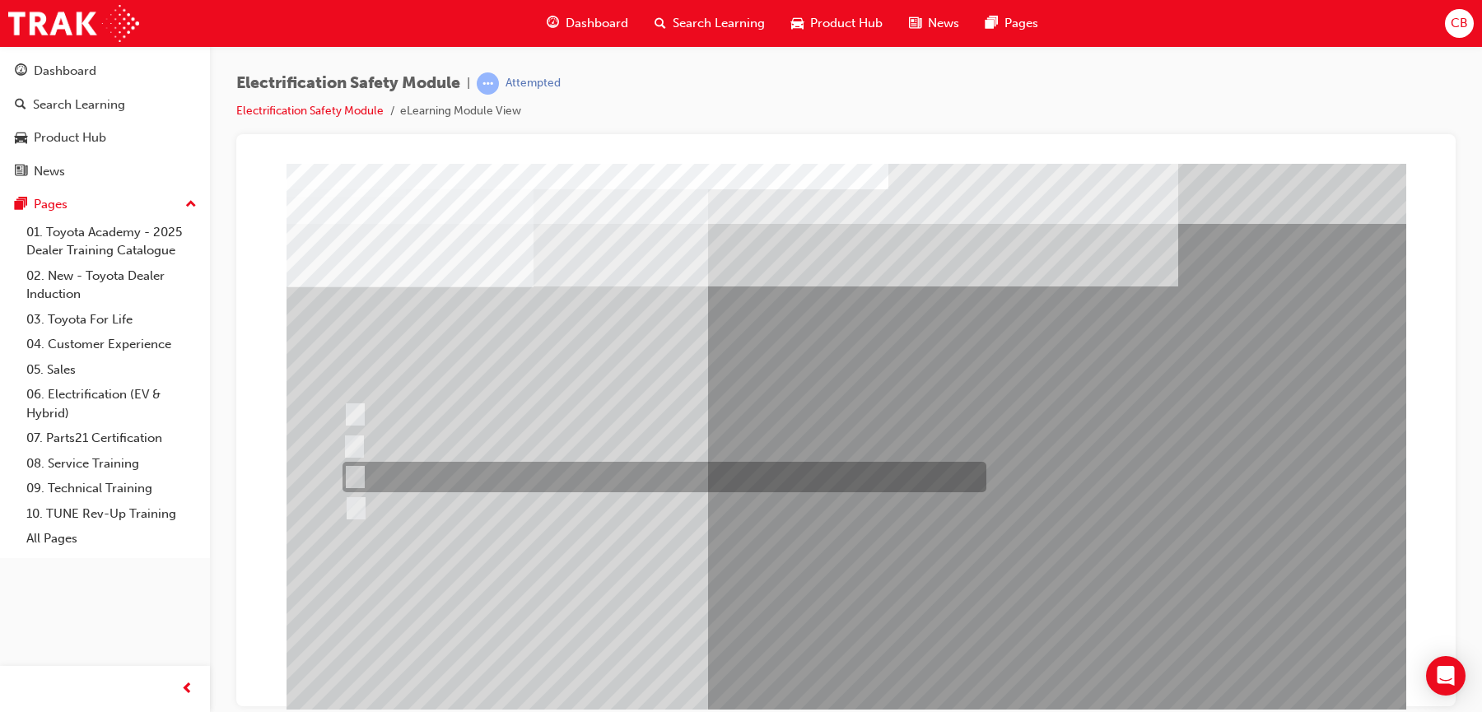
click at [489, 485] on div at bounding box center [660, 477] width 644 height 30
radio input "true"
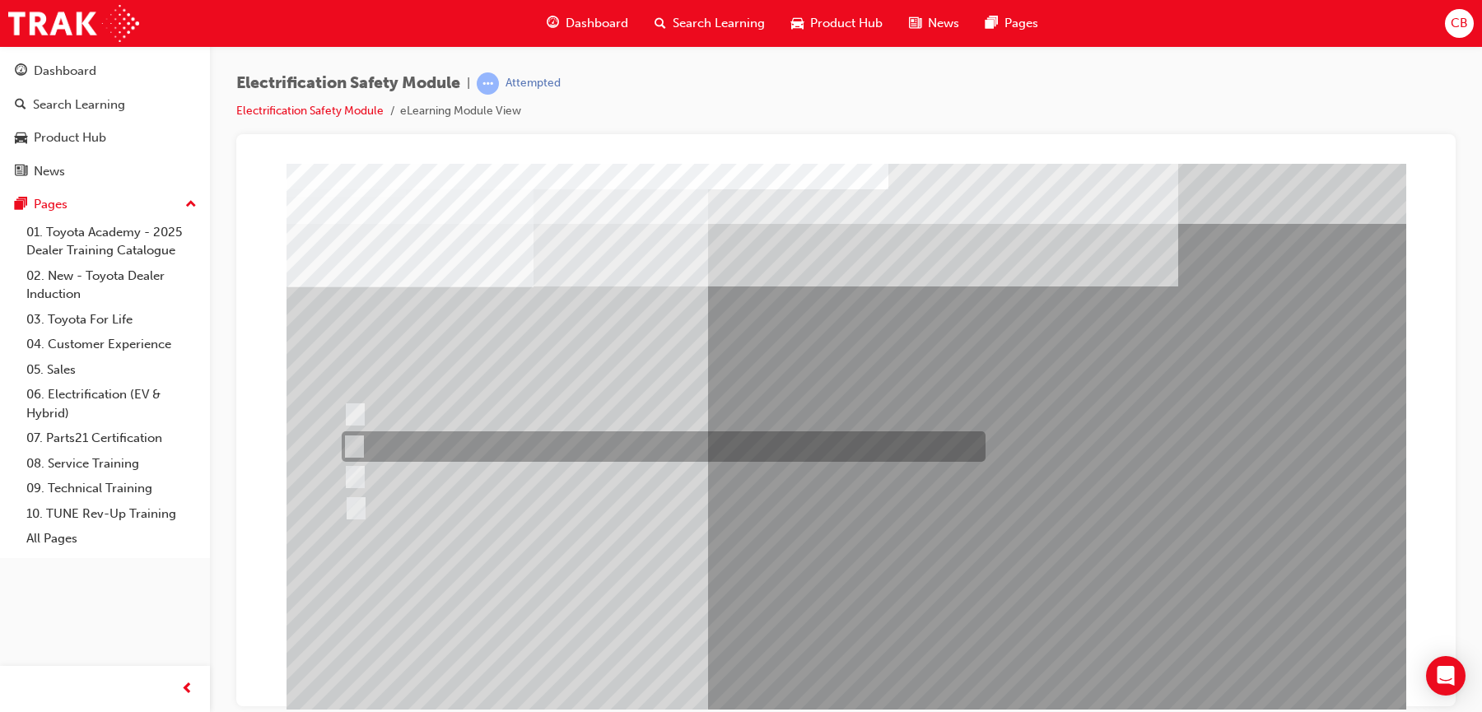
click at [557, 441] on div at bounding box center [659, 446] width 644 height 30
radio input "true"
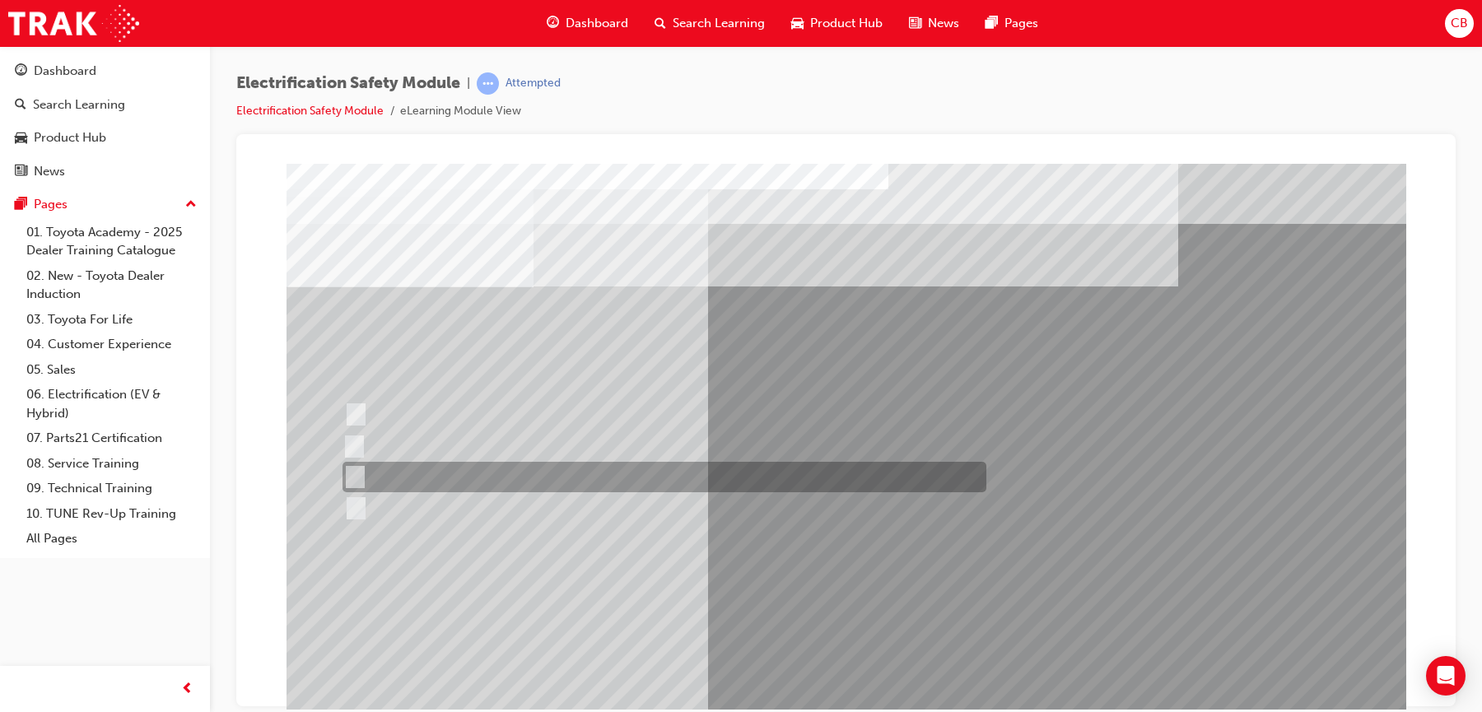
click at [467, 474] on div at bounding box center [660, 477] width 644 height 30
radio input "true"
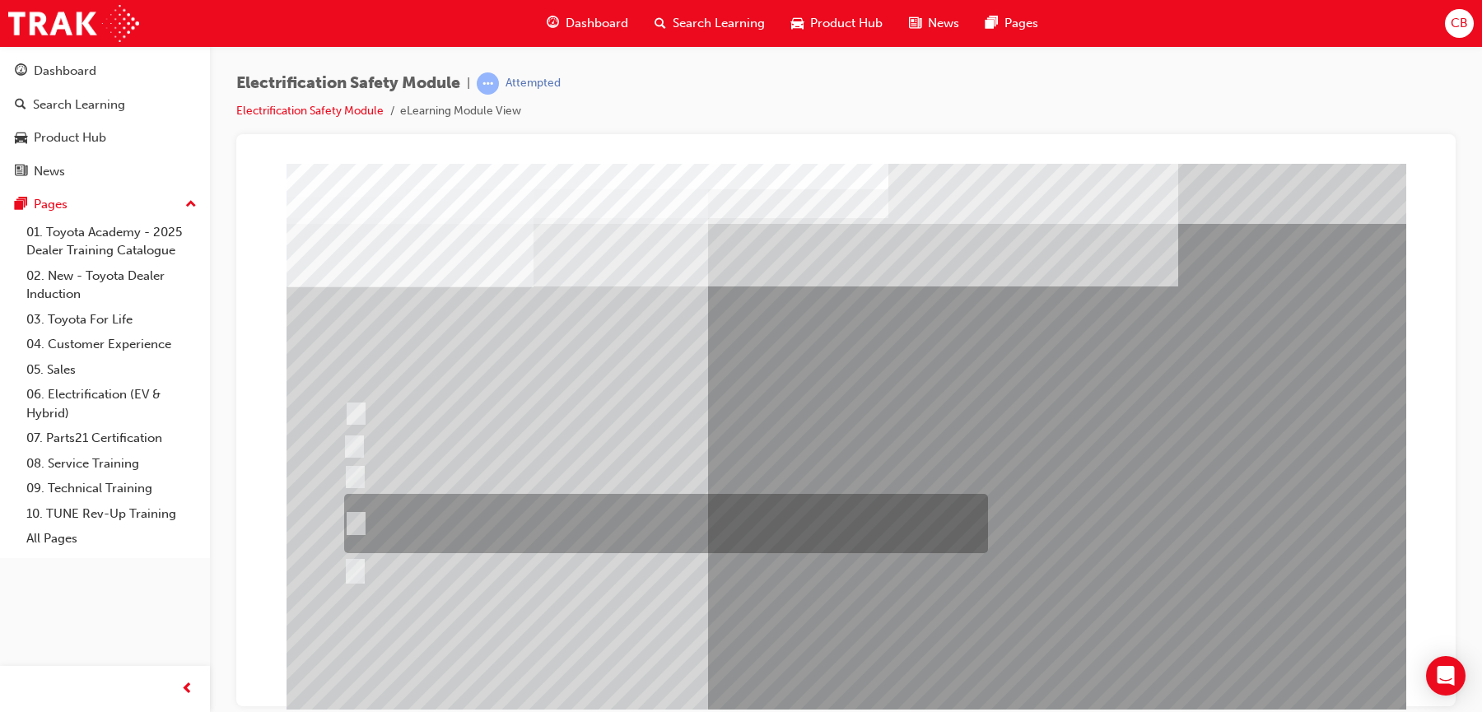
click at [562, 528] on div at bounding box center [662, 523] width 644 height 59
radio input "true"
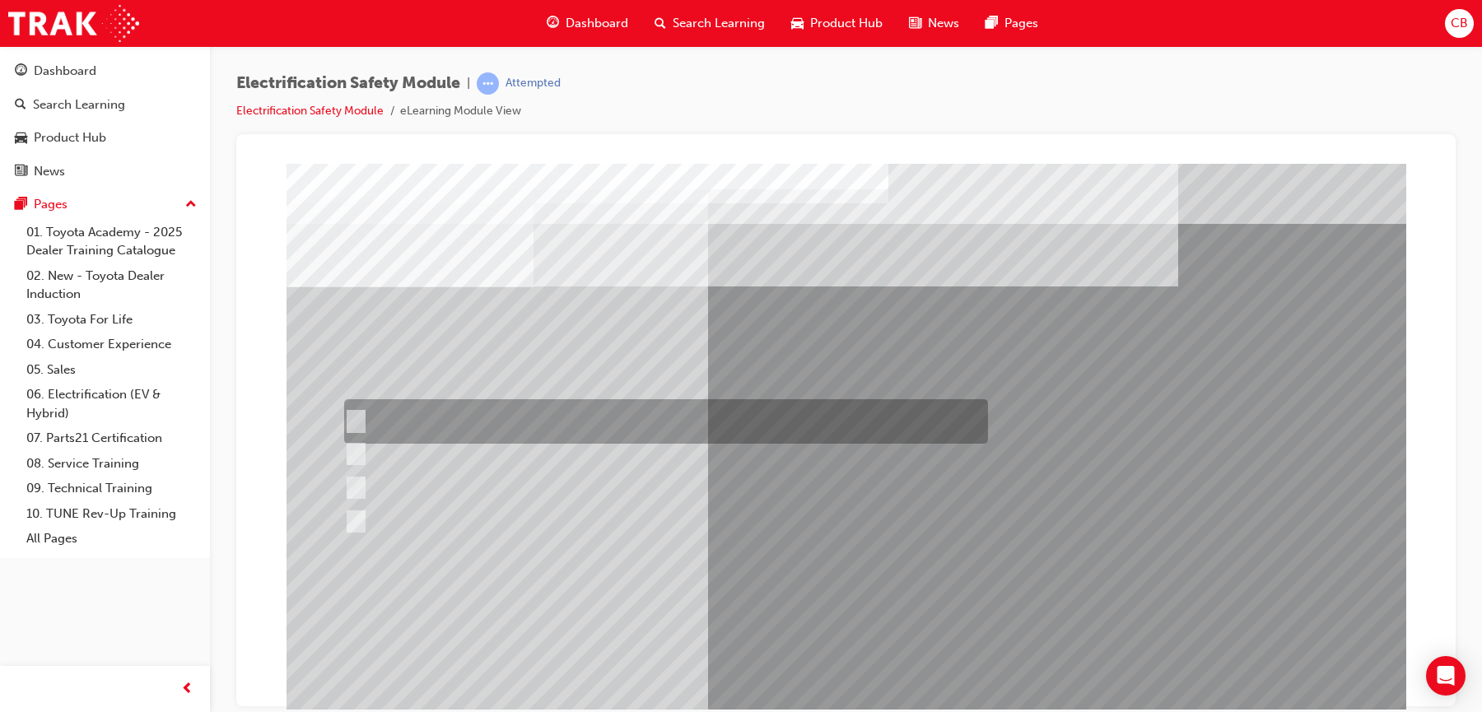
click at [590, 421] on div at bounding box center [662, 421] width 644 height 44
radio input "true"
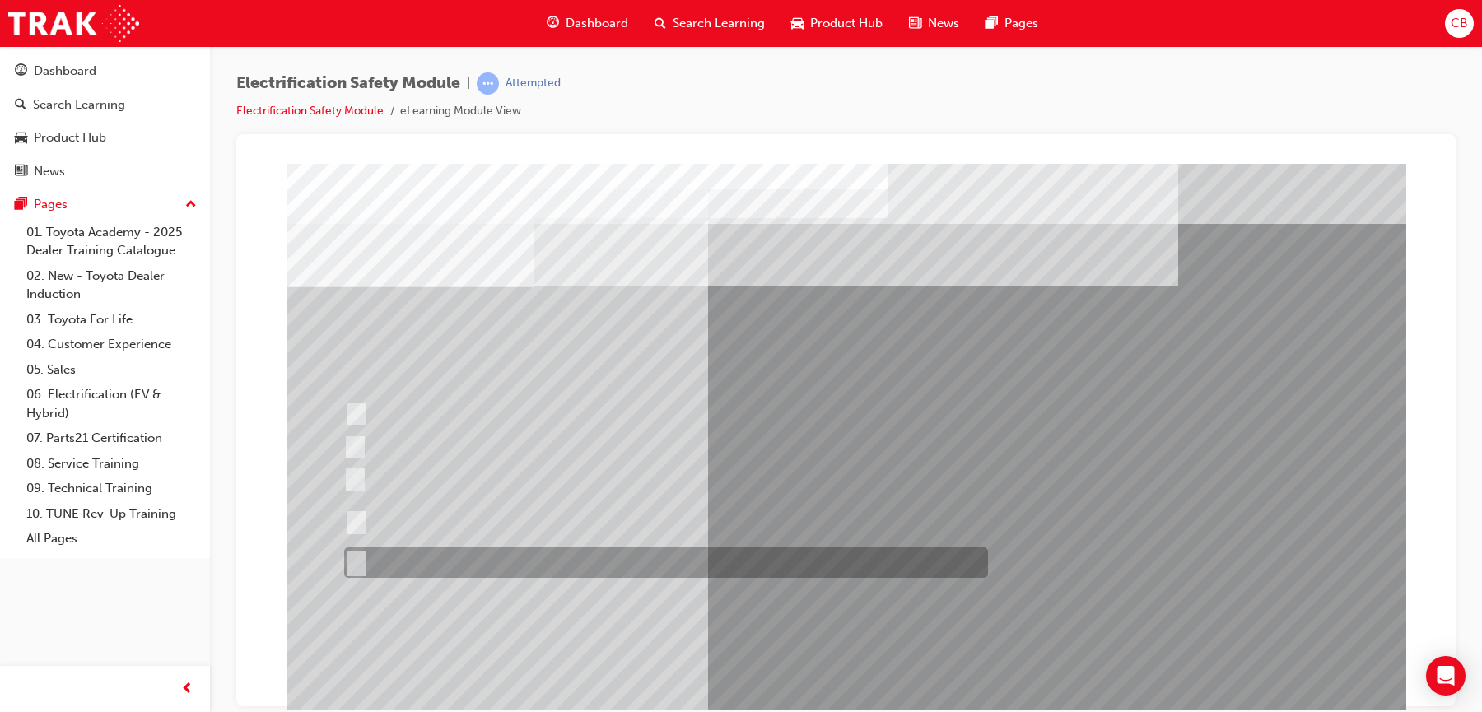
click at [481, 567] on div at bounding box center [662, 562] width 644 height 30
radio input "true"
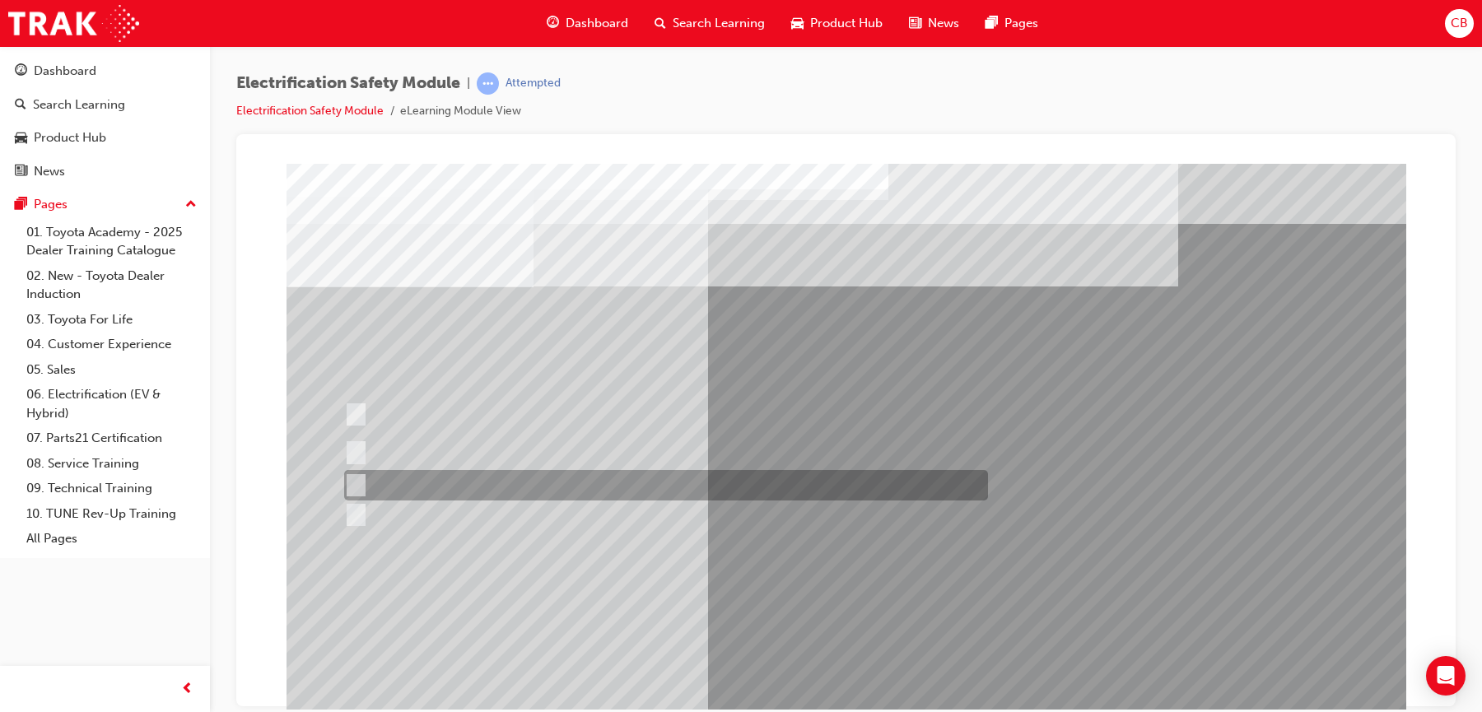
click at [614, 489] on div at bounding box center [662, 485] width 644 height 30
radio input "true"
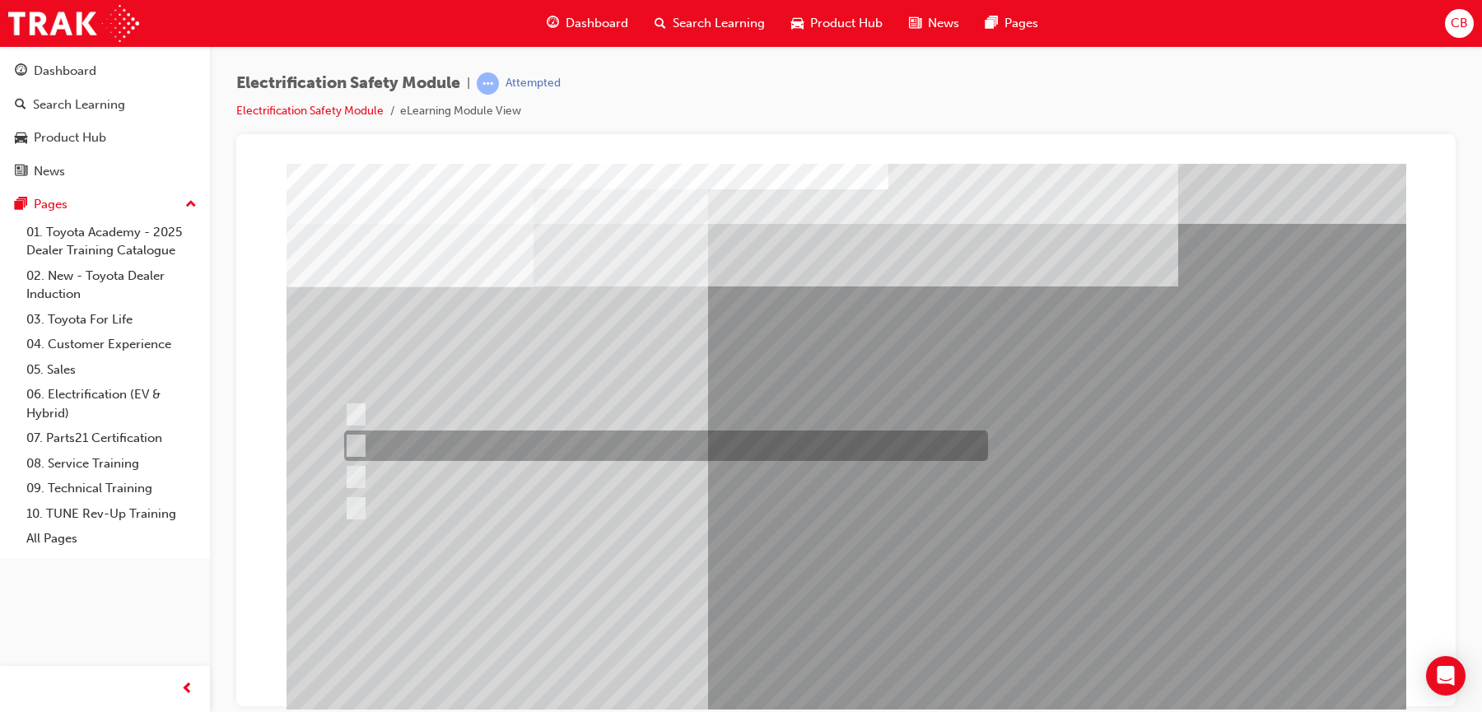
click at [561, 440] on div at bounding box center [662, 445] width 644 height 30
radio input "true"
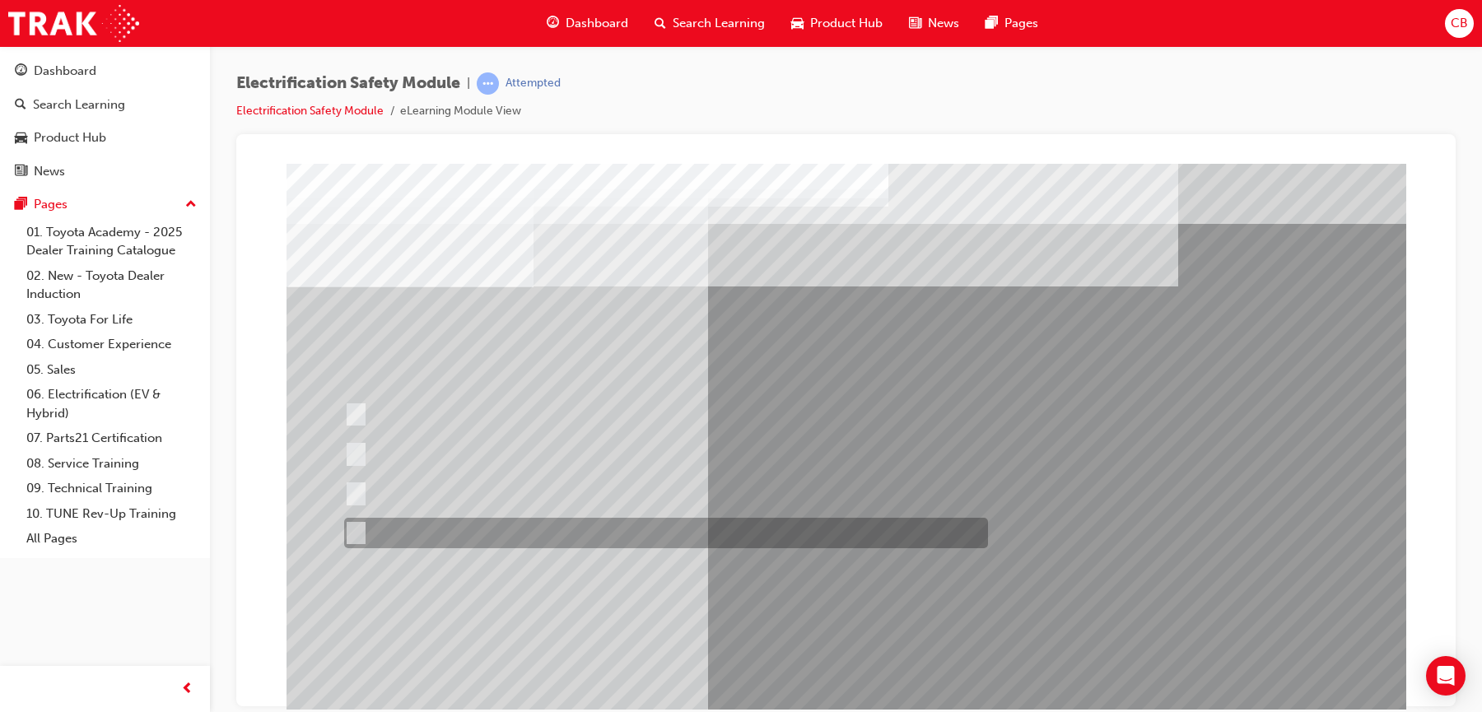
click at [503, 537] on div at bounding box center [662, 533] width 644 height 30
radio input "true"
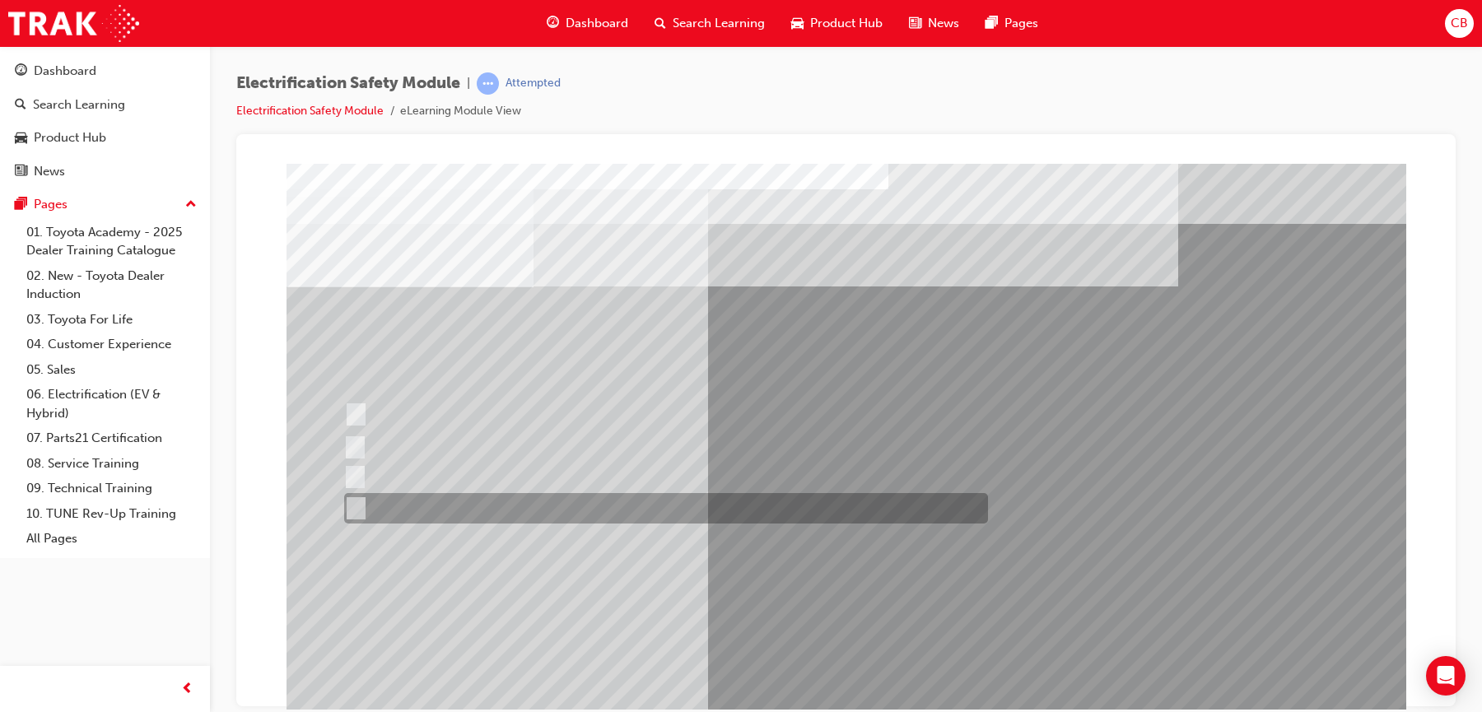
click at [509, 500] on div at bounding box center [662, 508] width 644 height 30
radio input "true"
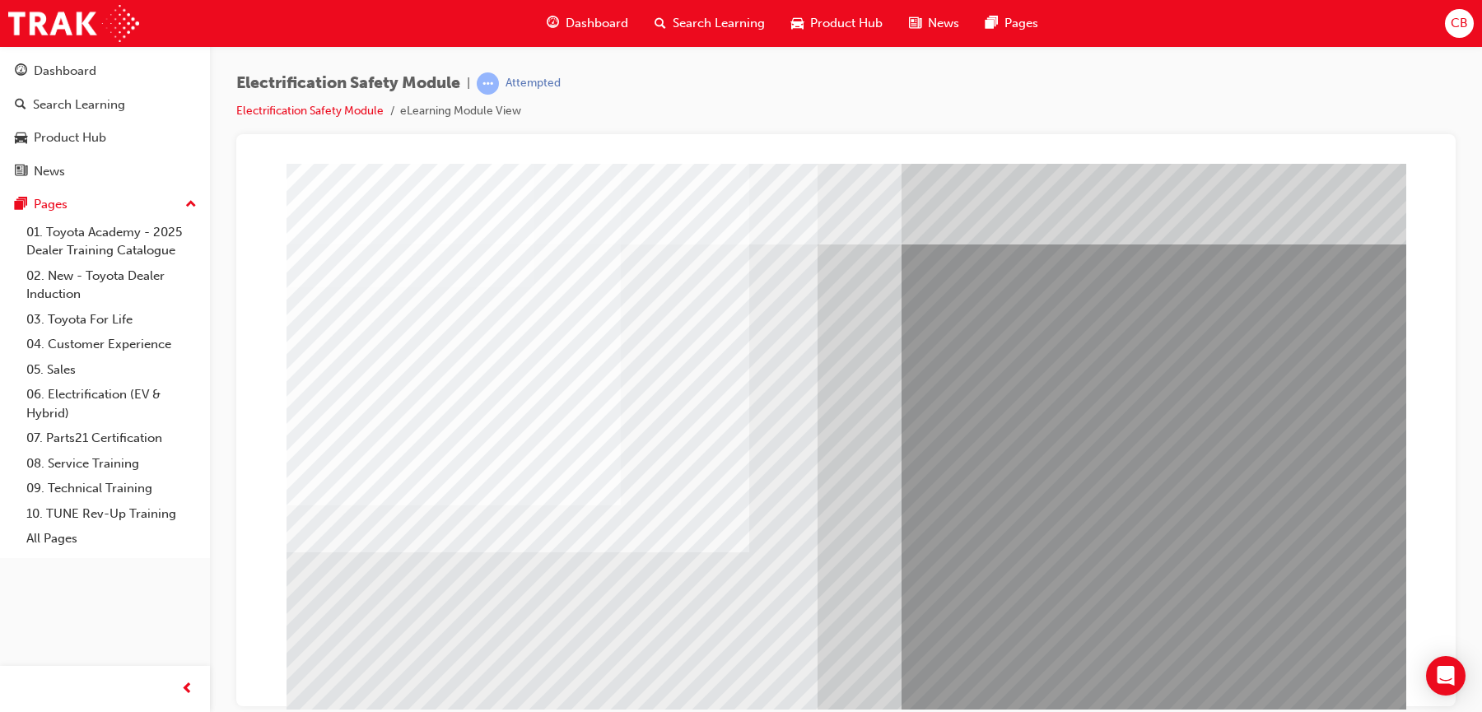
scroll to position [71, 0]
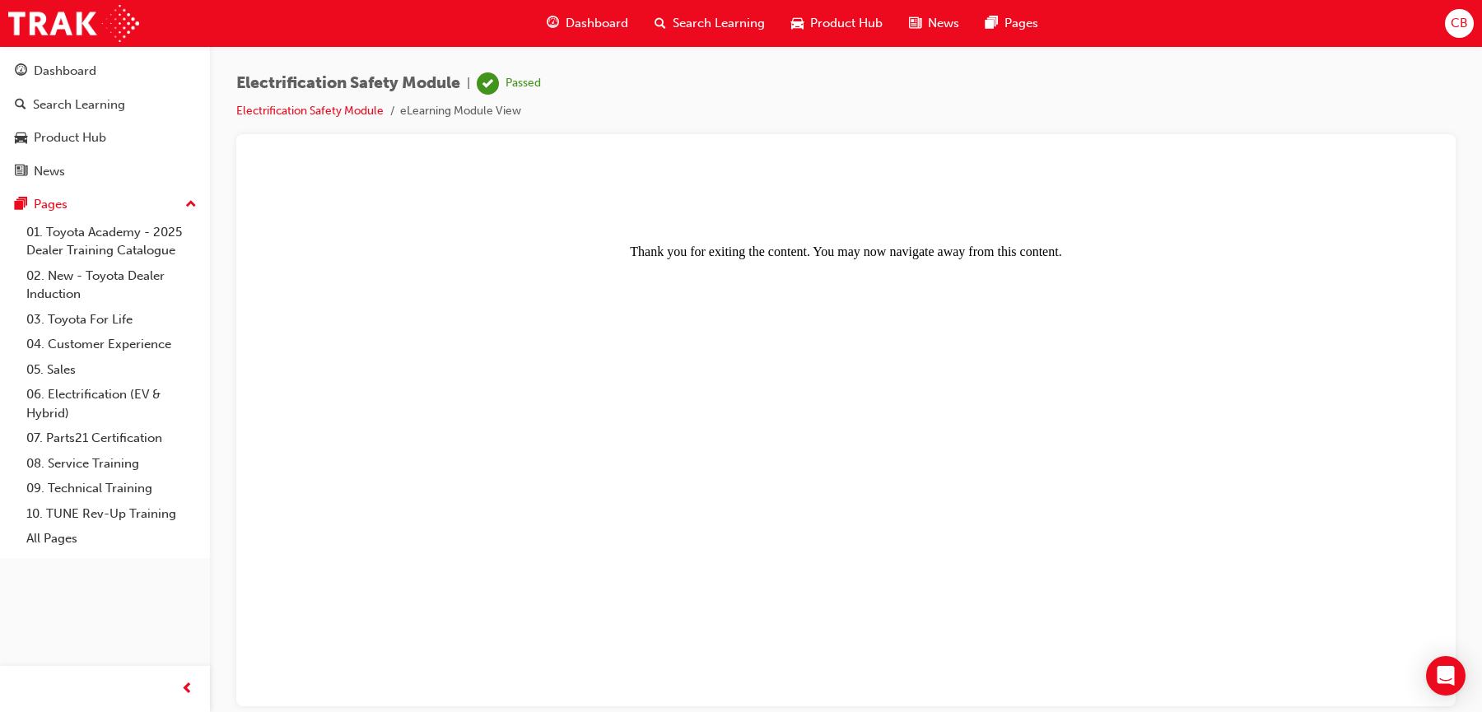
scroll to position [0, 0]
